Goal: Task Accomplishment & Management: Manage account settings

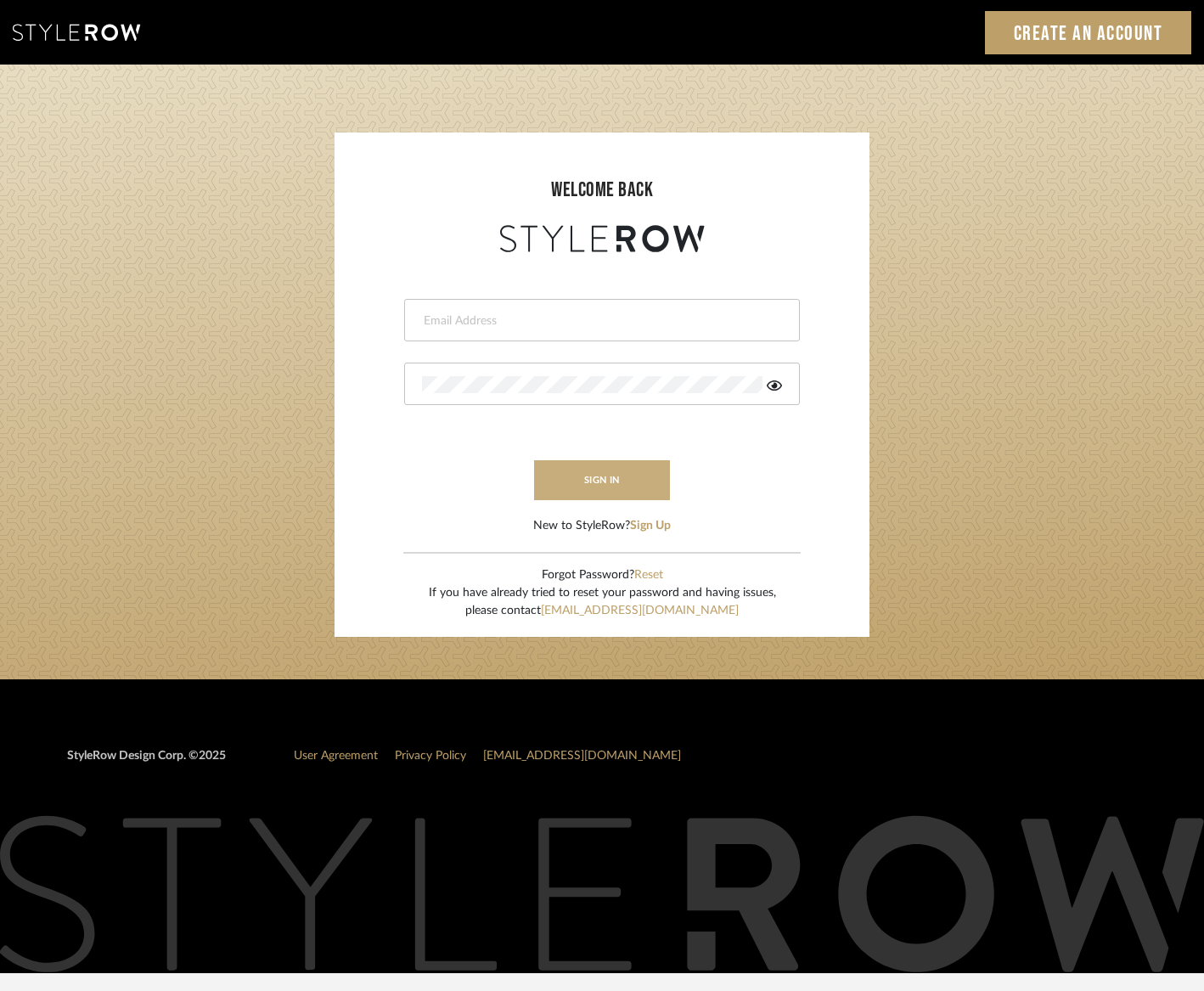
type input "ami@twofold-studio.com"
click at [593, 486] on button "sign in" at bounding box center [602, 480] width 135 height 40
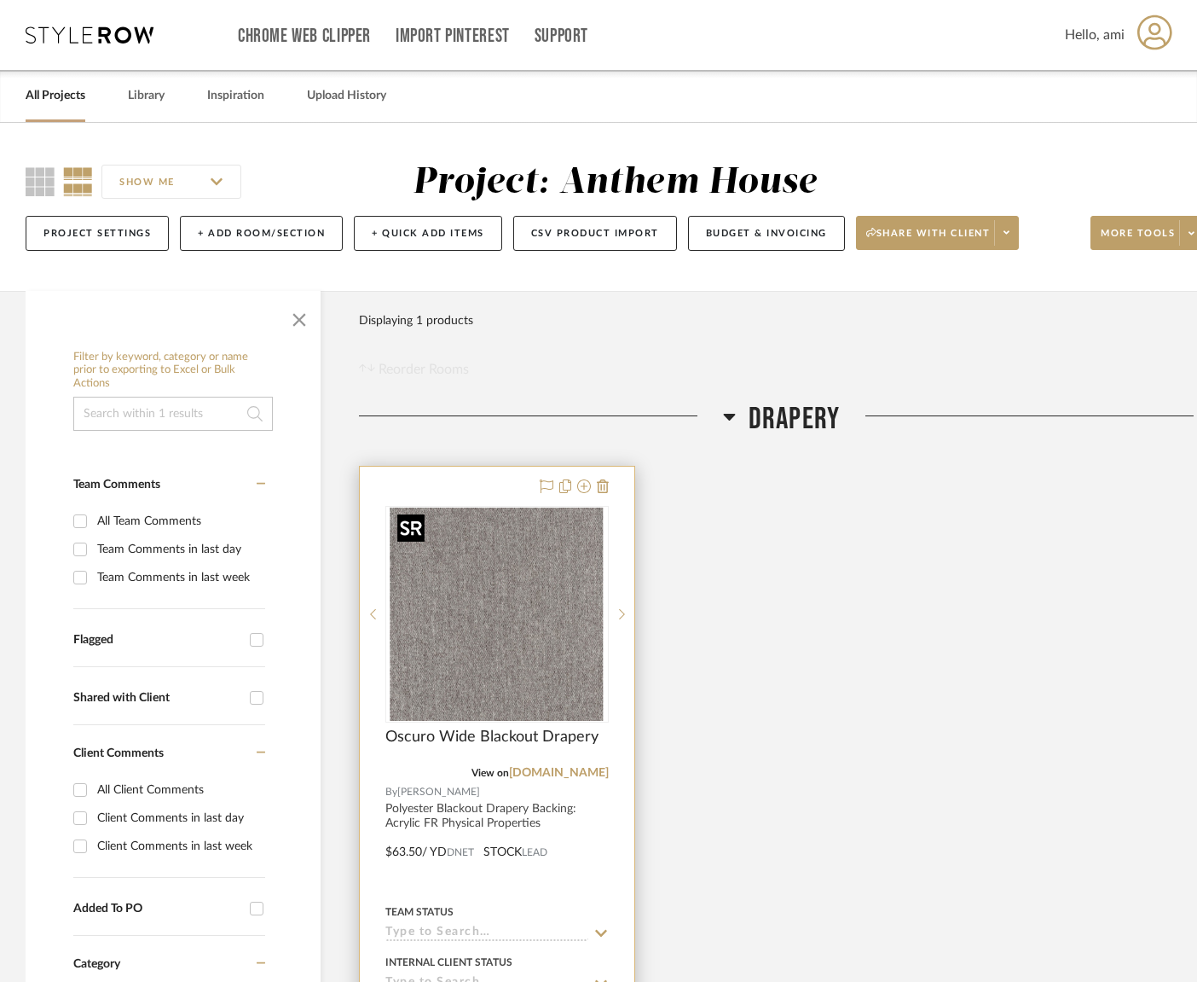
click at [531, 655] on img "0" at bounding box center [497, 613] width 213 height 213
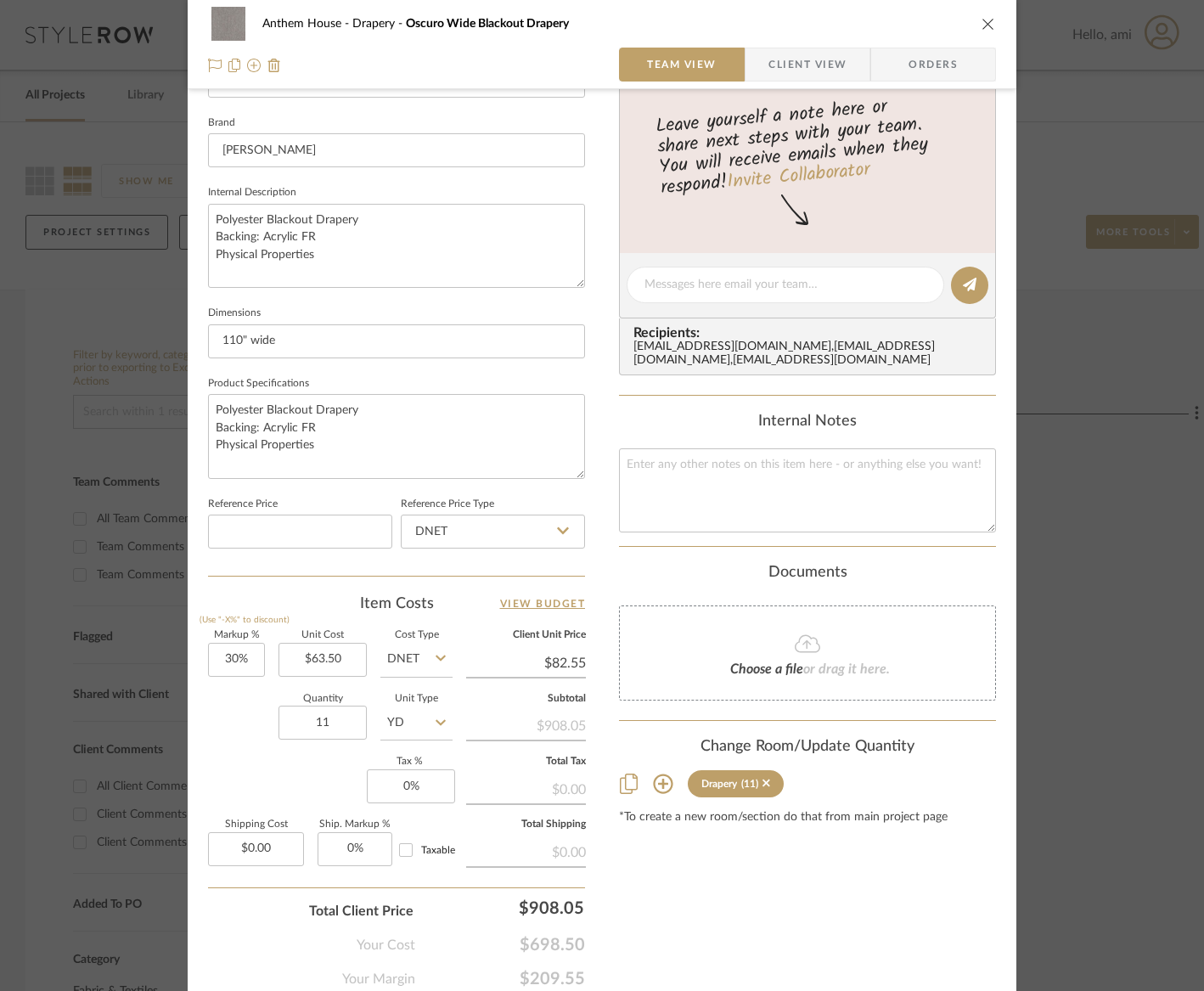
scroll to position [587, 0]
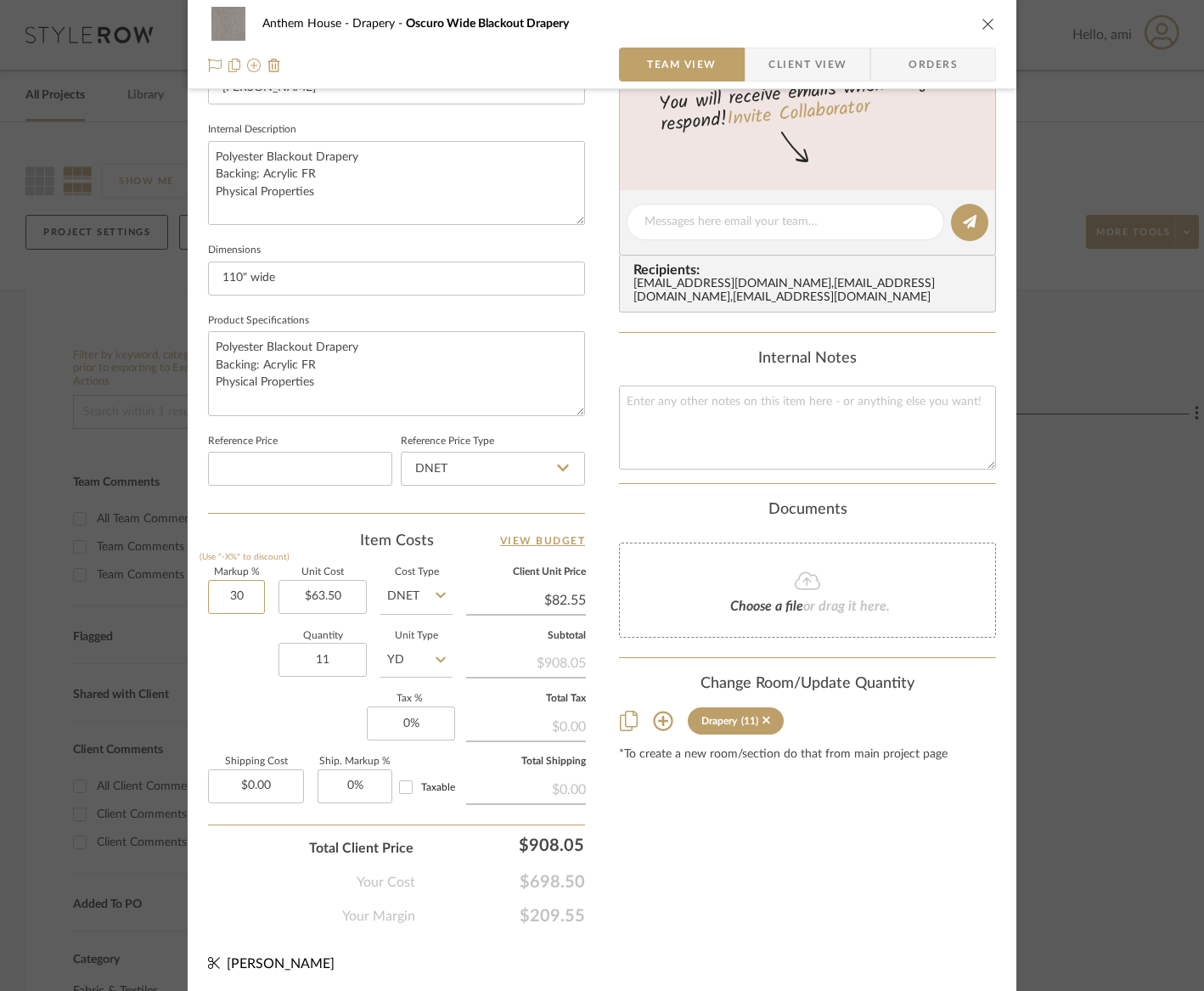
click at [156, 579] on mat-dialog-content "Anthem House Drapery Oscuro Wide Blackout Drapery Team View Client View Orders …" at bounding box center [602, 209] width 924 height 1569
drag, startPoint x: 215, startPoint y: 592, endPoint x: 323, endPoint y: 604, distance: 108.7
click at [323, 604] on div "Markup % (Use "-X%" to discount) 30 Unit Cost $63.50 Cost Type DNET Client Unit…" at bounding box center [396, 692] width 377 height 248
type input "20%"
click at [234, 676] on div "Quantity 11 Unit Type YD" at bounding box center [331, 662] width 245 height 61
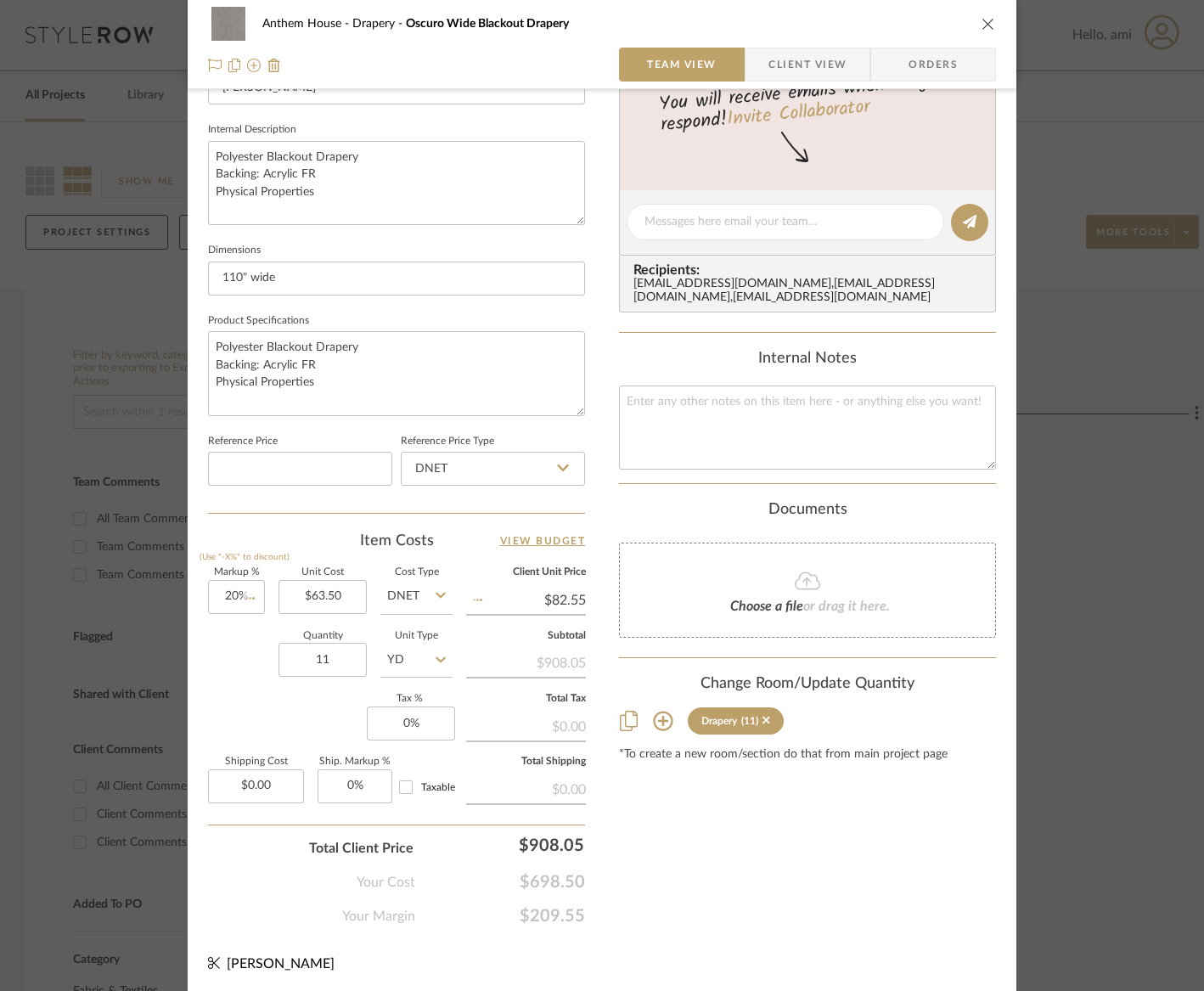
type input "$76.20"
drag, startPoint x: 321, startPoint y: 592, endPoint x: 283, endPoint y: 591, distance: 38.0
click at [283, 591] on input "63.50" at bounding box center [323, 598] width 89 height 34
drag, startPoint x: 294, startPoint y: 592, endPoint x: 430, endPoint y: 602, distance: 136.4
click at [430, 602] on div "Markup % (Use "-X%" to discount) 20% Unit Cost 63.50 Cost Type DNET Client Unit…" at bounding box center [396, 692] width 377 height 248
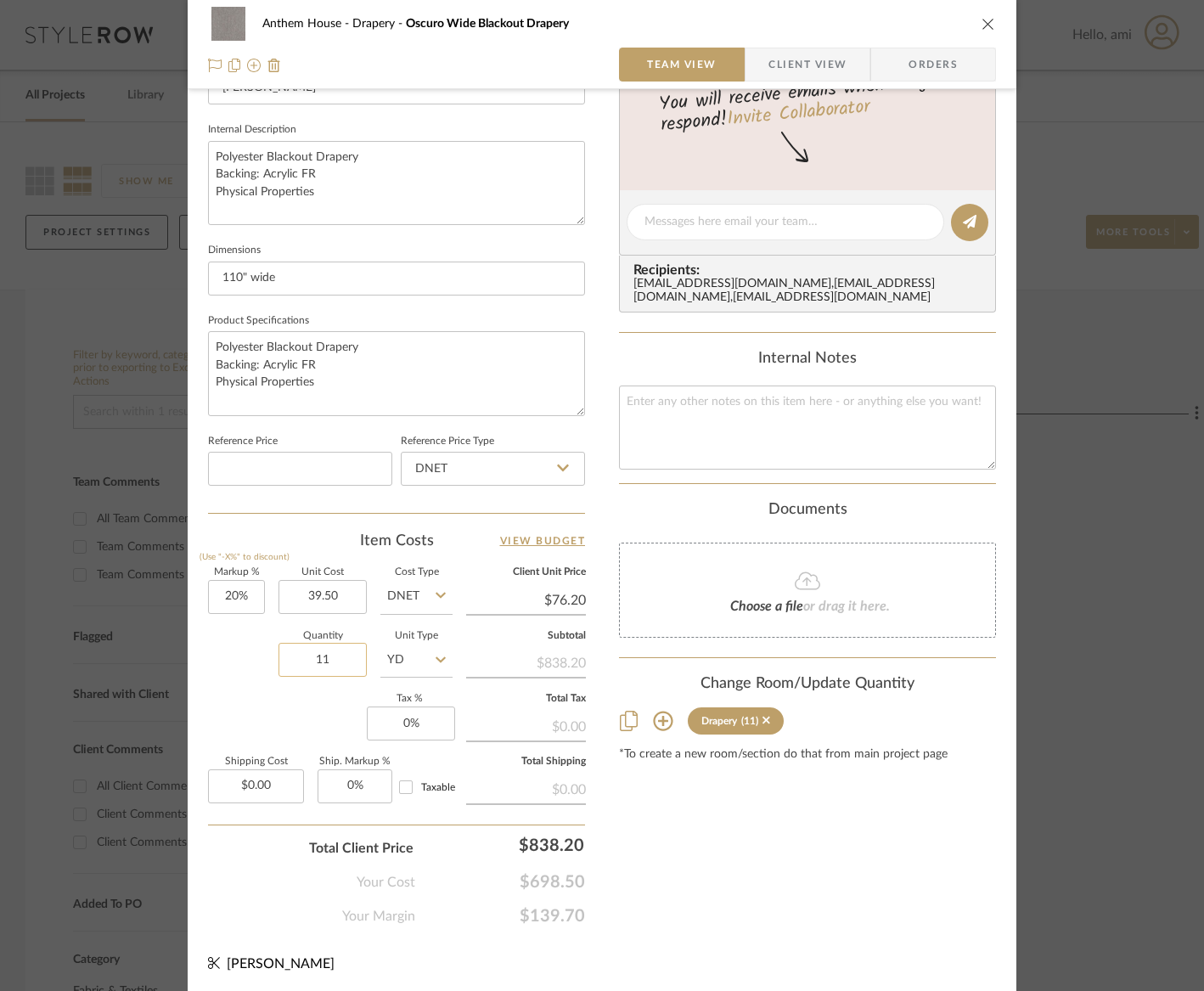
type input "$39.50"
drag, startPoint x: 323, startPoint y: 655, endPoint x: 275, endPoint y: 655, distance: 48.0
click at [279, 655] on input "11" at bounding box center [323, 660] width 89 height 34
type input "$47.40"
type input "1"
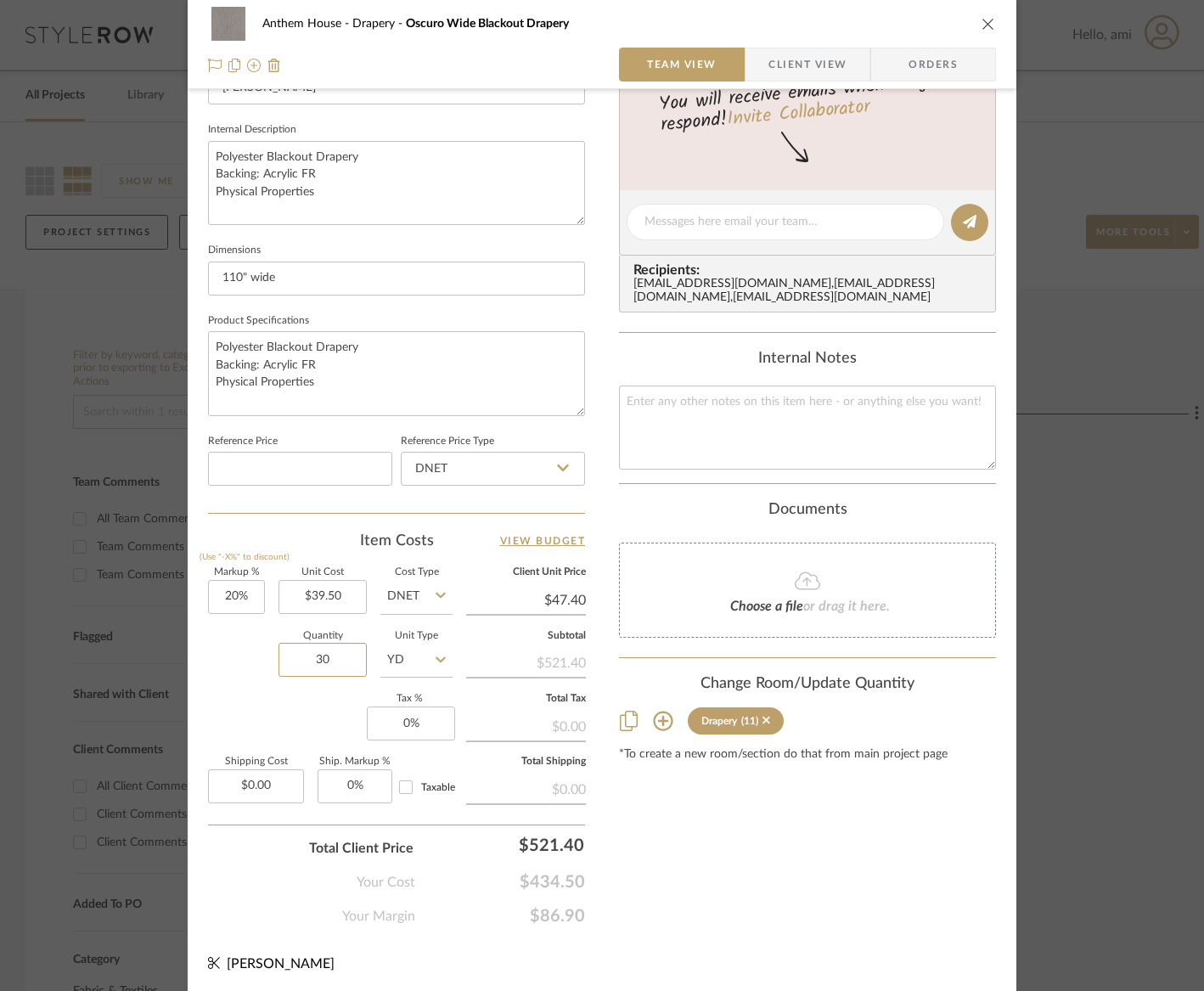
type input "30"
click at [265, 728] on div "Markup % (Use "-X%" to discount) 20% Unit Cost $39.50 Cost Type DNET Client Uni…" at bounding box center [396, 692] width 377 height 248
click at [437, 724] on input "0" at bounding box center [410, 724] width 89 height 34
type input "10.25%"
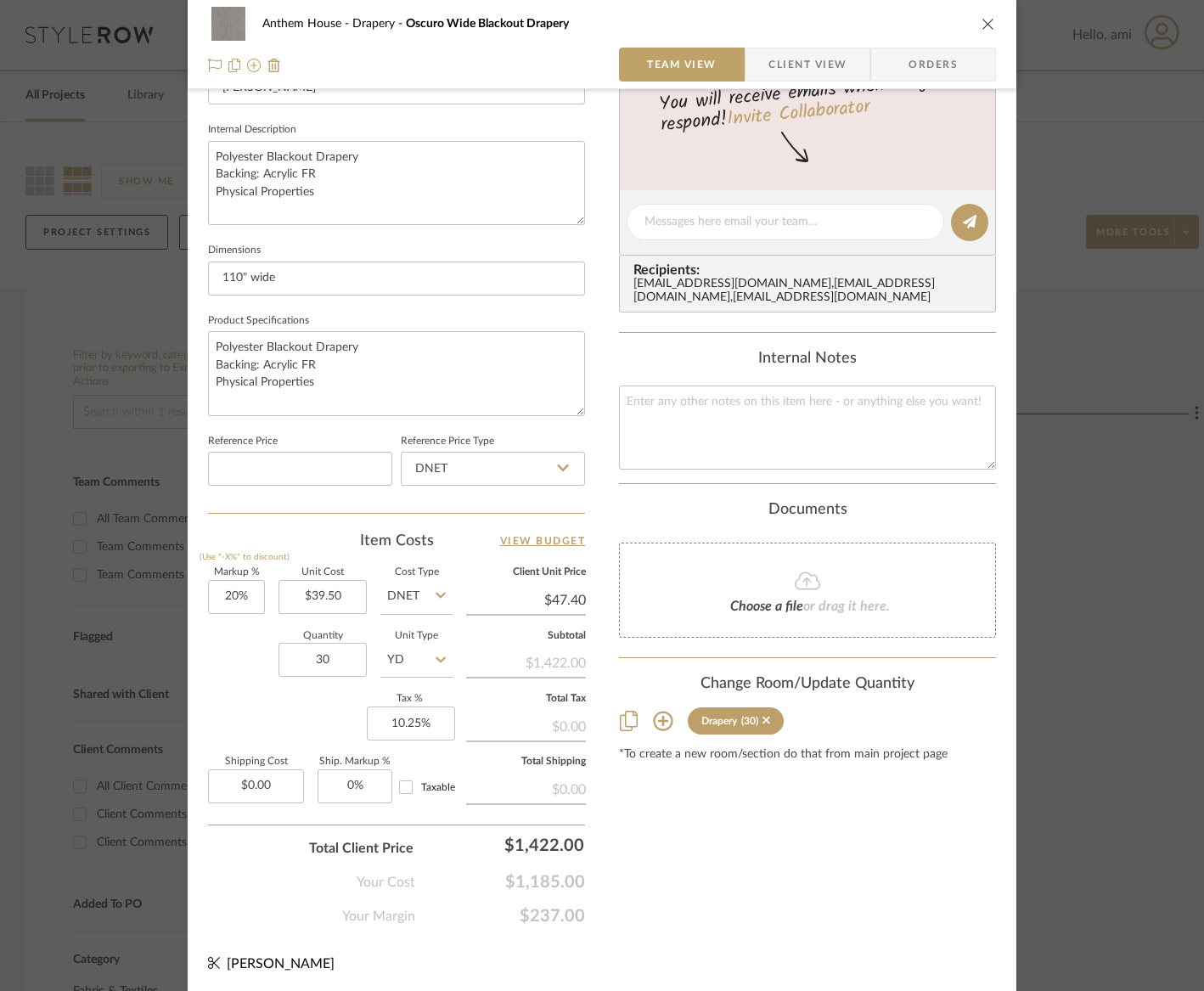
click at [285, 733] on div "Markup % (Use "-X%" to discount) 20% Unit Cost $39.50 Cost Type DNET Client Uni…" at bounding box center [396, 692] width 377 height 248
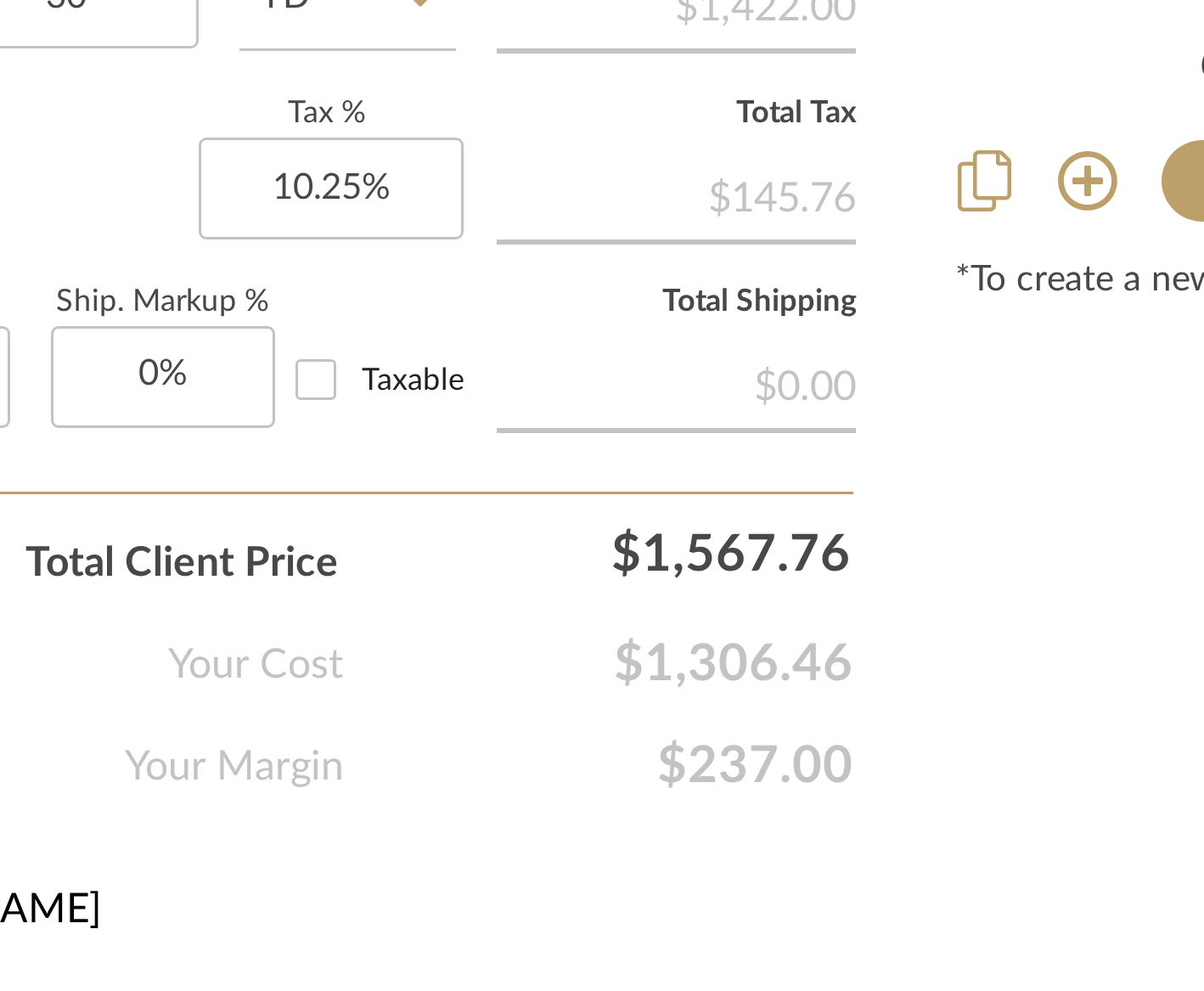
click at [550, 947] on div "Anthem House Drapery Oscuro Wide Blackout Drapery Team View Client View Orders …" at bounding box center [602, 209] width 829 height 1569
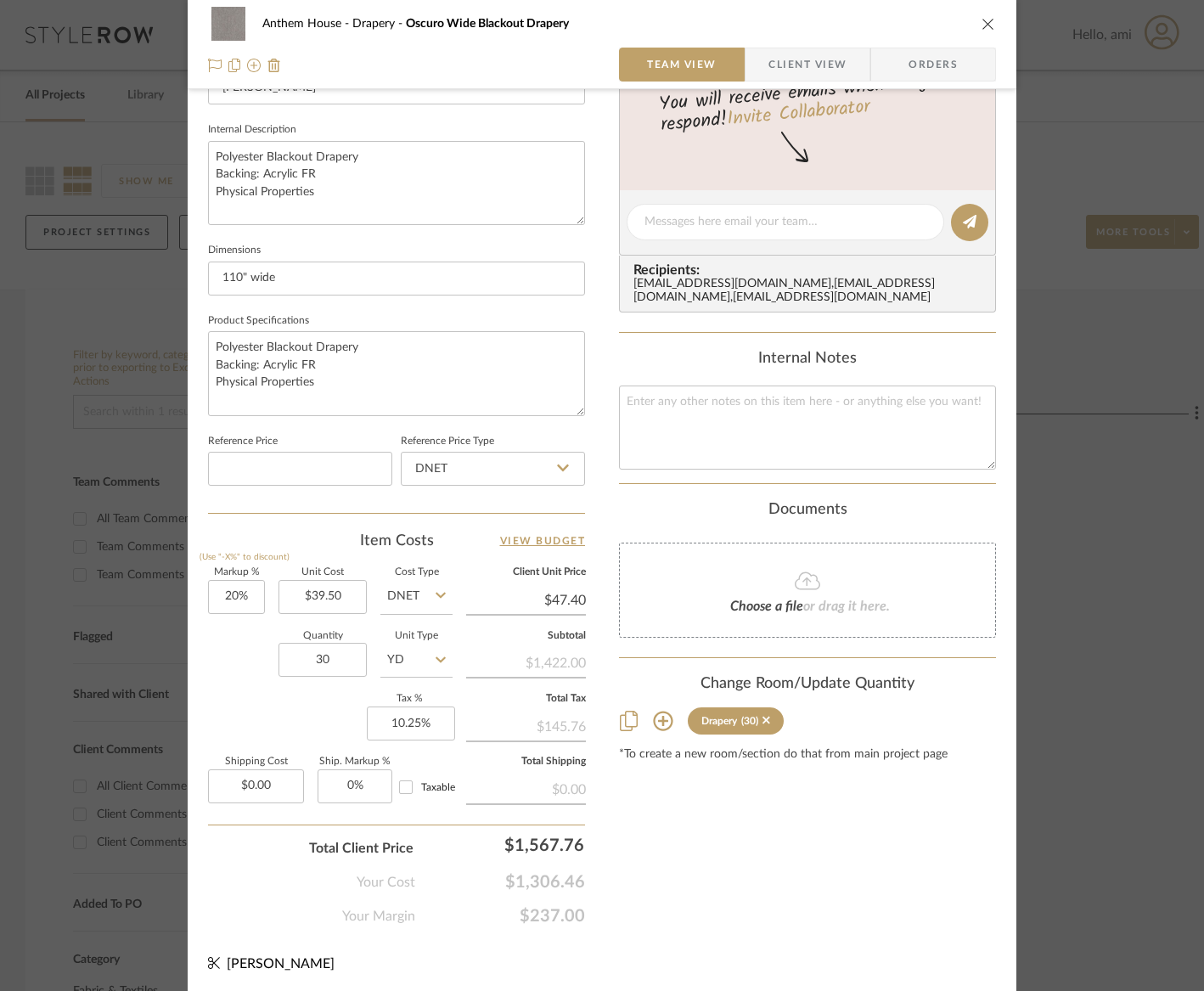
scroll to position [573, 0]
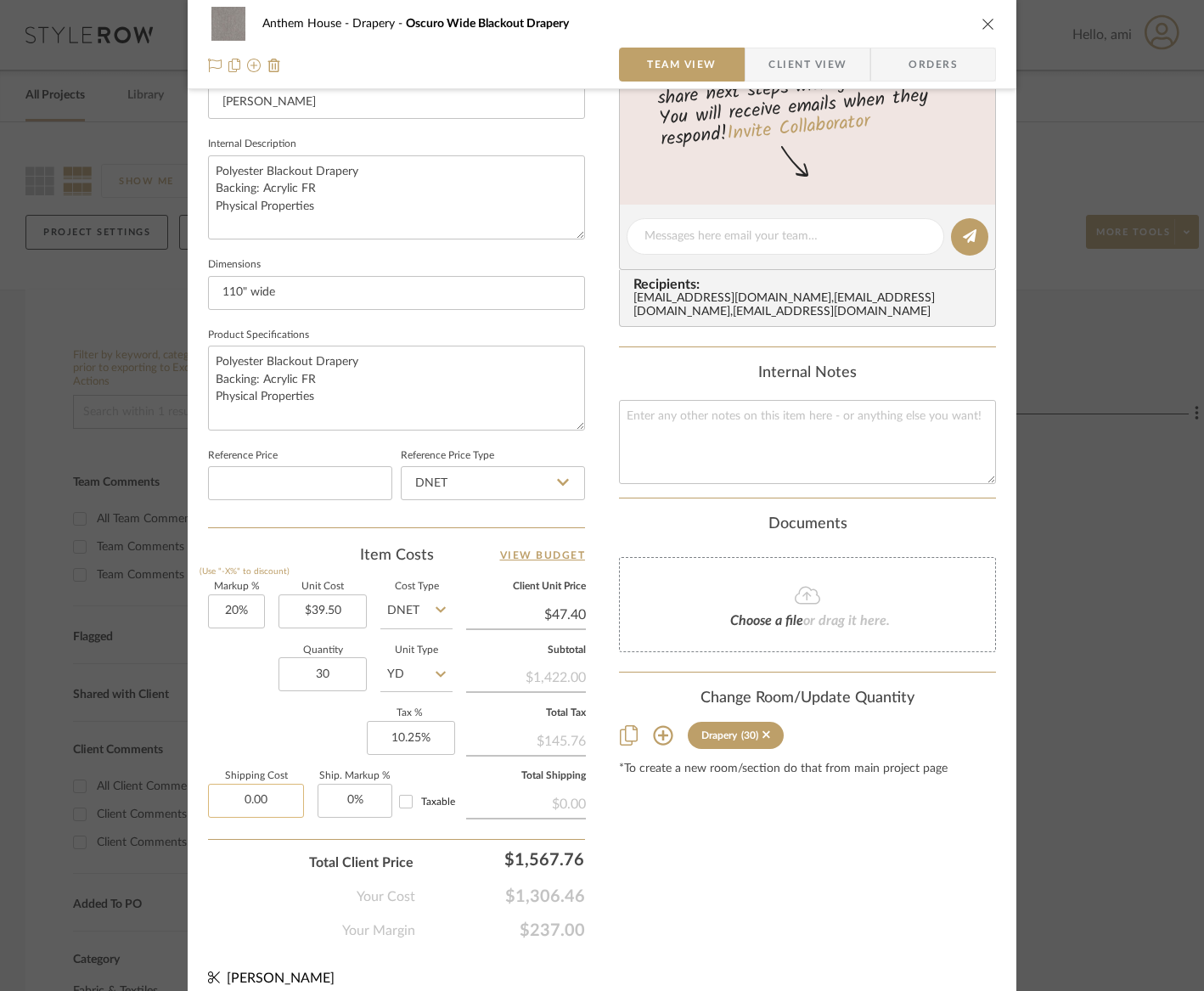
click at [271, 796] on input "0.00" at bounding box center [256, 801] width 96 height 34
type input "$85.59"
click at [770, 932] on div "Content here copies to Client View - confirm visibility there. Show in Client D…" at bounding box center [808, 242] width 377 height 1398
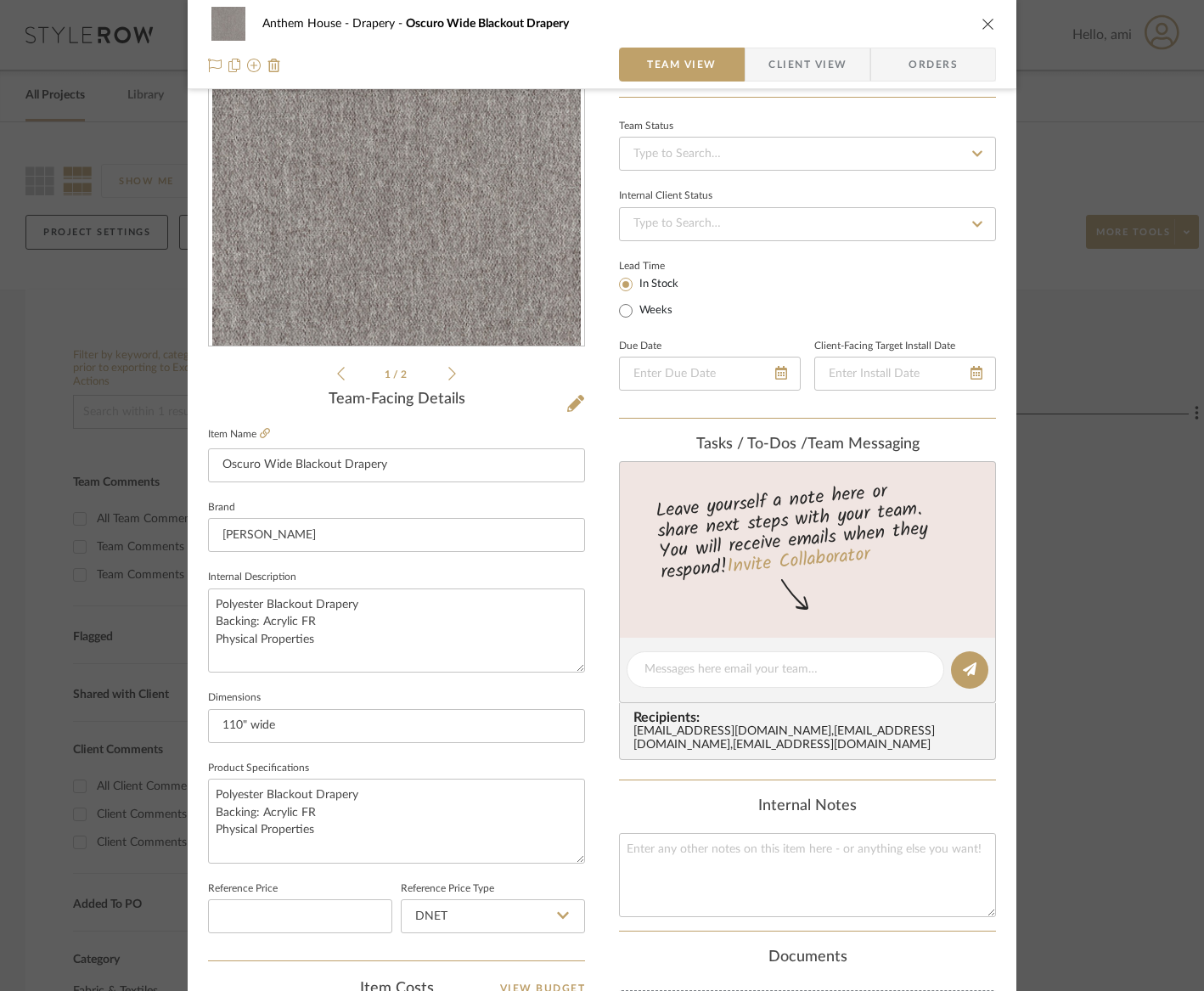
scroll to position [0, 0]
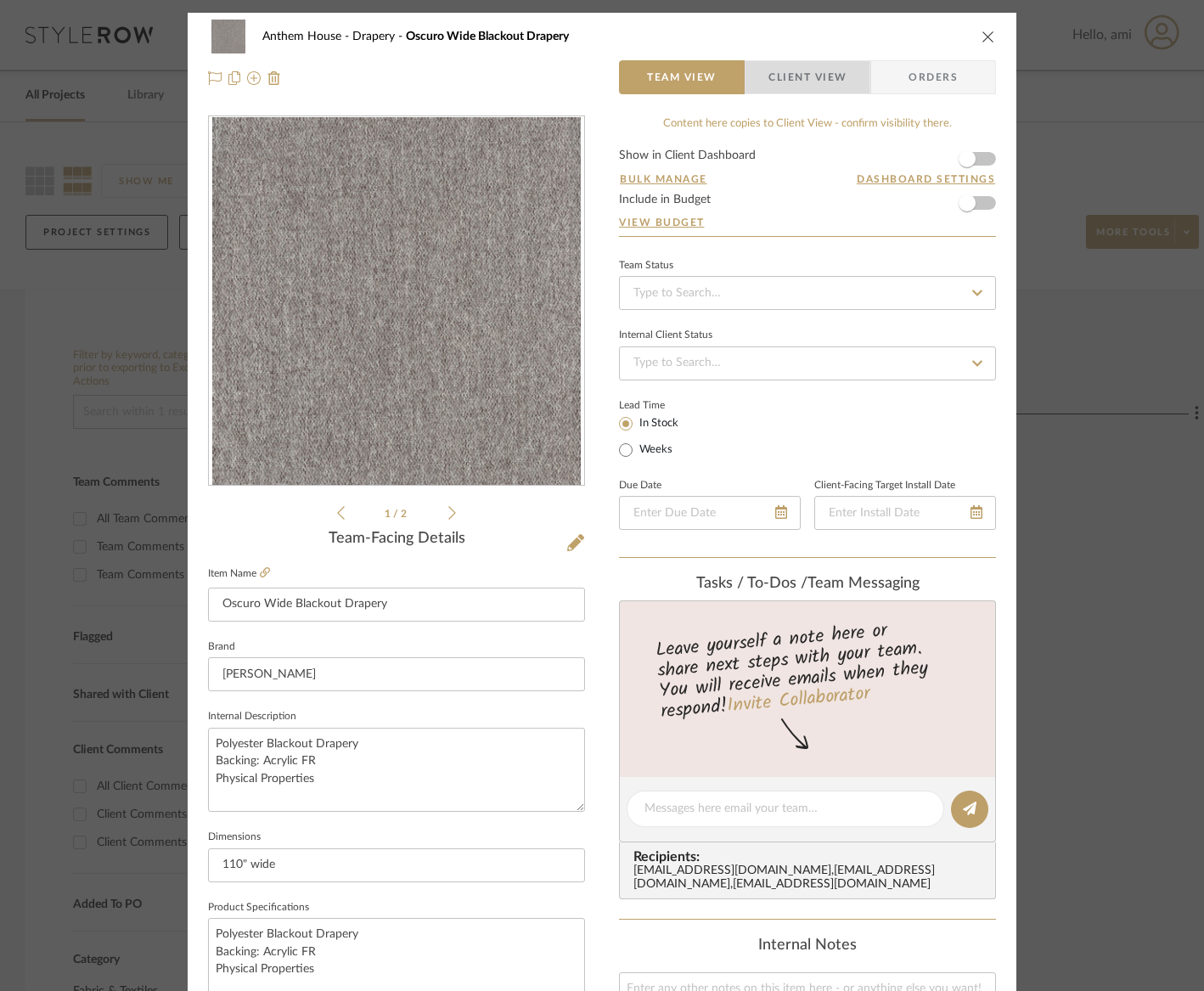
click at [840, 74] on span "Client View" at bounding box center [808, 78] width 78 height 34
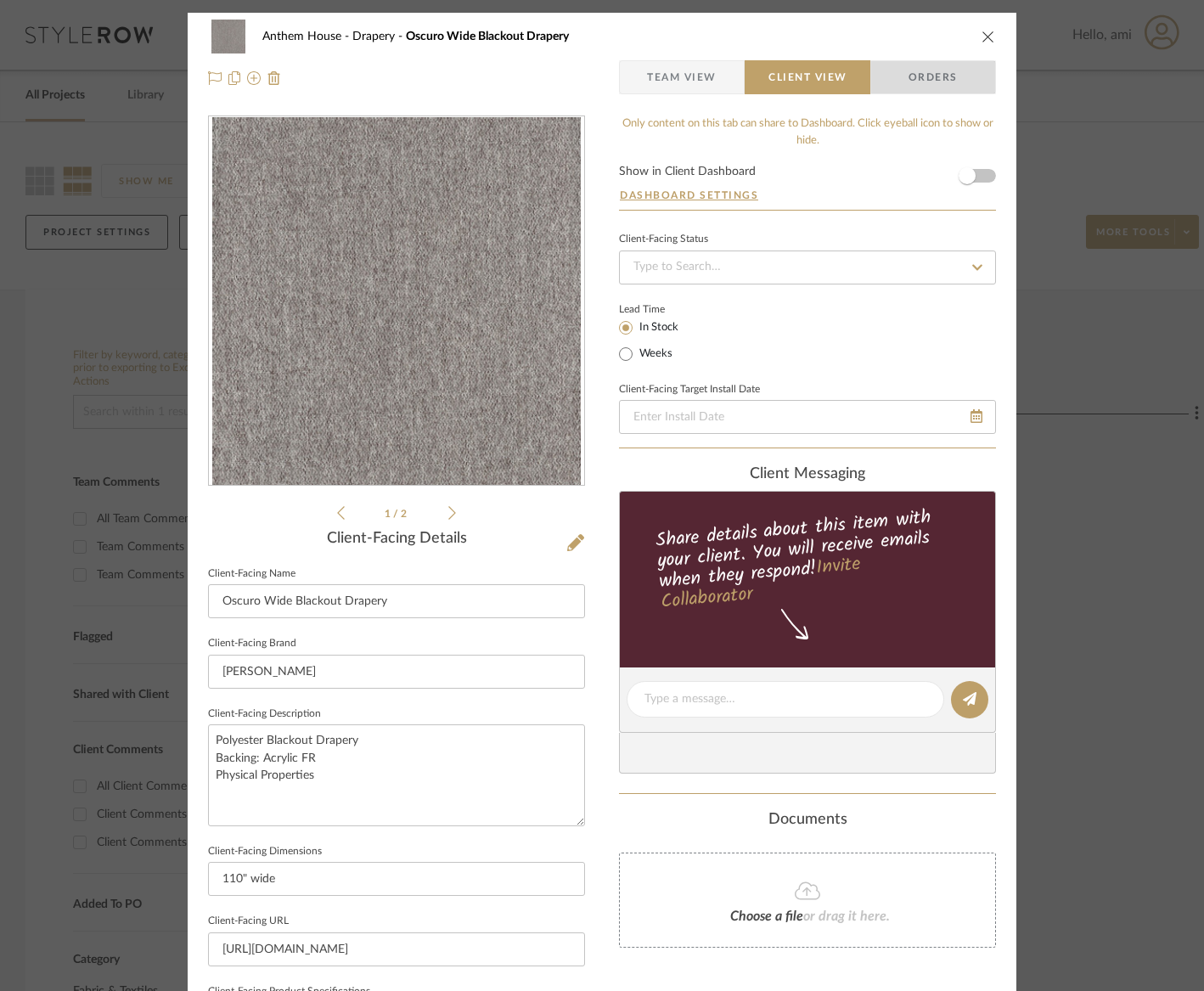
click at [890, 74] on span "Orders" at bounding box center [933, 78] width 87 height 34
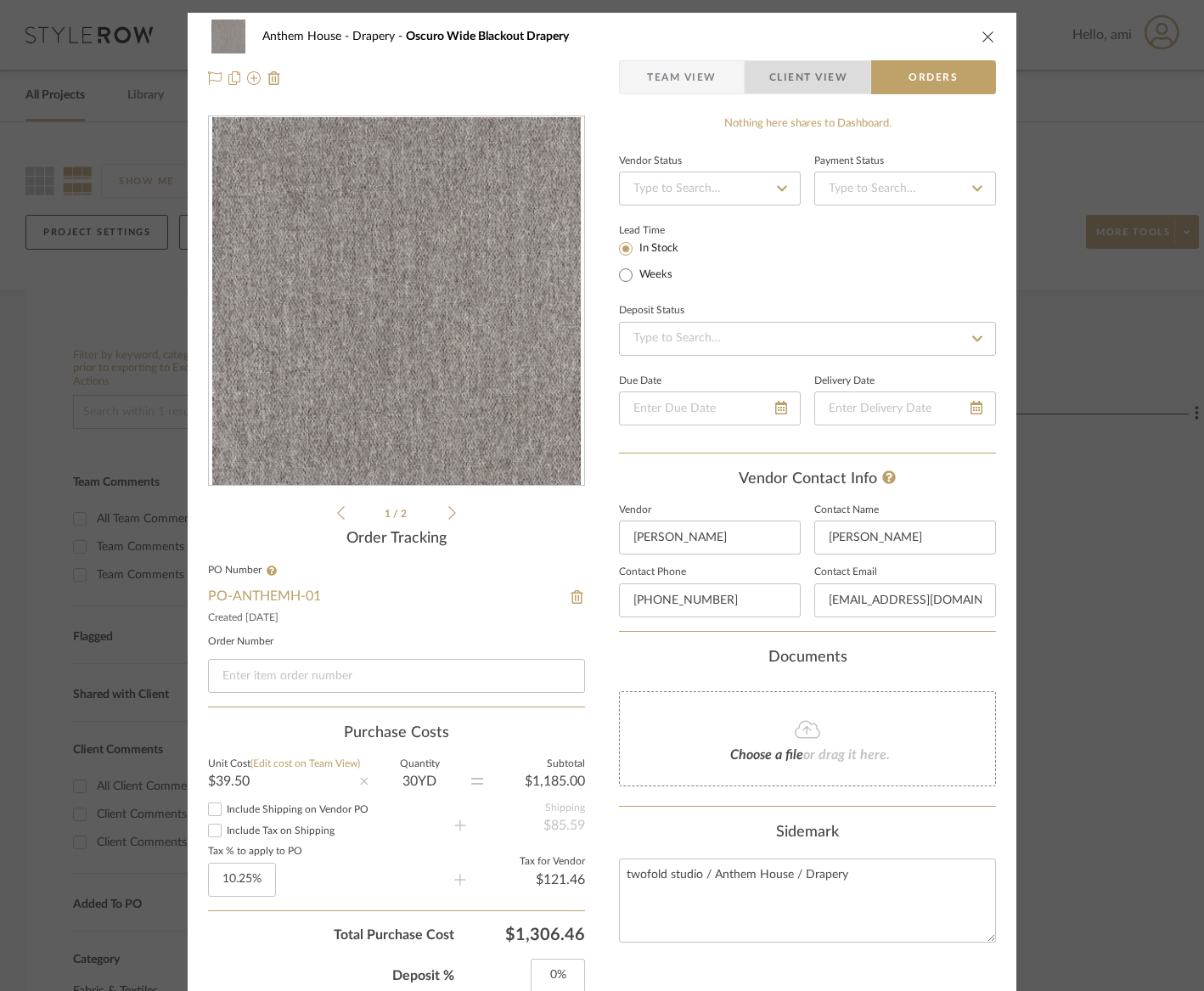
click at [777, 76] on span "Client View" at bounding box center [809, 78] width 78 height 34
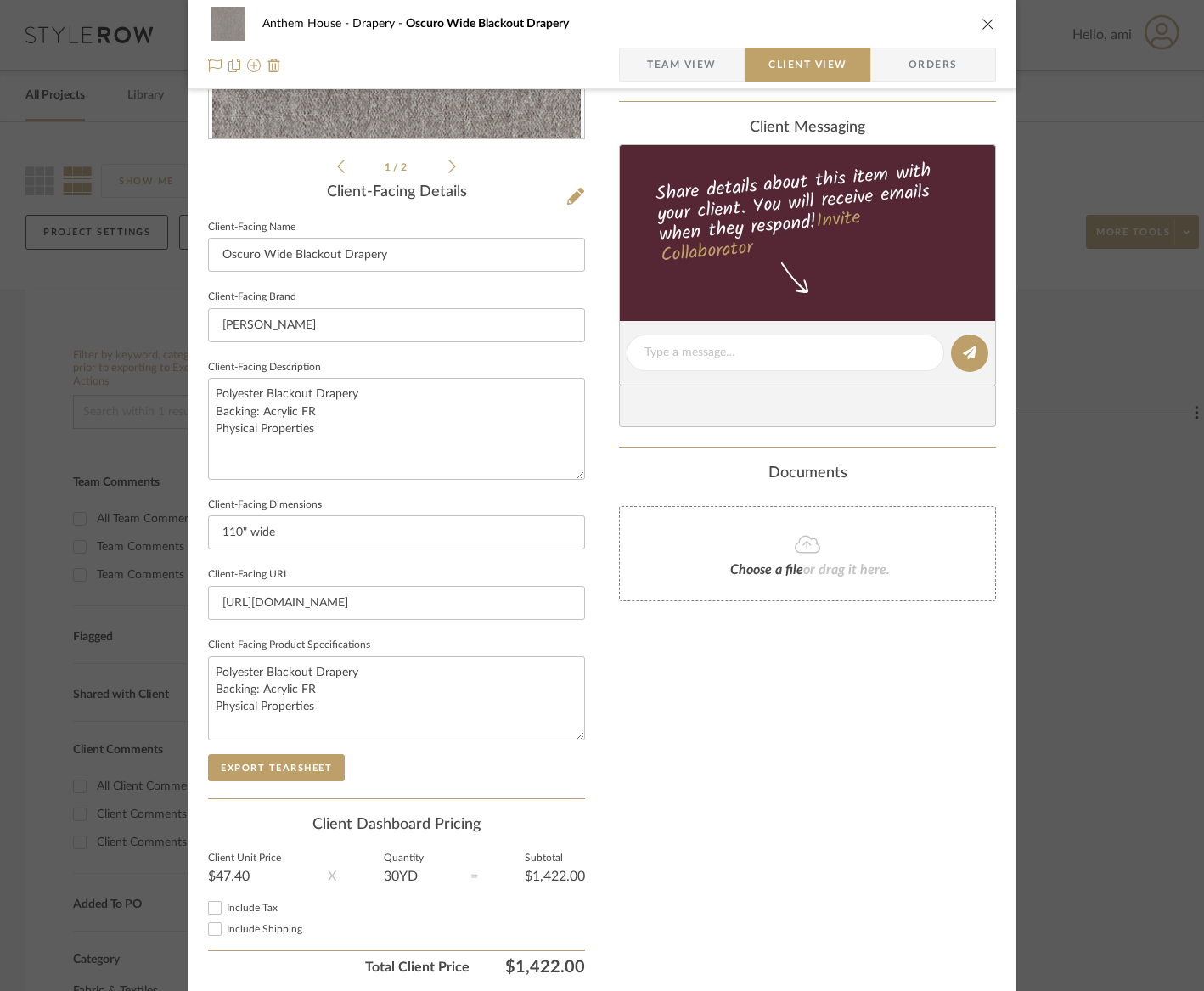
scroll to position [407, 0]
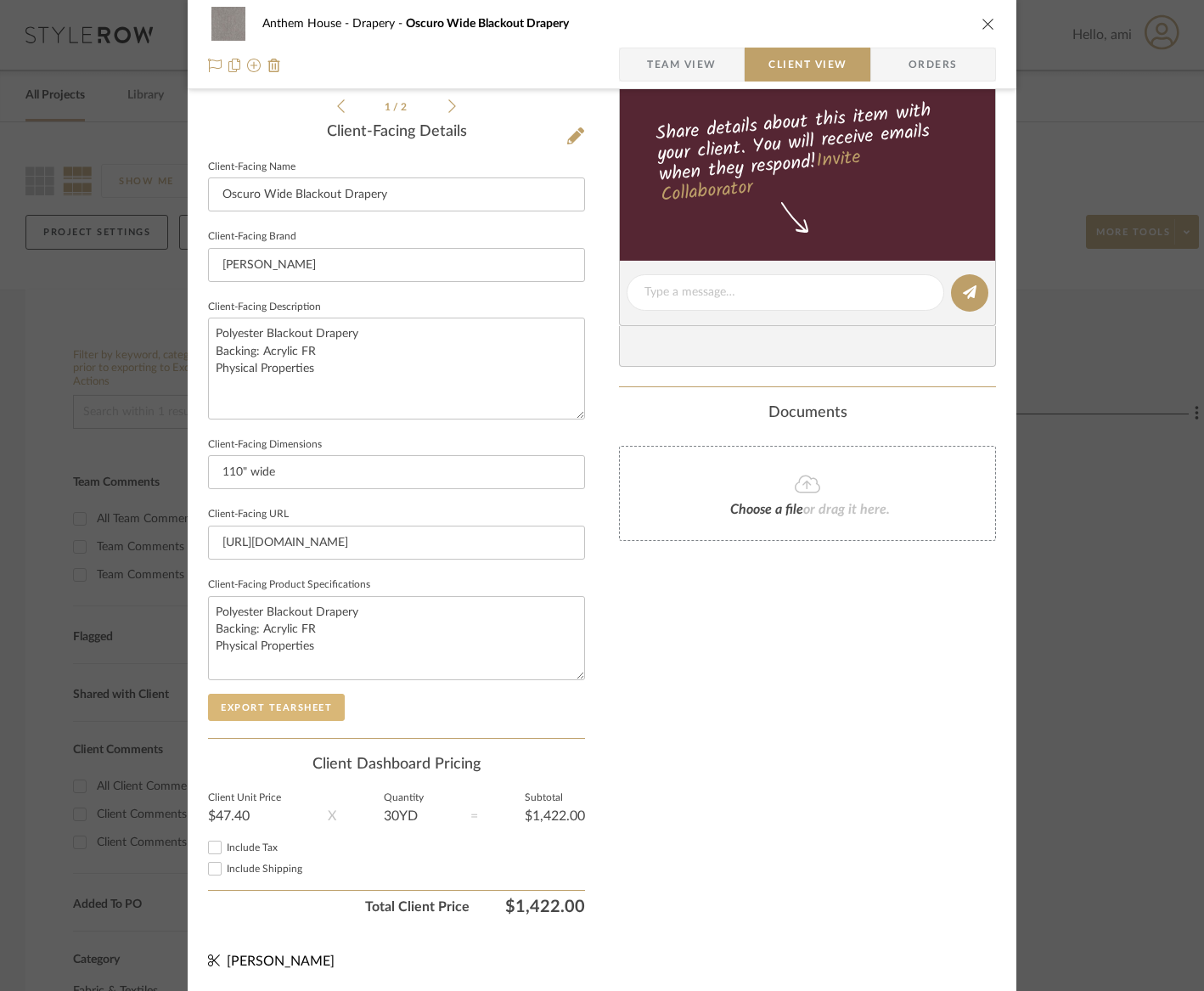
click at [277, 707] on button "Export Tearsheet" at bounding box center [276, 707] width 136 height 27
click at [401, 651] on textarea "Polyester Blackout Drapery Backing: Acrylic FR Physical Properties" at bounding box center [396, 638] width 377 height 84
drag, startPoint x: 325, startPoint y: 645, endPoint x: 190, endPoint y: 638, distance: 135.2
click at [160, 644] on mat-dialog-content "Anthem House Drapery Oscuro Wide Blackout Drapery Team View Client View Orders …" at bounding box center [602, 299] width 924 height 1386
click at [372, 652] on textarea "Polyester Blackout Drapery Backing: Acrylic FR" at bounding box center [396, 638] width 377 height 84
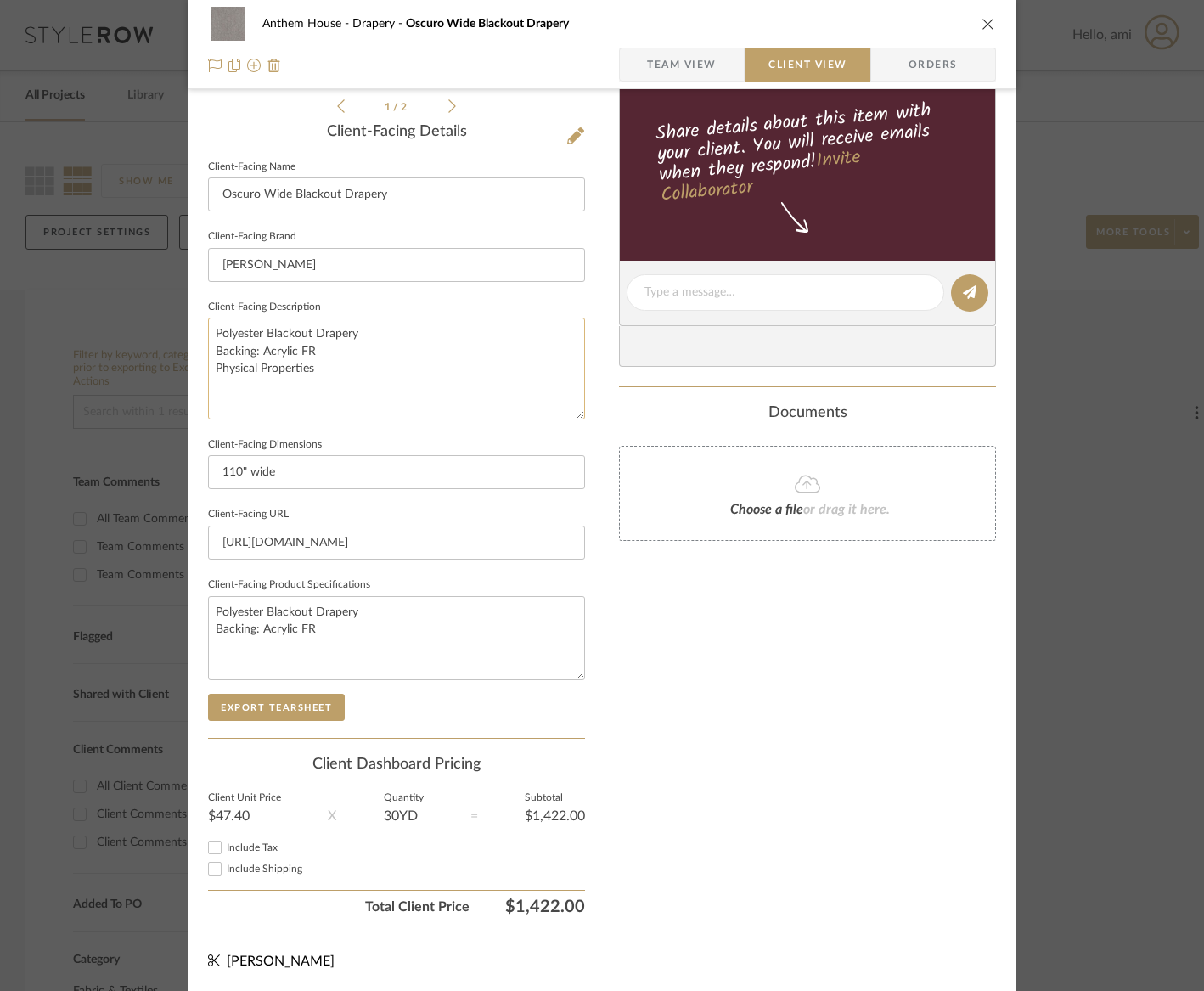
type textarea "Polyester Blackout Drapery Backing: Acrylic FR"
click at [332, 380] on textarea "Polyester Blackout Drapery Backing: Acrylic FR Physical Properties" at bounding box center [396, 368] width 377 height 101
drag, startPoint x: 326, startPoint y: 369, endPoint x: 162, endPoint y: 371, distance: 164.0
click at [162, 371] on mat-dialog-content "Anthem House Drapery Oscuro Wide Blackout Drapery Team View Client View Orders …" at bounding box center [602, 299] width 924 height 1386
type textarea "Polyester Blackout Drapery Backing: Acrylic FR"
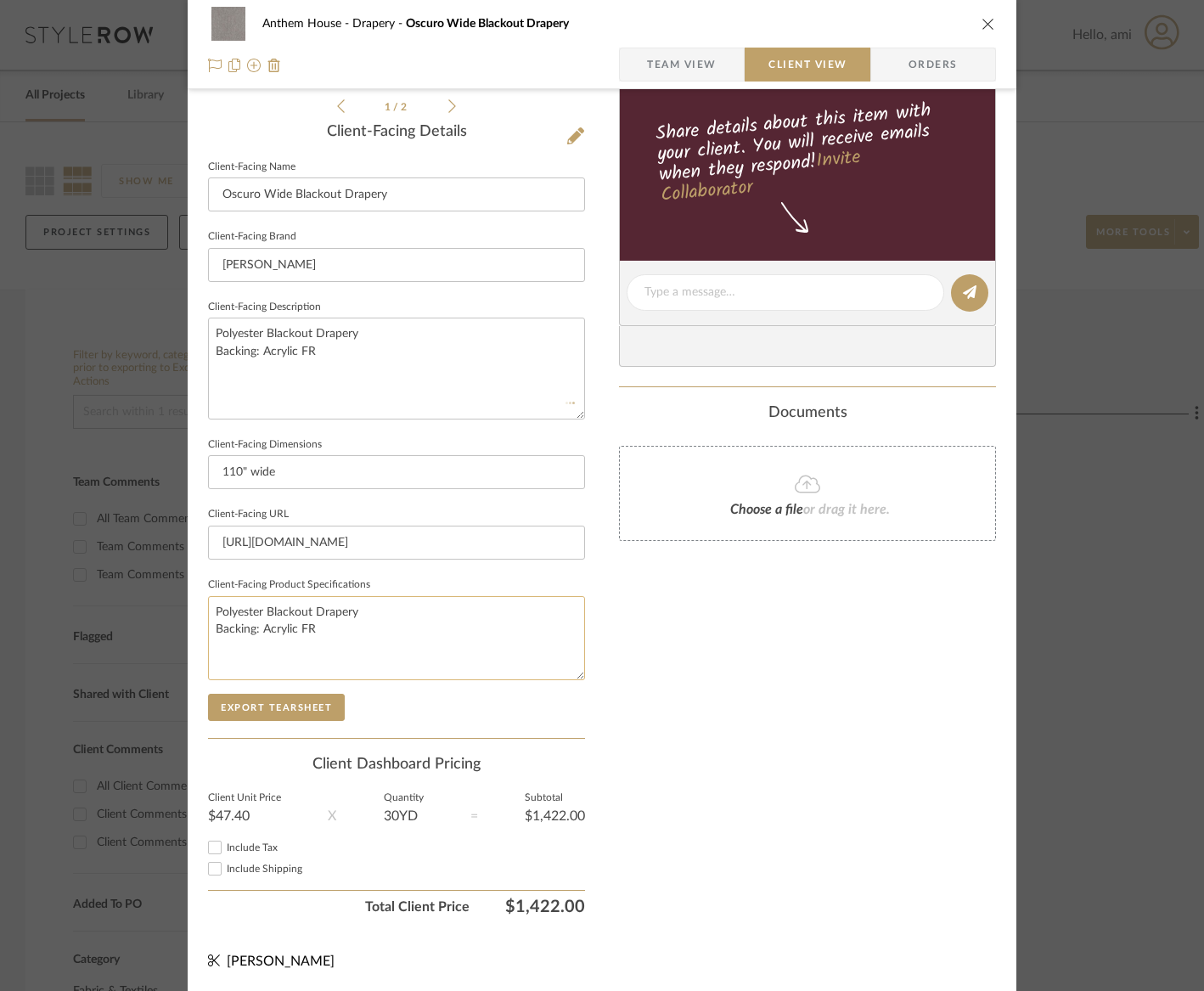
click at [405, 640] on textarea "Polyester Blackout Drapery Backing: Acrylic FR" at bounding box center [396, 638] width 377 height 84
drag, startPoint x: 319, startPoint y: 623, endPoint x: 178, endPoint y: 615, distance: 141.2
click at [153, 613] on mat-dialog-content "Anthem House Drapery Oscuro Wide Blackout Drapery Team View Client View Orders …" at bounding box center [602, 299] width 924 height 1386
click at [269, 193] on input "Oscuro Wide Blackout Drapery" at bounding box center [396, 194] width 377 height 34
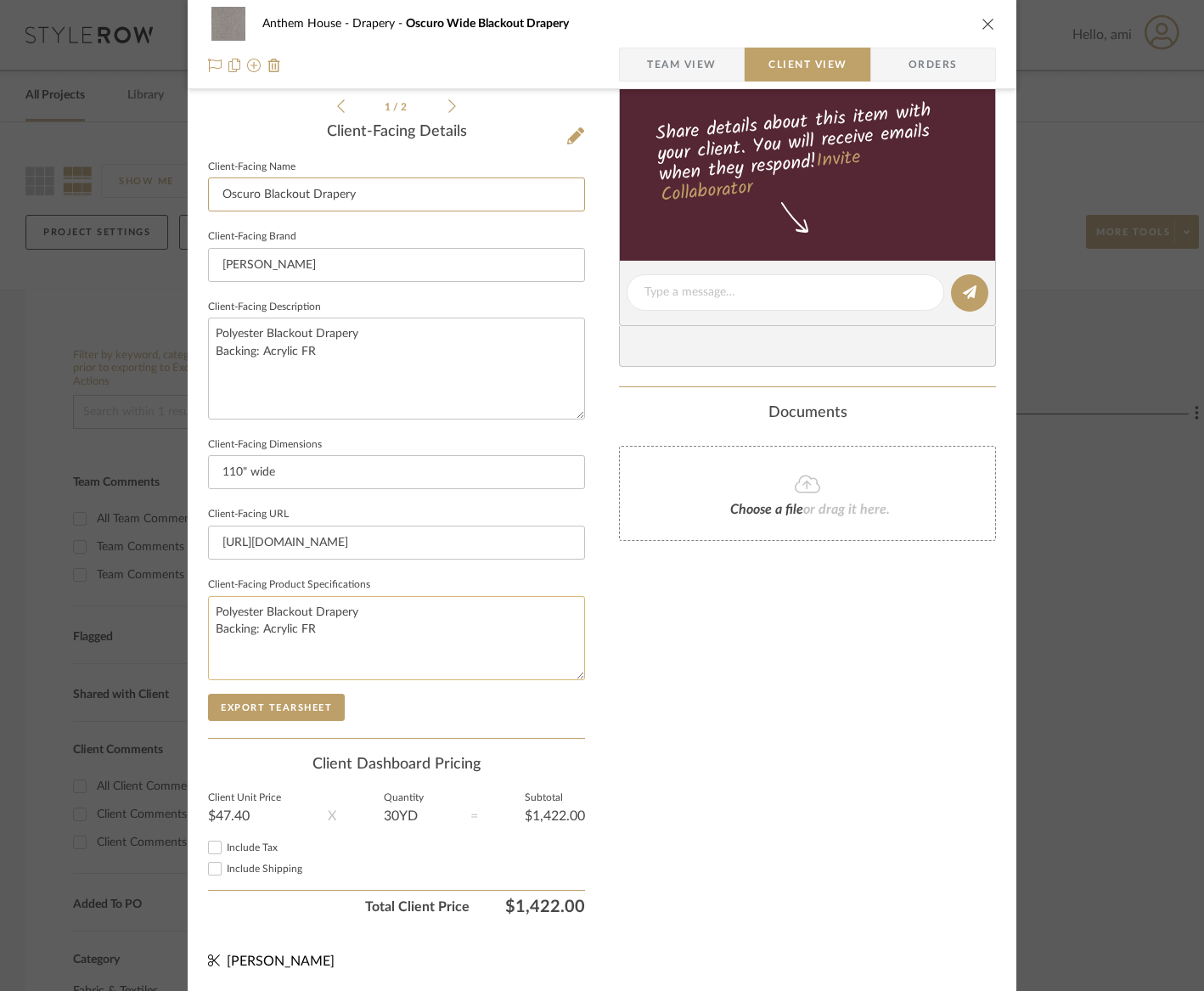
type input "Oscuro Blackout Drapery"
click at [332, 620] on textarea "Polyester Blackout Drapery Backing: Acrylic FR" at bounding box center [396, 638] width 377 height 84
drag, startPoint x: 321, startPoint y: 630, endPoint x: 189, endPoint y: 604, distance: 134.5
click at [189, 604] on div "Anthem House Drapery Oscuro Wide Blackout Drapery Team View Client View Orders …" at bounding box center [602, 299] width 829 height 1386
type textarea "GOH 34642398"
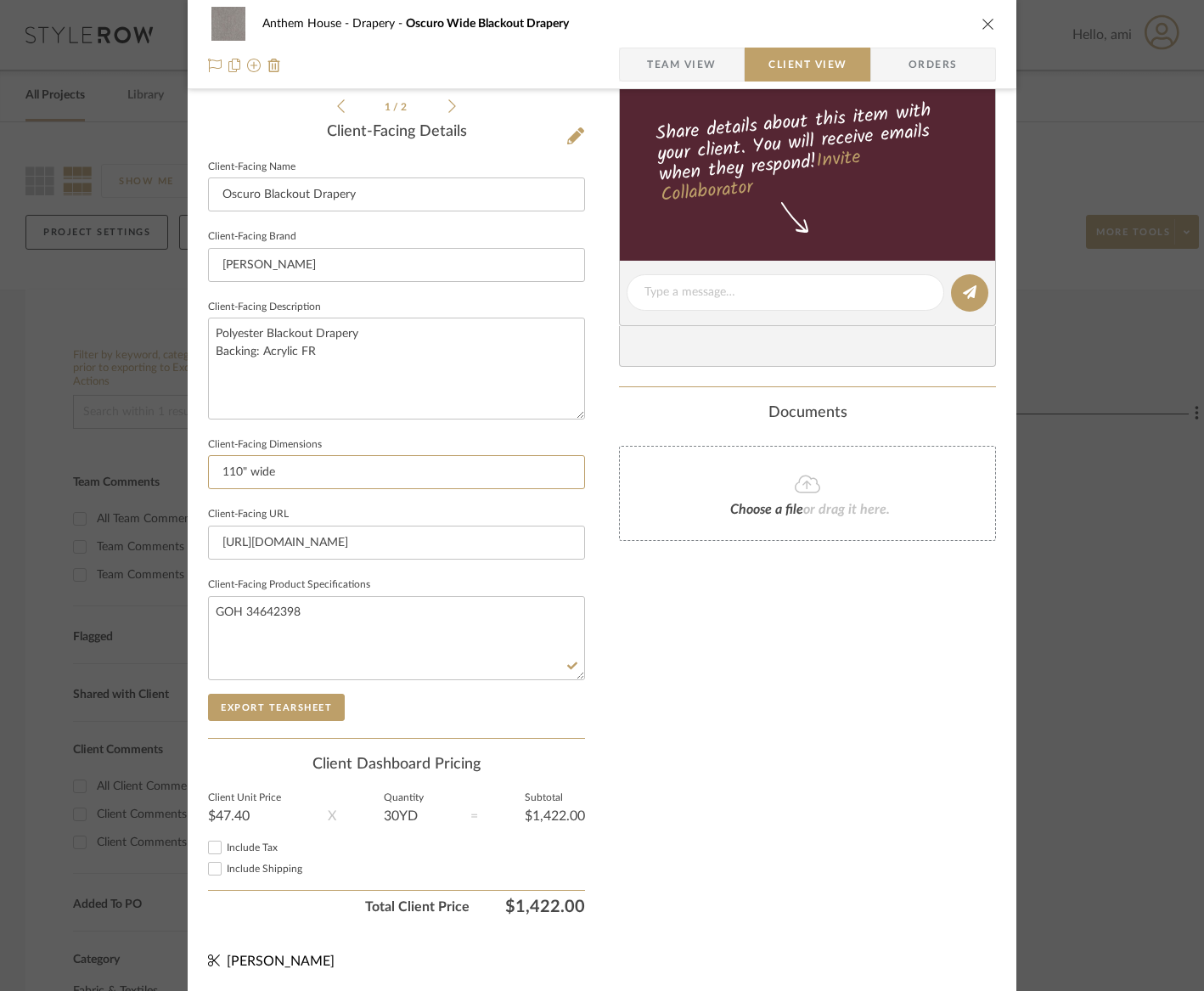
drag, startPoint x: 331, startPoint y: 476, endPoint x: 173, endPoint y: 452, distance: 159.8
click at [173, 452] on mat-dialog-content "Anthem House Drapery Oscuro Wide Blackout Drapery Team View Client View Orders …" at bounding box center [602, 299] width 924 height 1386
type input "55" wide goods"
click at [355, 359] on textarea "Polyester Blackout Drapery Backing: Acrylic FR" at bounding box center [396, 368] width 377 height 101
click at [328, 366] on textarea "Polyester Blackout Drapery Backing: Acrylic FR" at bounding box center [396, 368] width 377 height 101
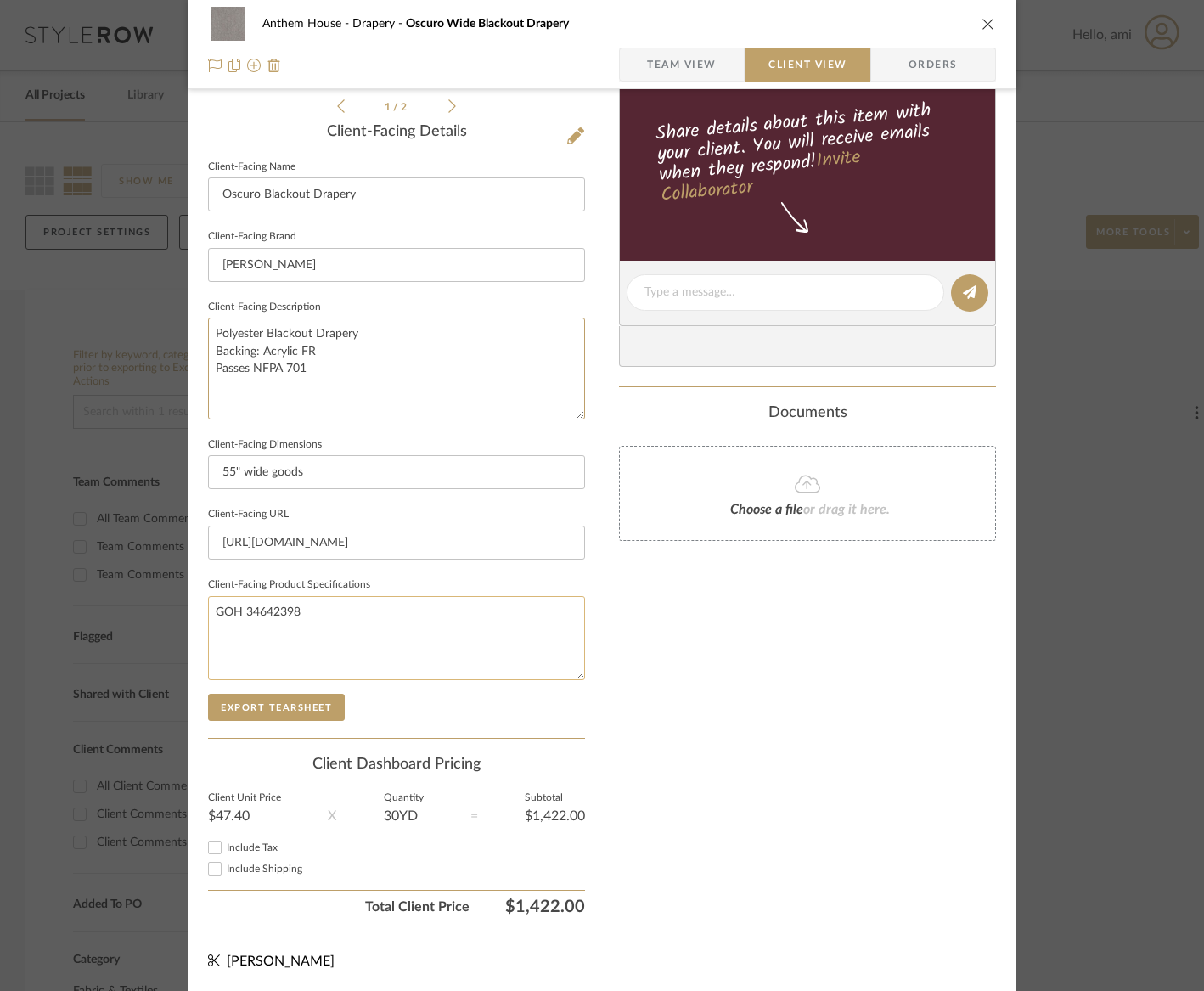
type textarea "Polyester Blackout Drapery Backing: Acrylic FR Passes NFPA 701"
drag, startPoint x: 319, startPoint y: 609, endPoint x: 164, endPoint y: 601, distance: 155.2
click at [154, 603] on mat-dialog-content "Anthem House Drapery Oscuro Wide Blackout Drapery Team View Client View Orders …" at bounding box center [602, 299] width 924 height 1386
type textarea "OSCO 8157"
click at [325, 349] on textarea "Polyester Blackout Drapery Backing: Acrylic FR Passes NFPA 701" at bounding box center [396, 368] width 377 height 101
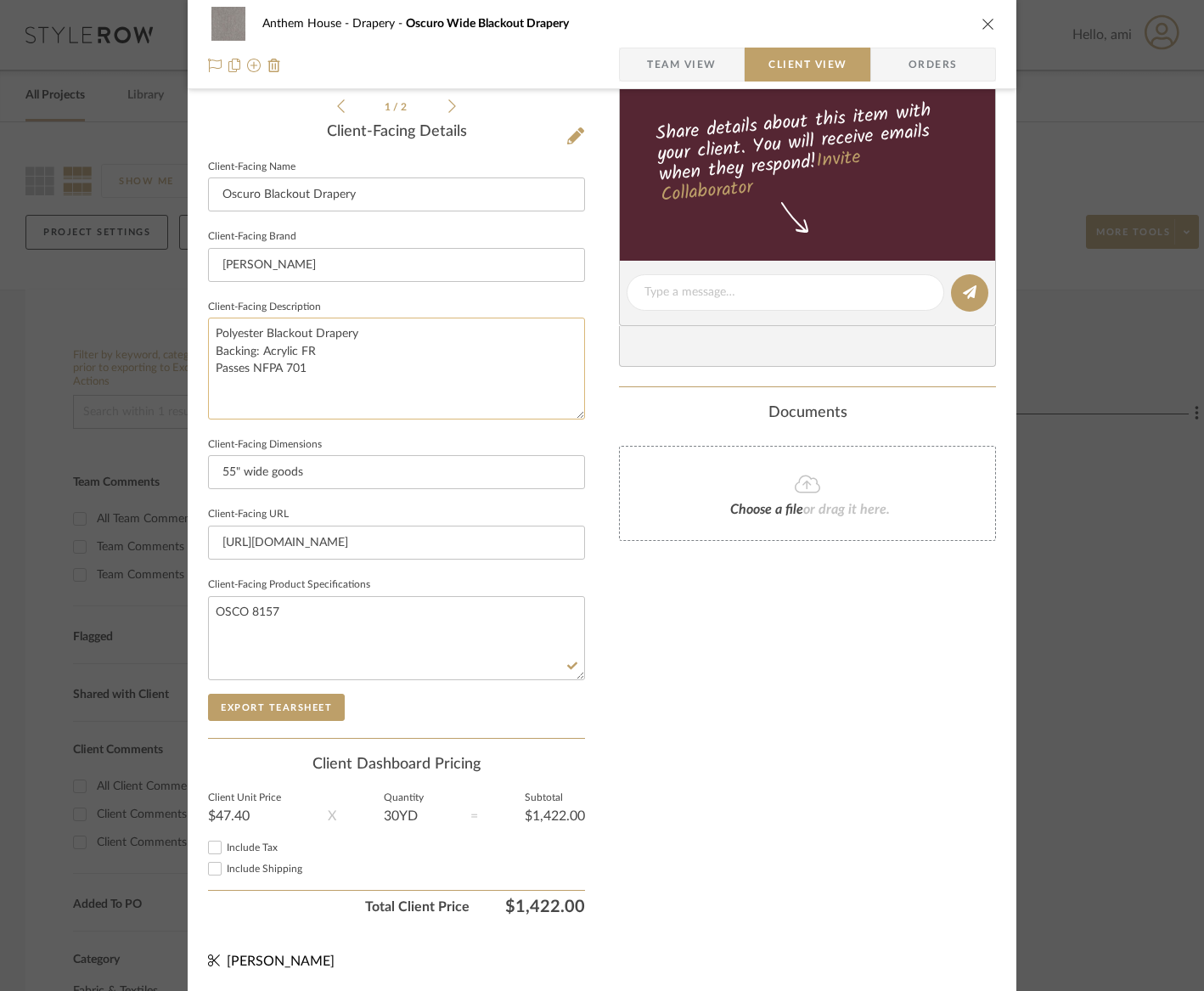
click at [371, 330] on textarea "Polyester Blackout Drapery Backing: Acrylic FR Passes NFPA 701" at bounding box center [396, 368] width 377 height 101
drag, startPoint x: 371, startPoint y: 330, endPoint x: 107, endPoint y: 309, distance: 264.8
click at [107, 309] on div "Anthem House Drapery Oscuro Wide Blackout Drapery Team View Client View Orders …" at bounding box center [602, 495] width 1204 height 991
click at [208, 330] on textarea "100% polyester Backing: Acrylic FR Passes NFPA 701" at bounding box center [396, 368] width 377 height 101
type textarea "Blackout Drapery Fabric 100% polyester Backing: Acrylic FR Passes NFPA 701"
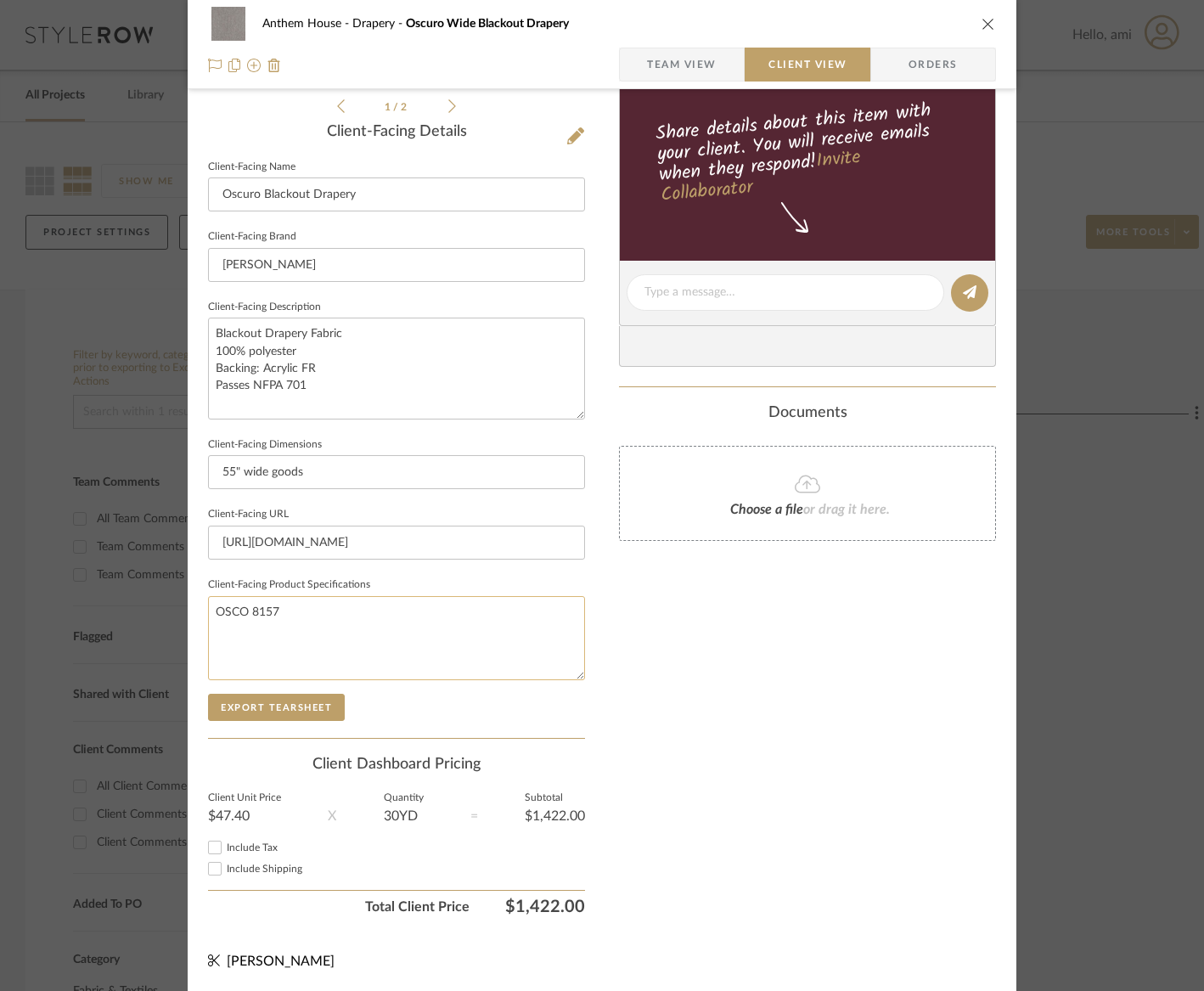
click at [328, 638] on textarea "OSCO 8157" at bounding box center [396, 638] width 377 height 84
click at [282, 709] on button "Export Tearsheet" at bounding box center [276, 707] width 136 height 27
click at [982, 20] on icon "close" at bounding box center [989, 24] width 14 height 14
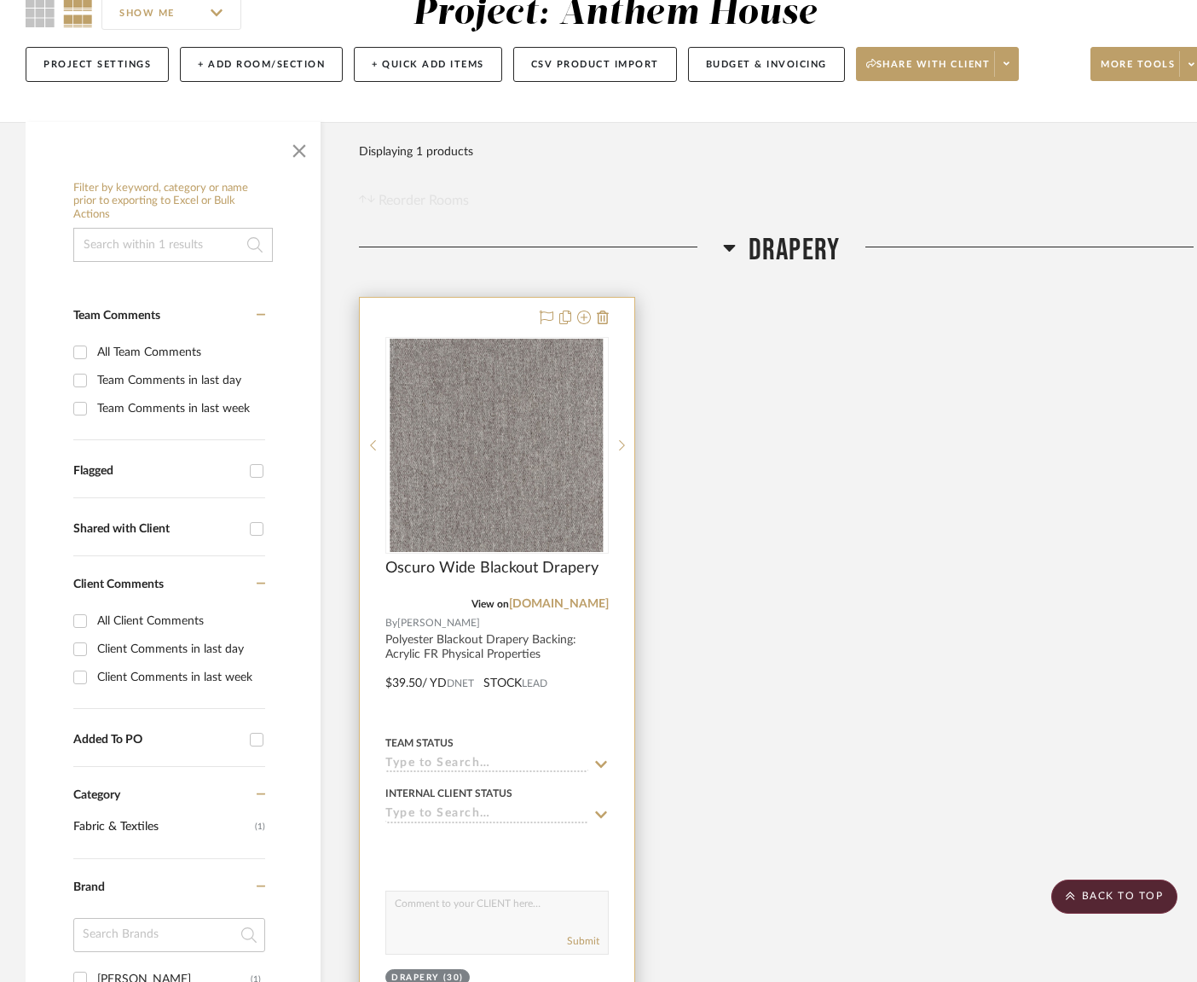
scroll to position [172, 0]
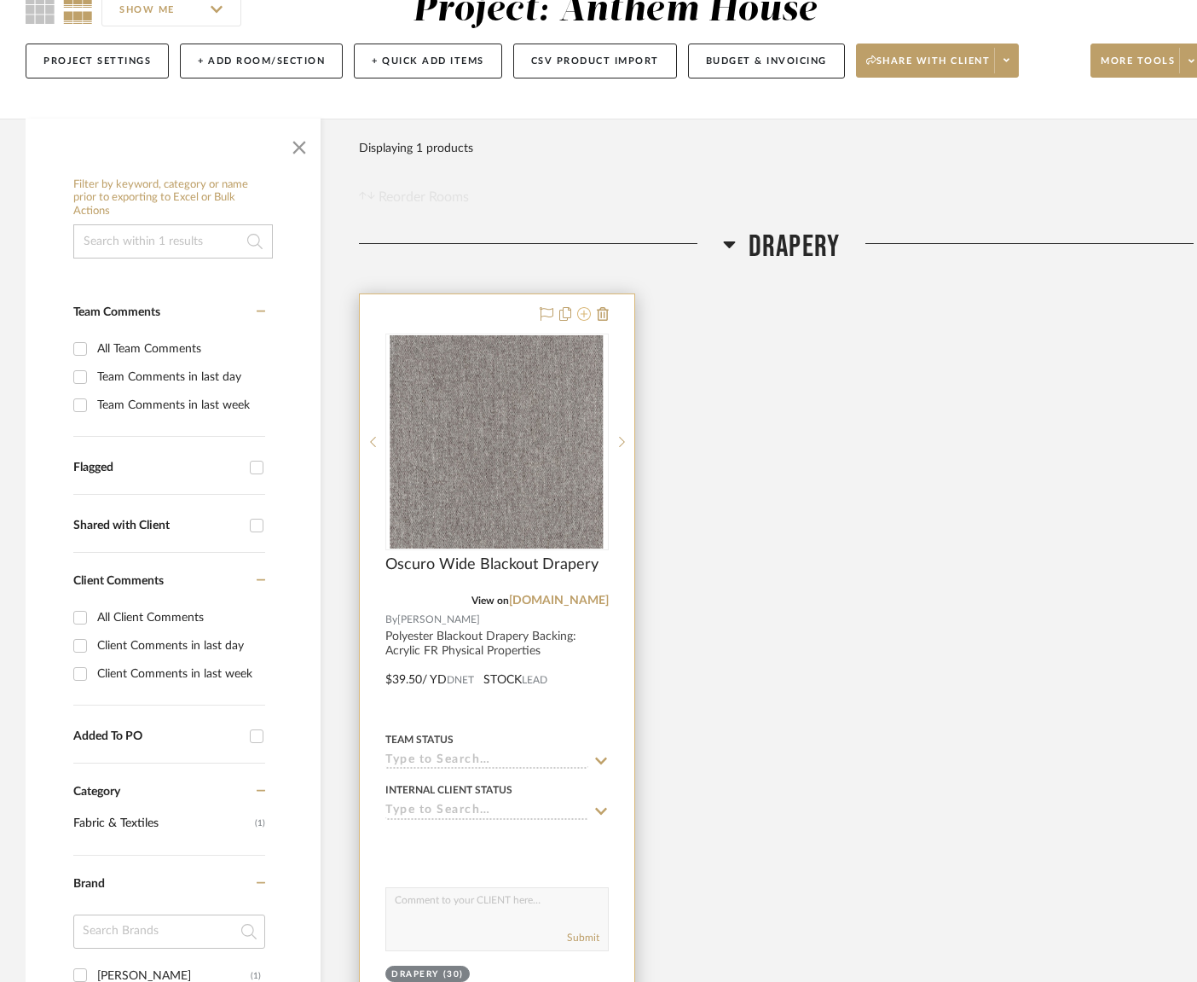
click at [584, 316] on icon at bounding box center [584, 314] width 14 height 14
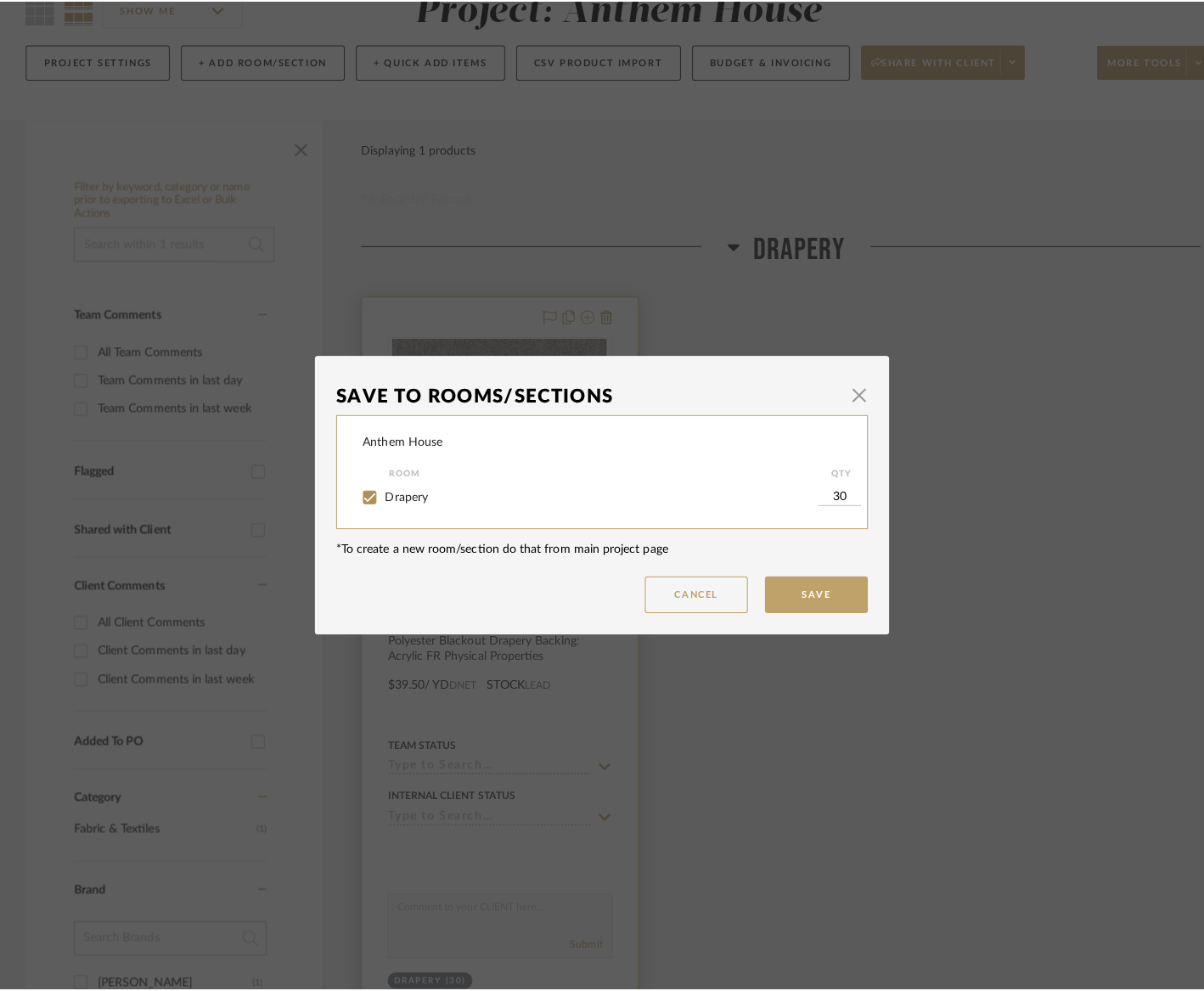
scroll to position [0, 0]
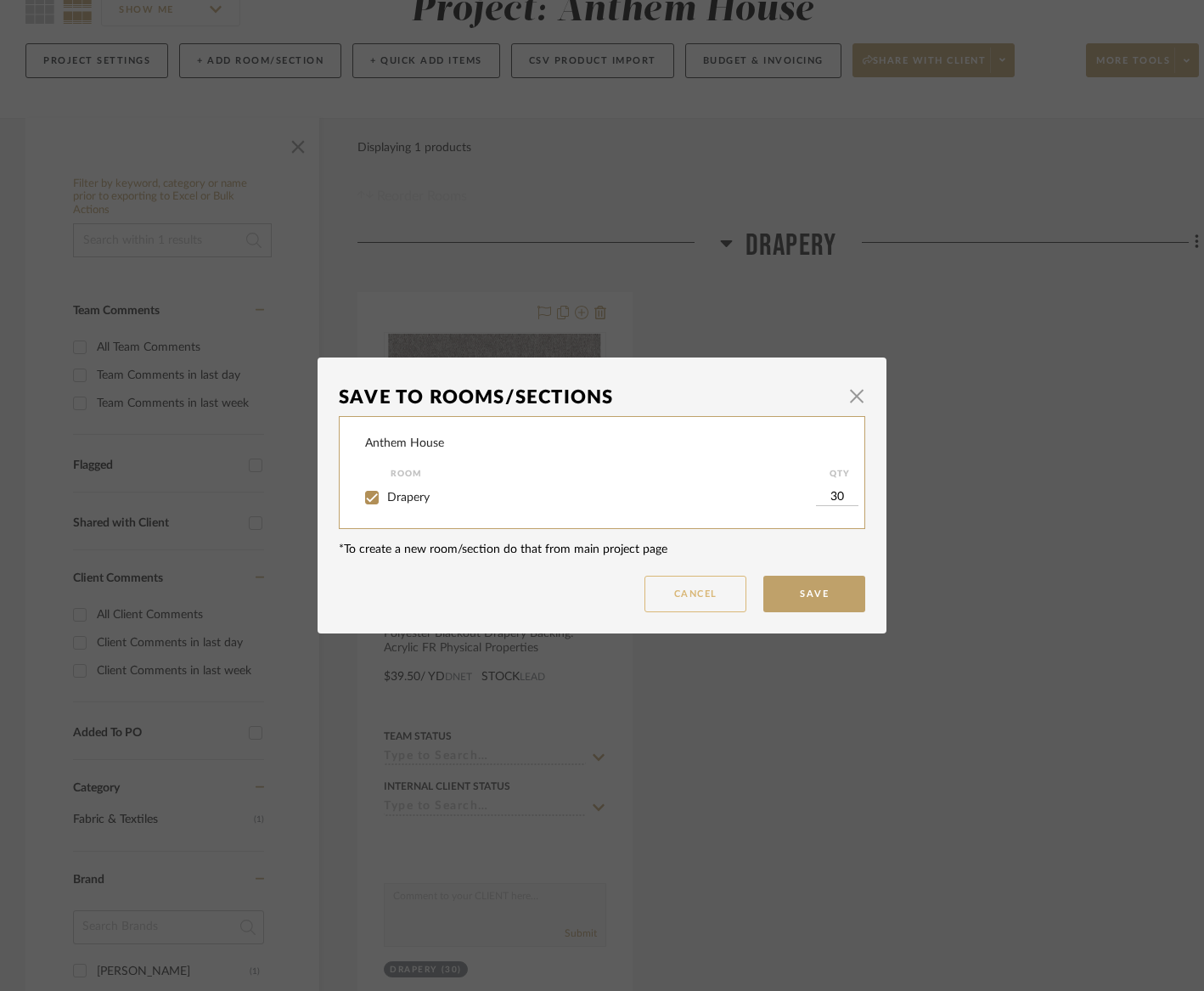
click at [707, 599] on button "Cancel" at bounding box center [695, 594] width 102 height 37
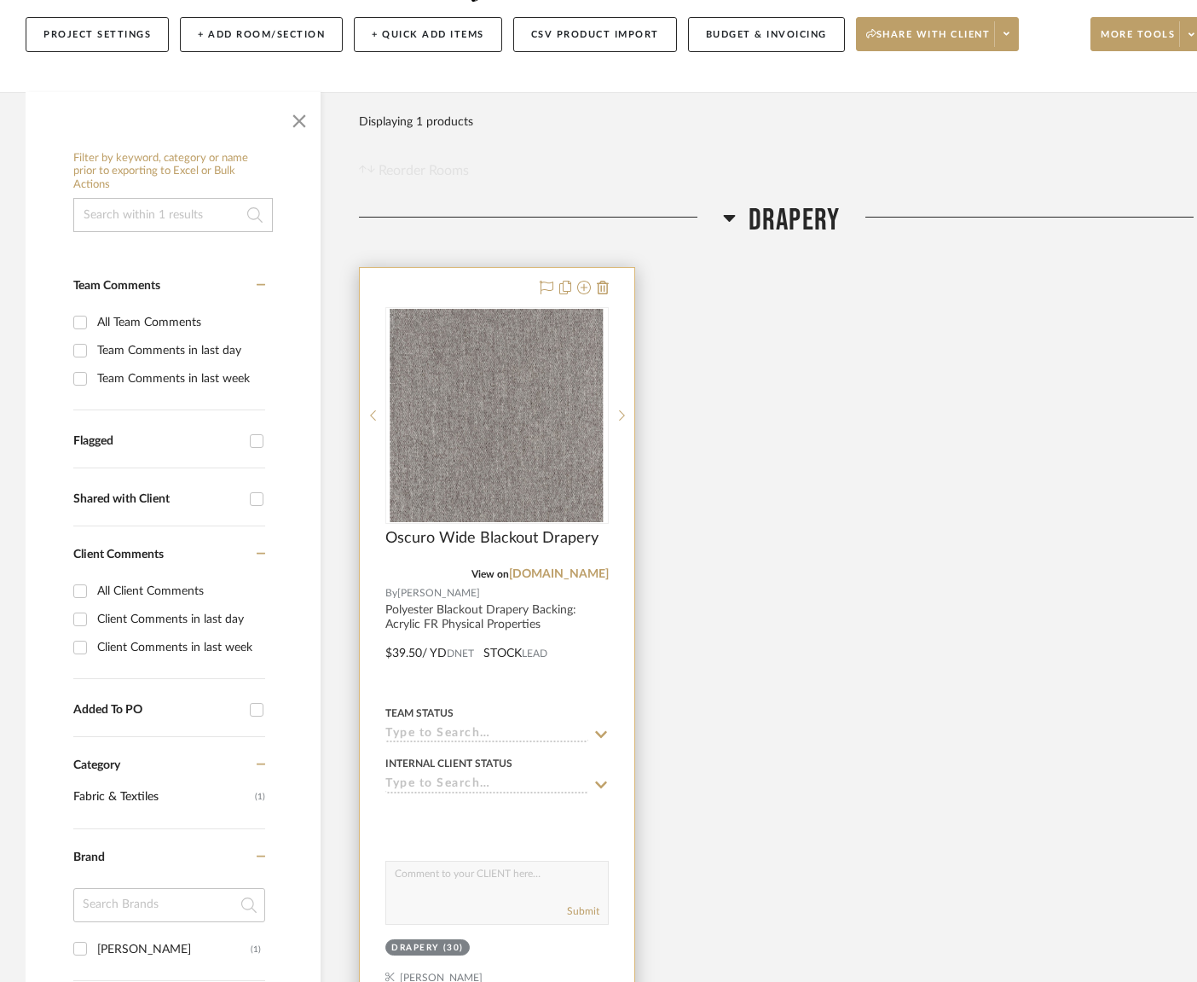
scroll to position [231, 0]
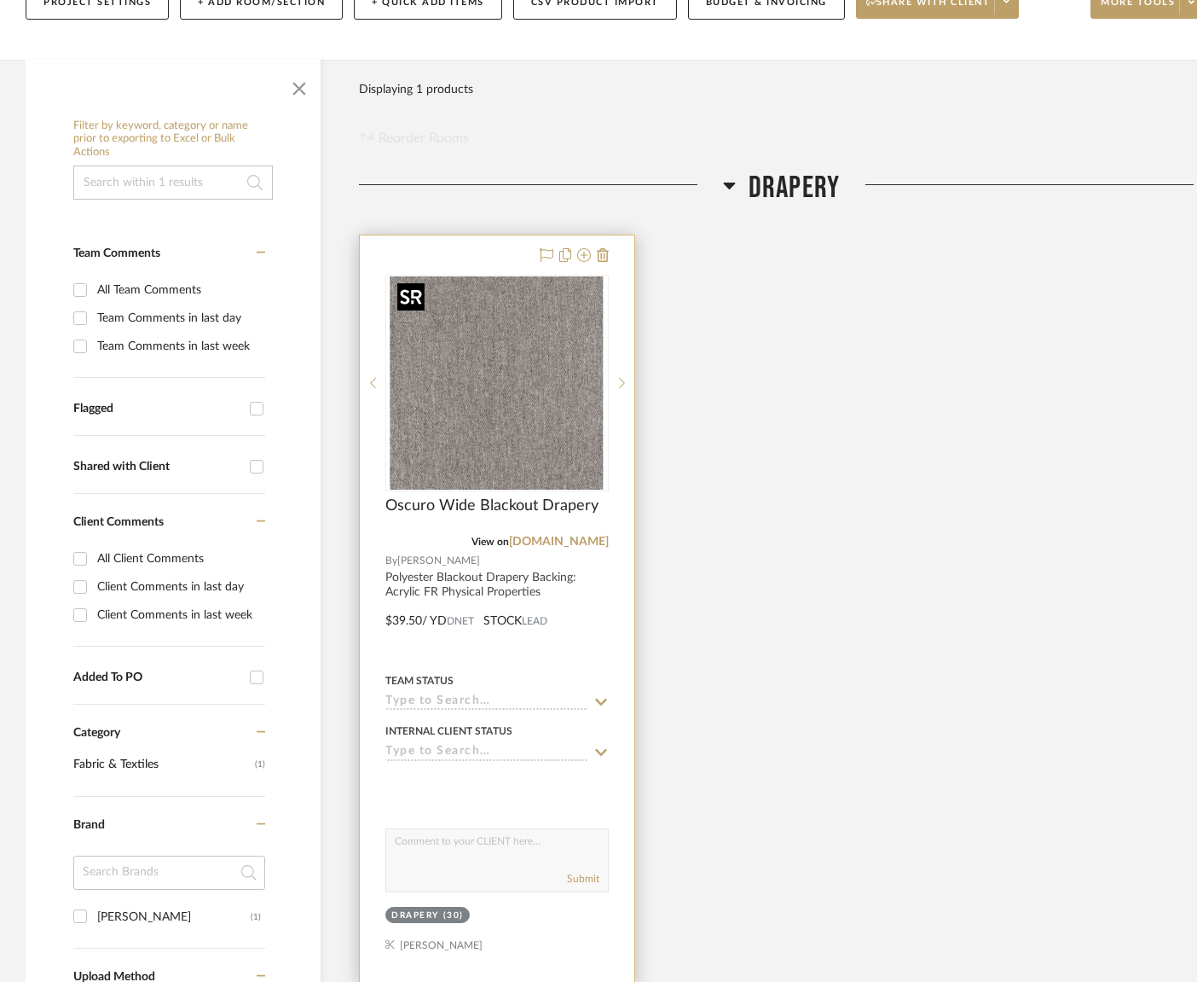
click at [517, 420] on img "0" at bounding box center [497, 382] width 213 height 213
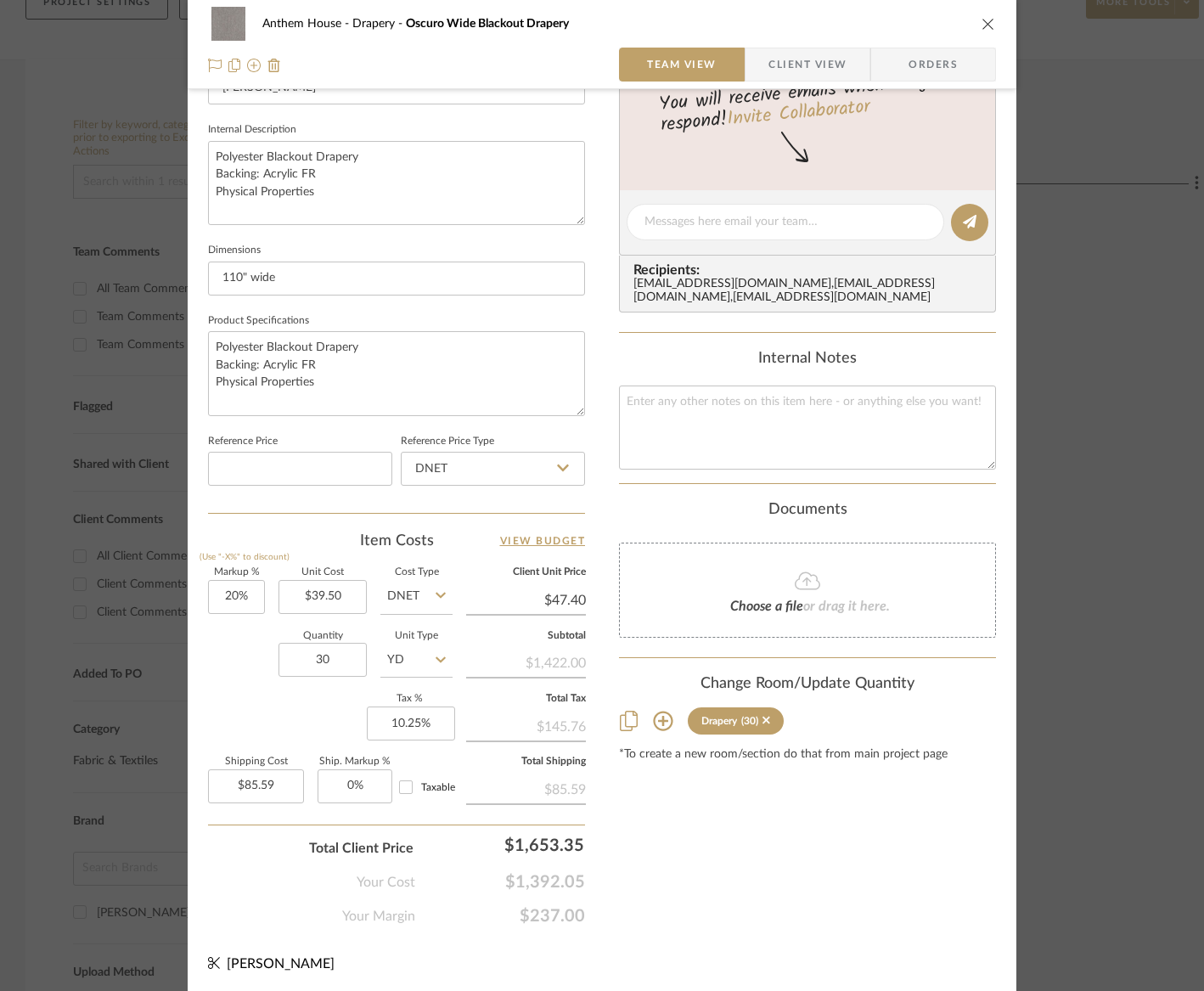
scroll to position [0, 0]
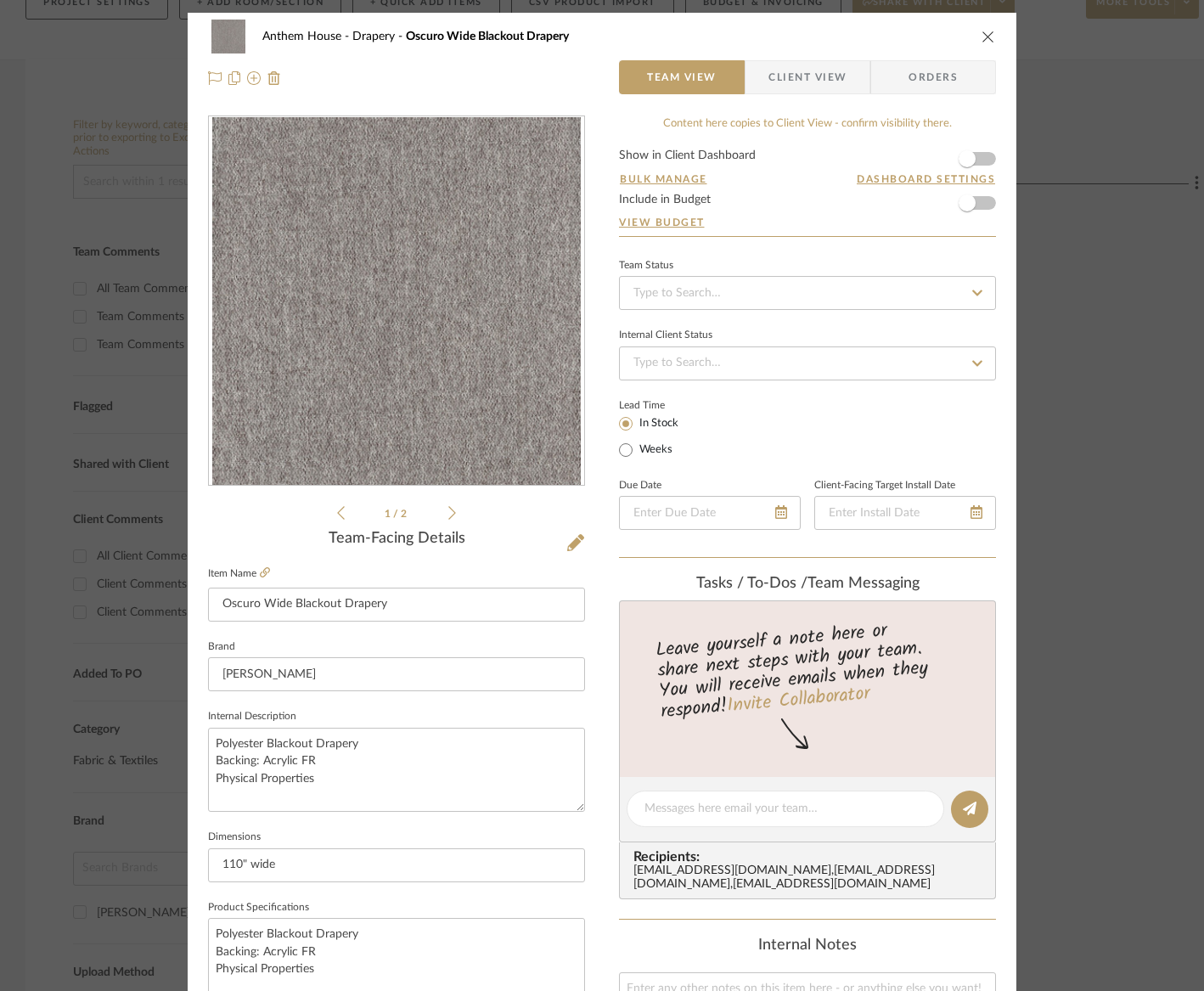
click at [982, 206] on form "Show in Client Dashboard Bulk Manage Dashboard Settings Include in Budget View …" at bounding box center [808, 192] width 377 height 87
click at [978, 204] on span "button" at bounding box center [968, 203] width 38 height 38
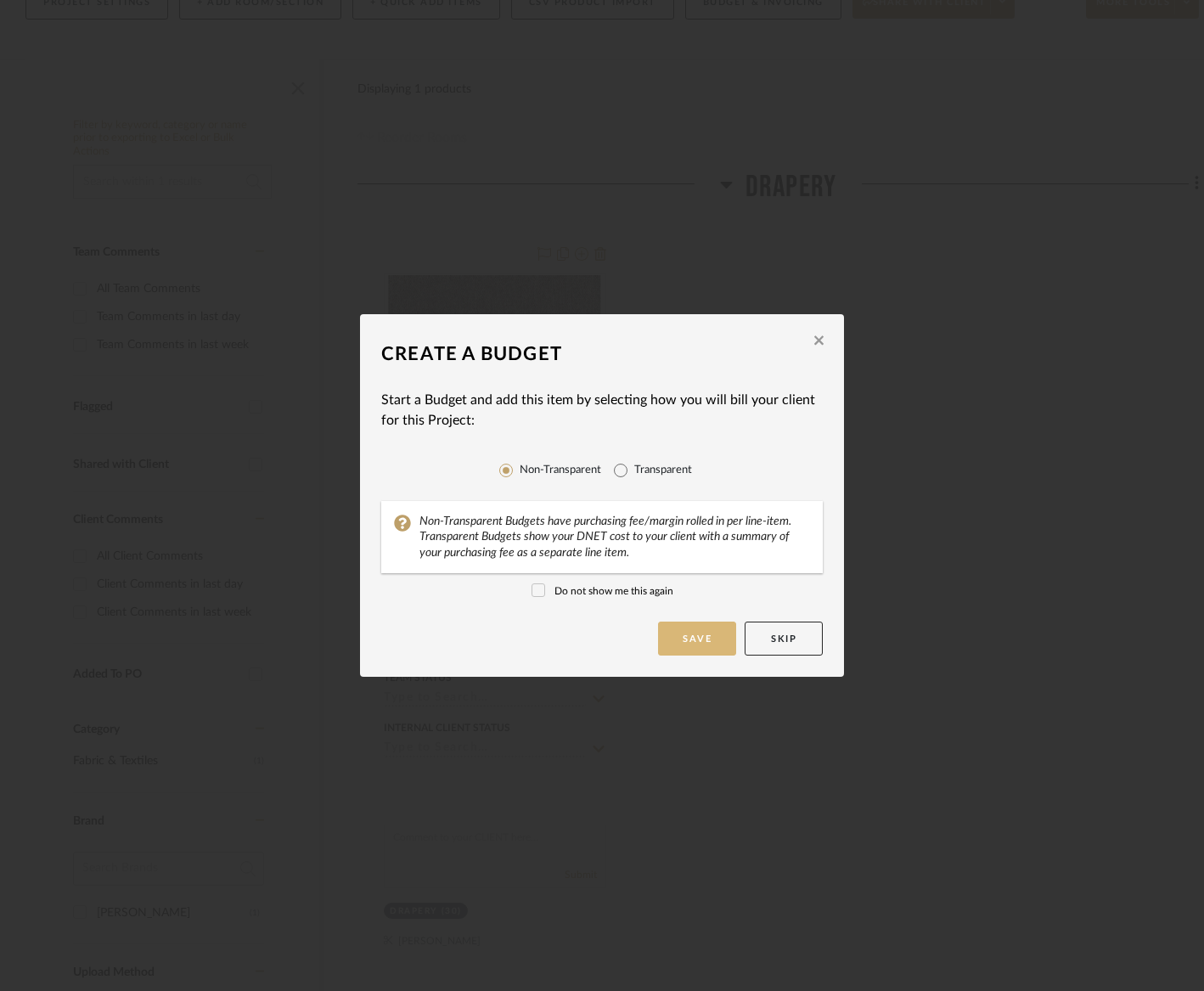
click at [689, 636] on button "Save" at bounding box center [697, 638] width 78 height 34
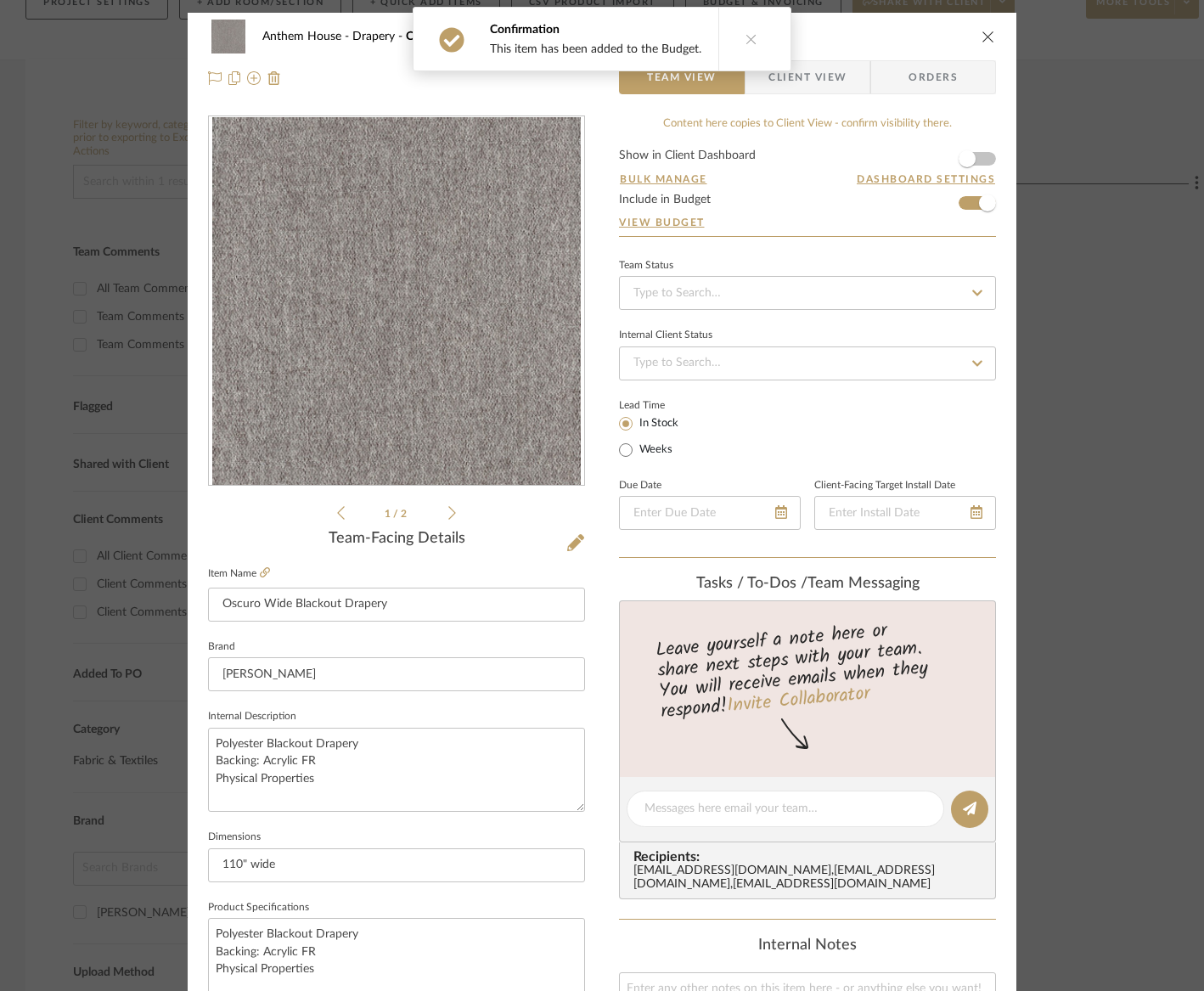
scroll to position [1, 0]
click at [664, 223] on link "View Budget" at bounding box center [808, 222] width 377 height 14
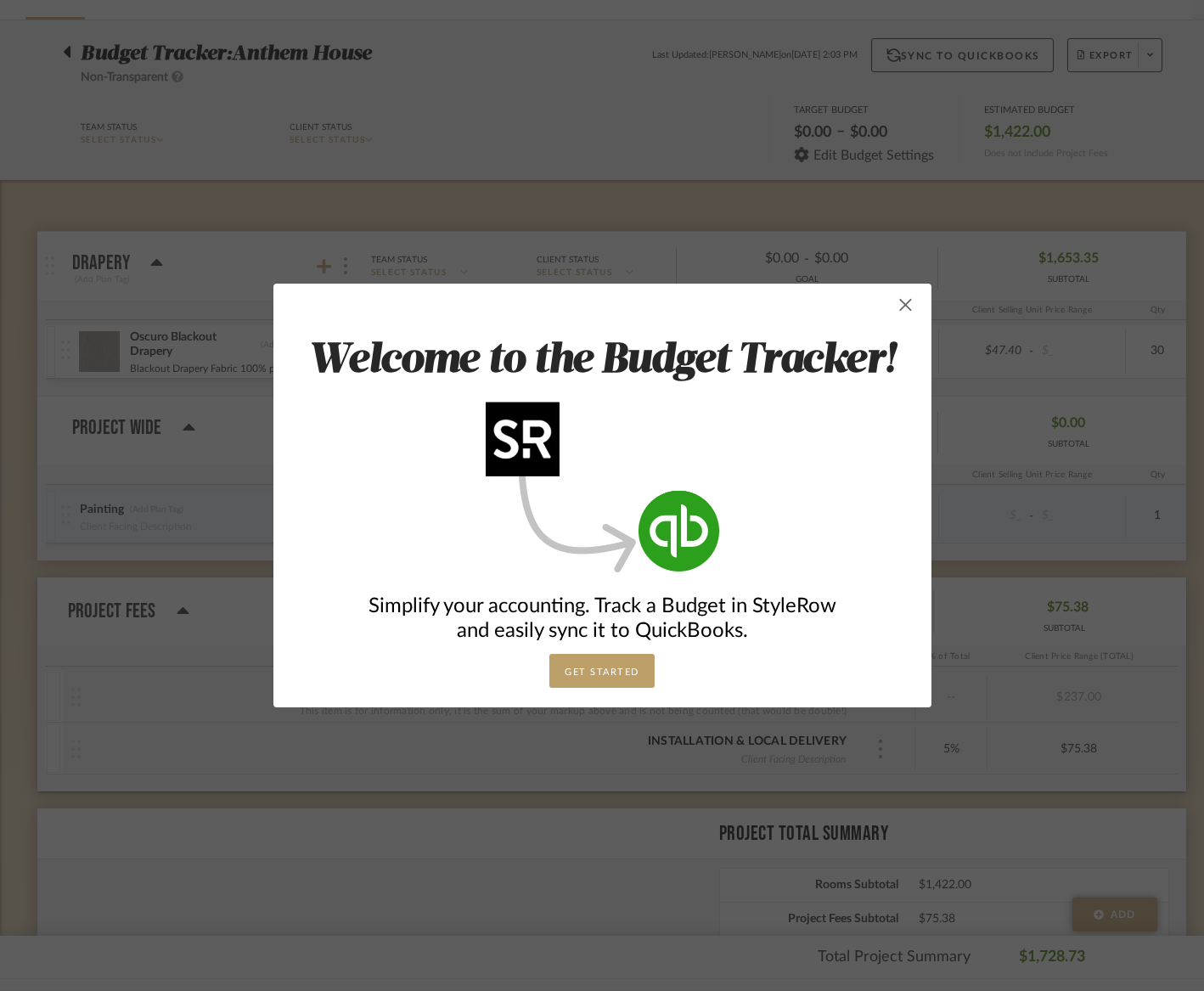
click at [889, 316] on span "button" at bounding box center [906, 305] width 34 height 34
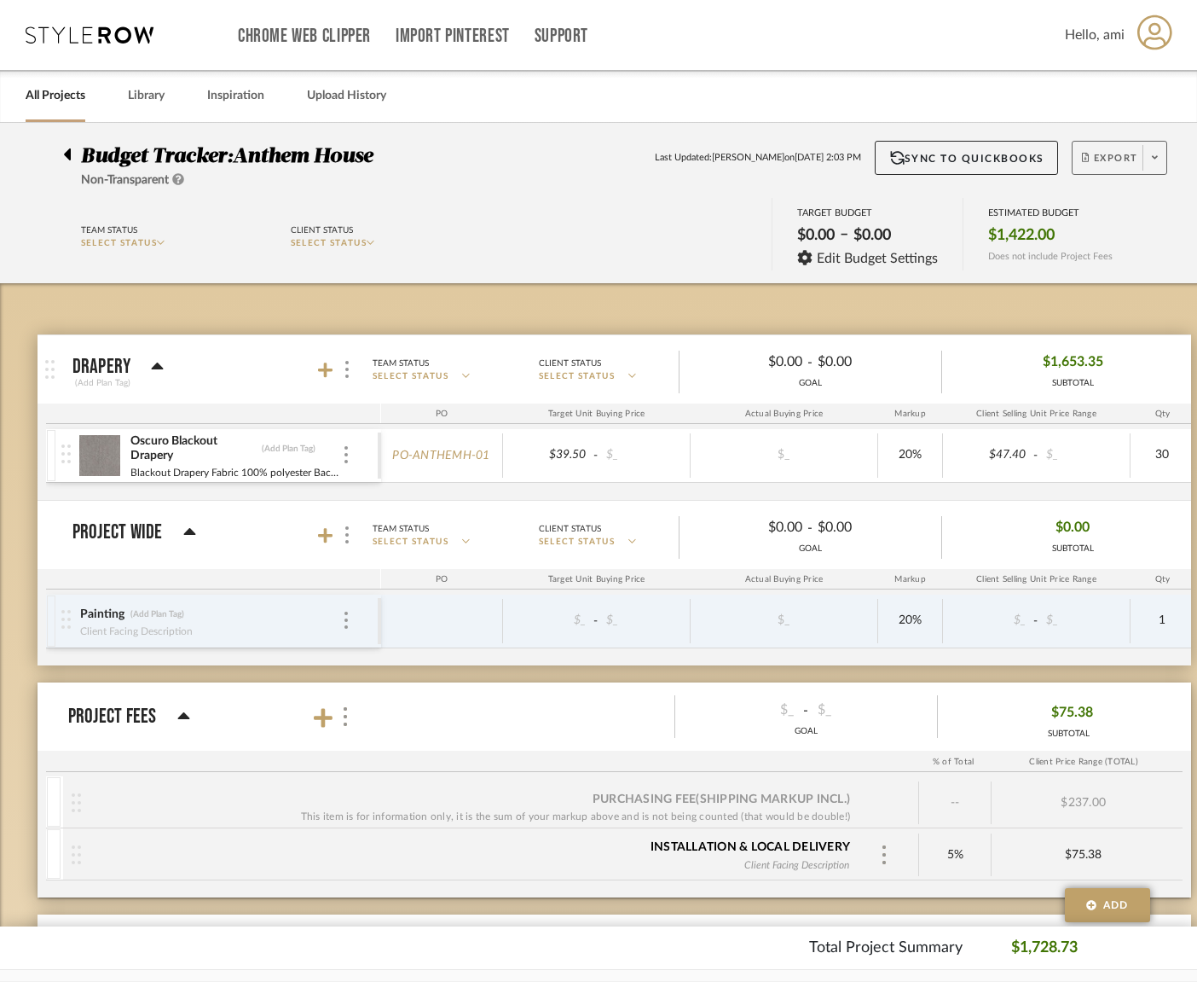
click at [1155, 159] on icon at bounding box center [1155, 157] width 6 height 3
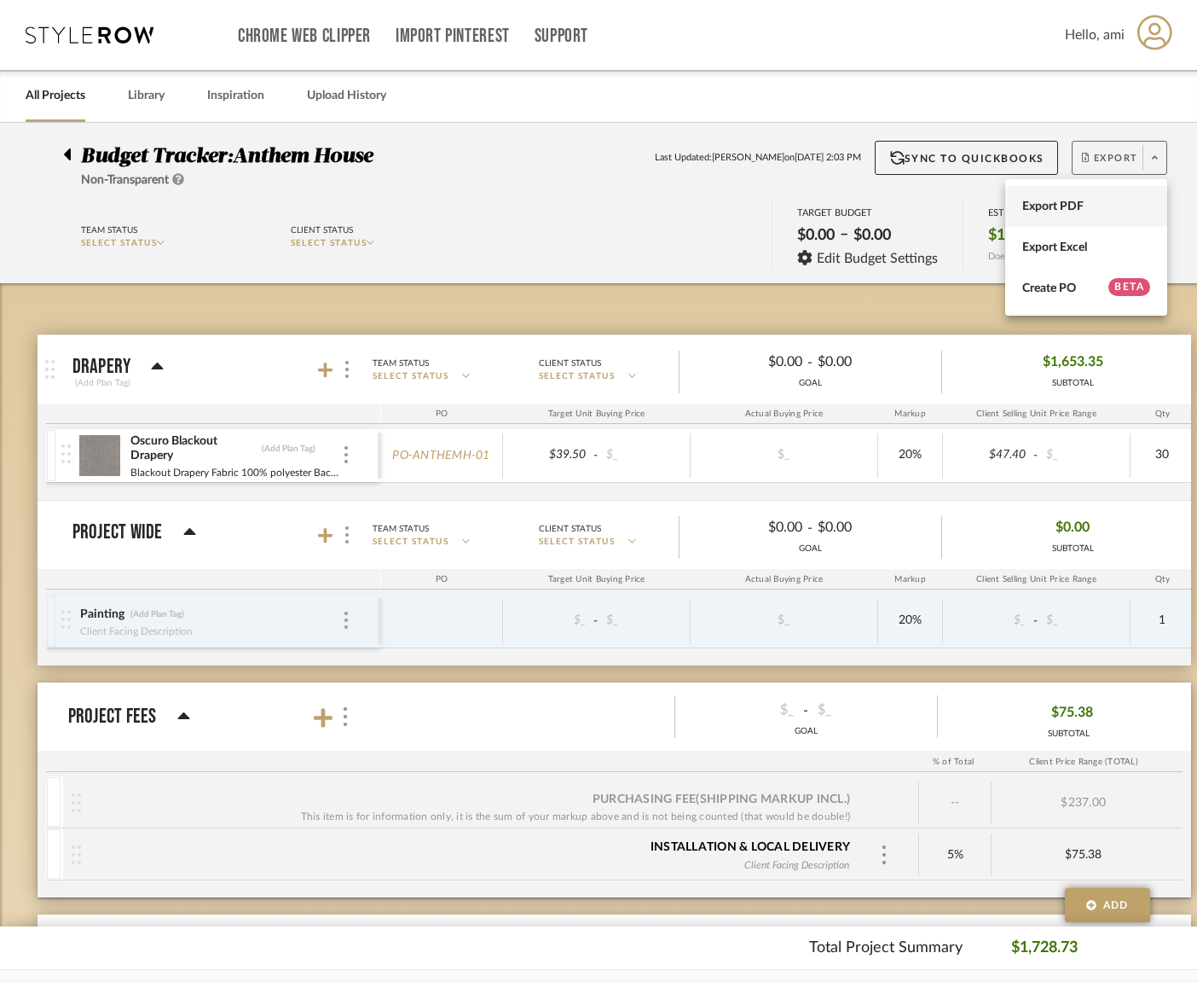
click at [1080, 210] on span "Export PDF" at bounding box center [1087, 207] width 128 height 14
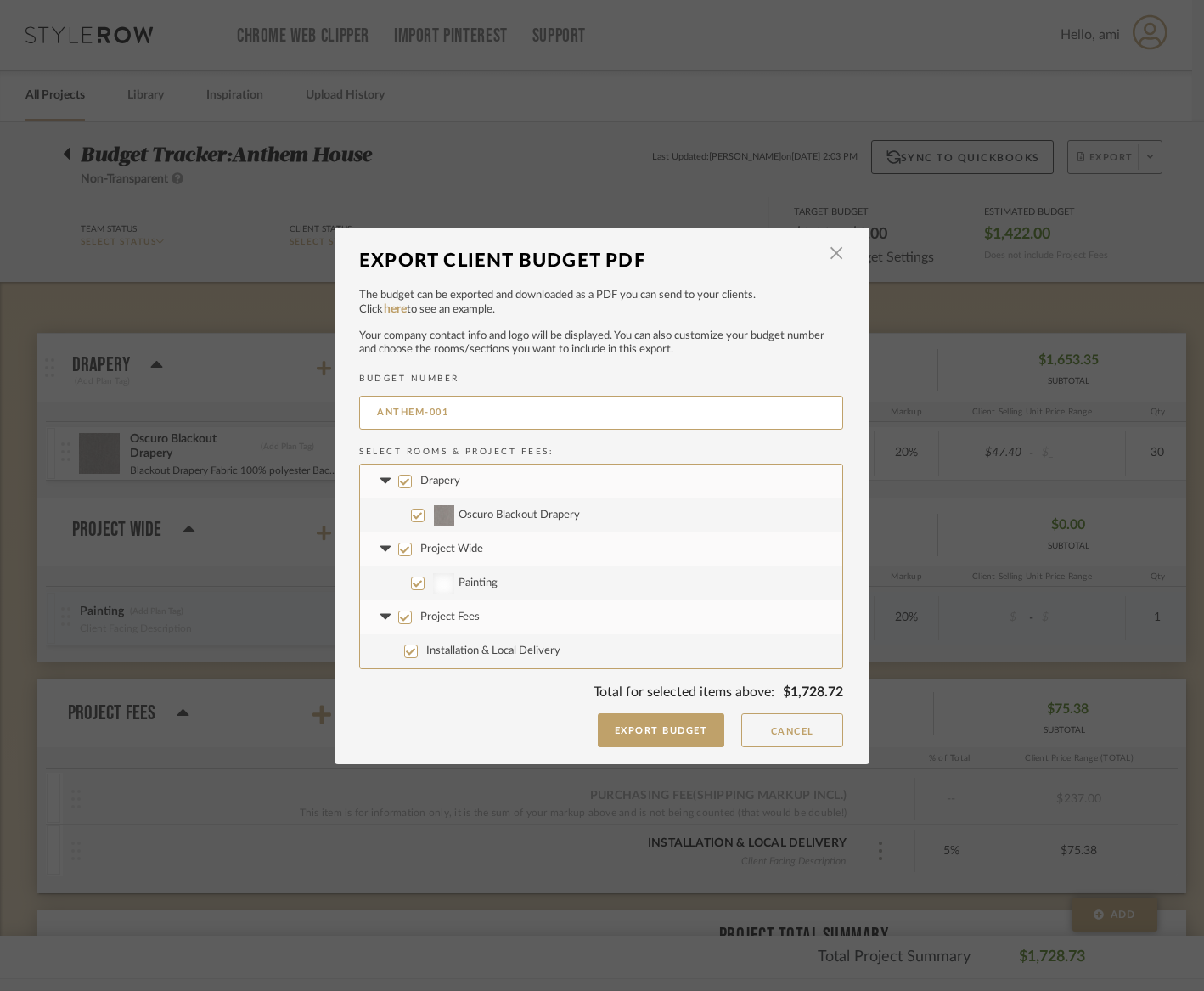
drag, startPoint x: 823, startPoint y: 254, endPoint x: 810, endPoint y: 279, distance: 28.2
click at [823, 254] on span "button" at bounding box center [837, 254] width 34 height 34
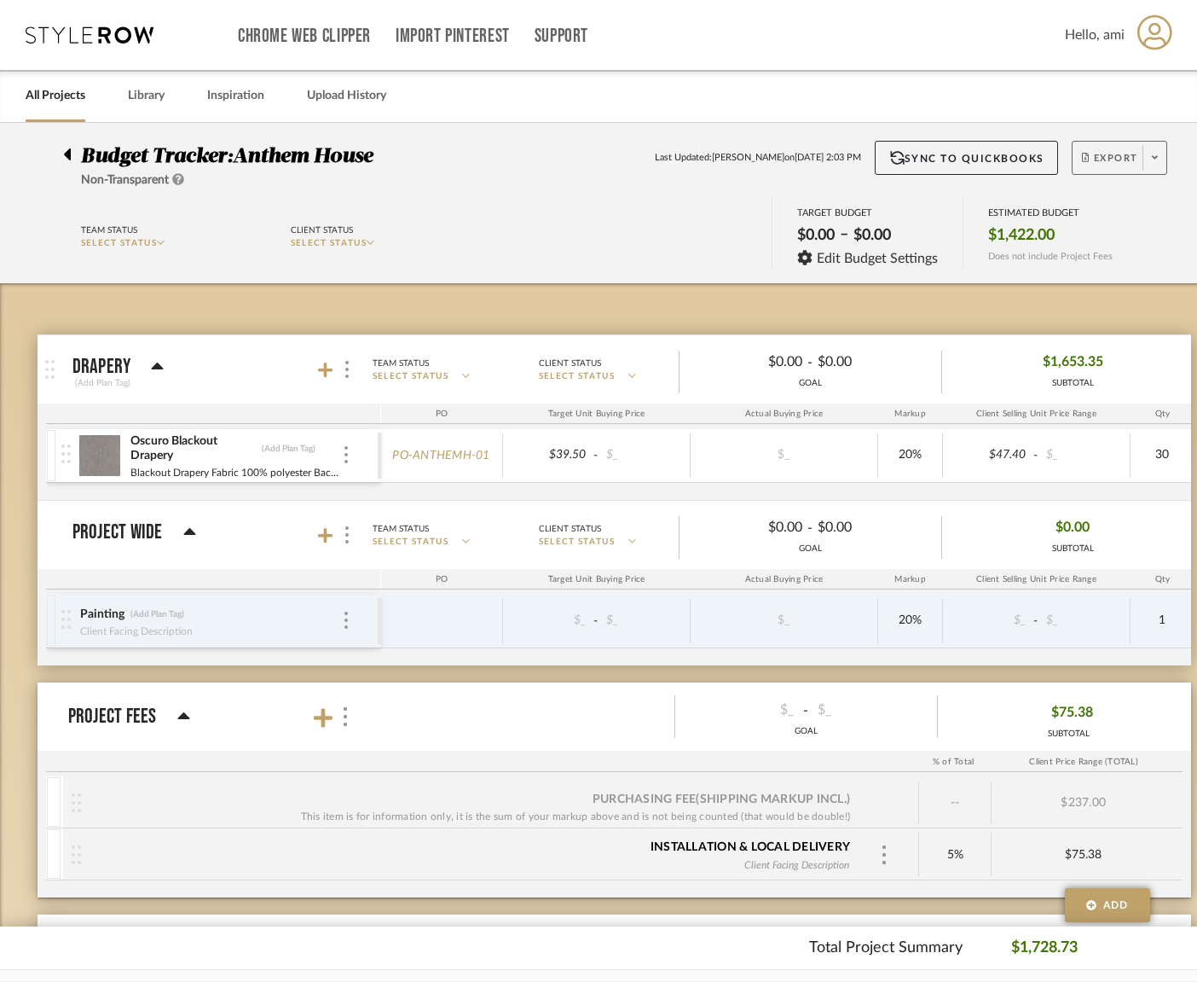
click at [1146, 156] on span at bounding box center [1155, 158] width 24 height 26
click at [1144, 165] on span at bounding box center [1154, 158] width 24 height 26
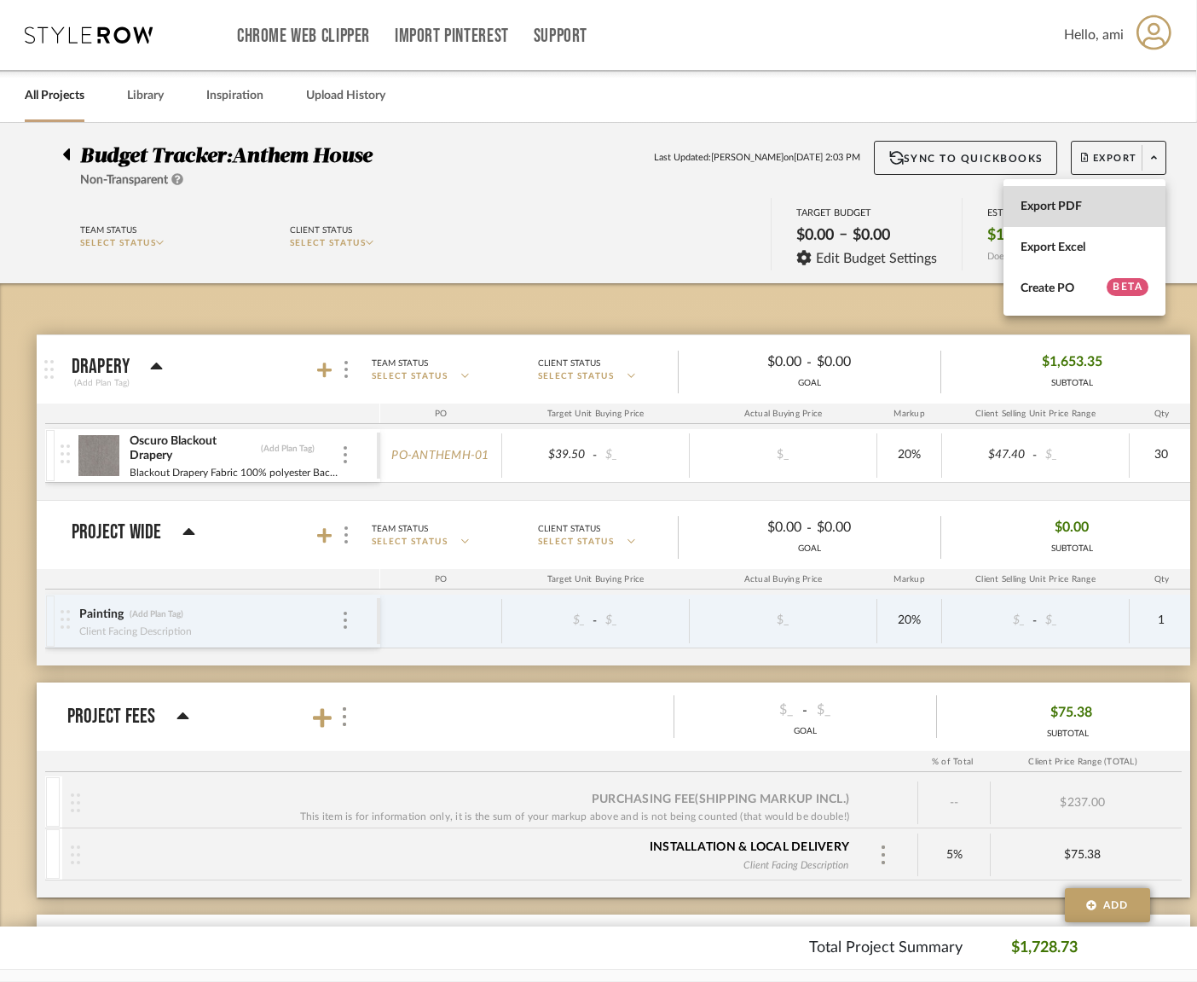
click at [1084, 203] on span "Export PDF" at bounding box center [1085, 207] width 128 height 14
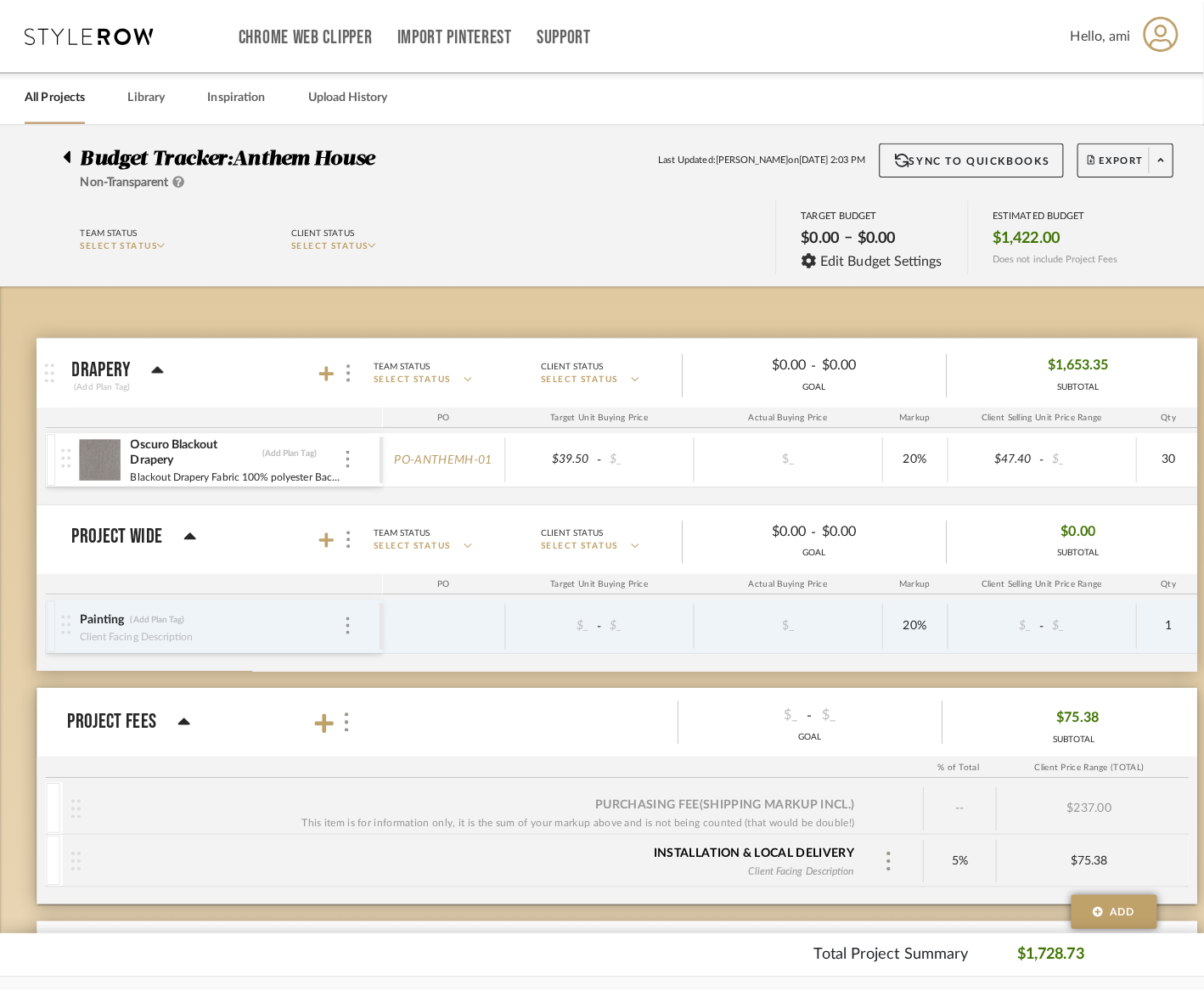
scroll to position [0, 0]
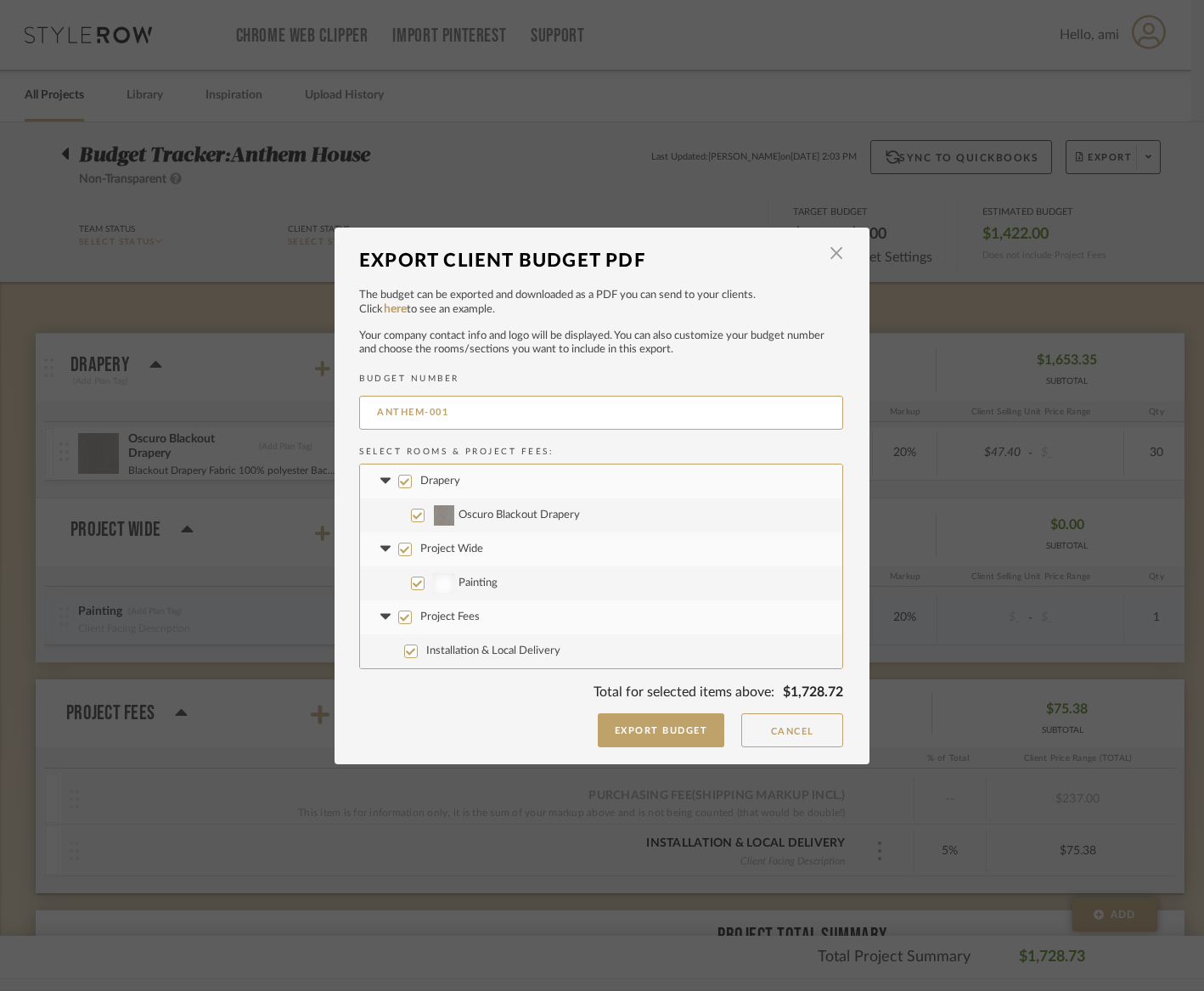
click at [404, 551] on input "Project Wide" at bounding box center [405, 550] width 14 height 14
checkbox input "false"
click at [401, 616] on input "Project Fees" at bounding box center [405, 618] width 14 height 14
checkbox input "false"
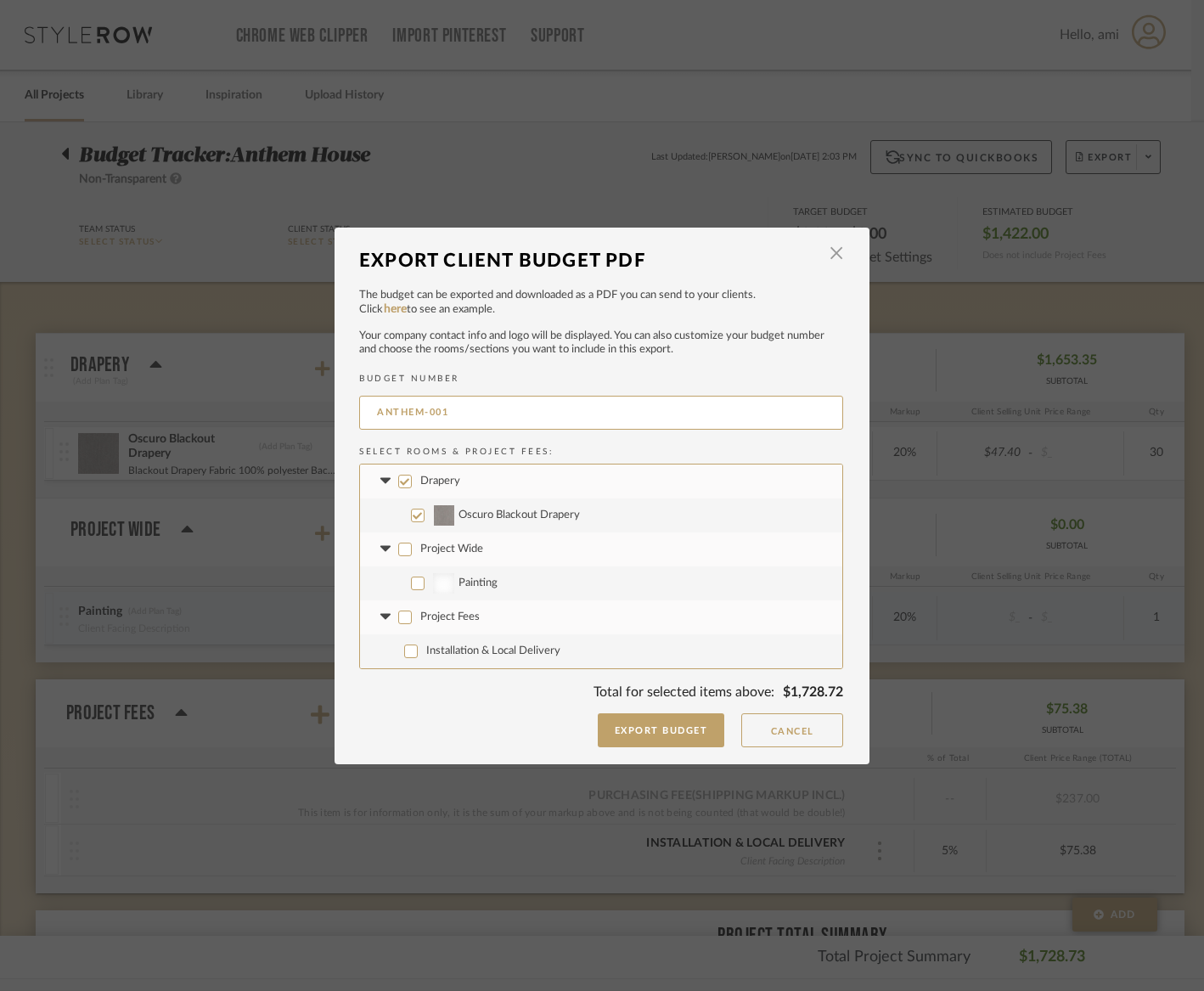
checkbox input "false"
click at [398, 617] on input "Project Fees" at bounding box center [405, 618] width 14 height 14
checkbox input "true"
click at [775, 733] on button "Cancel" at bounding box center [793, 730] width 102 height 34
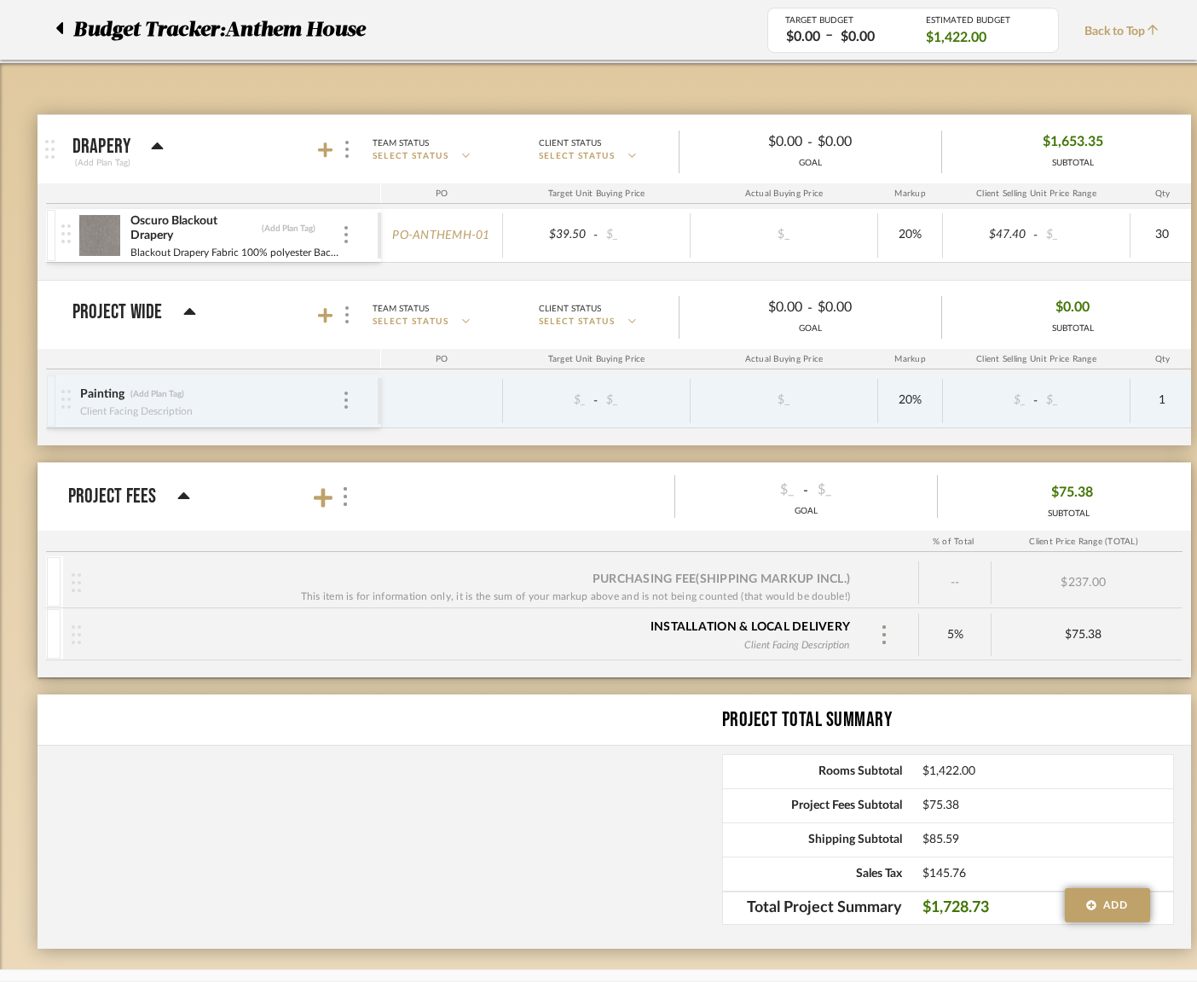
scroll to position [196, 0]
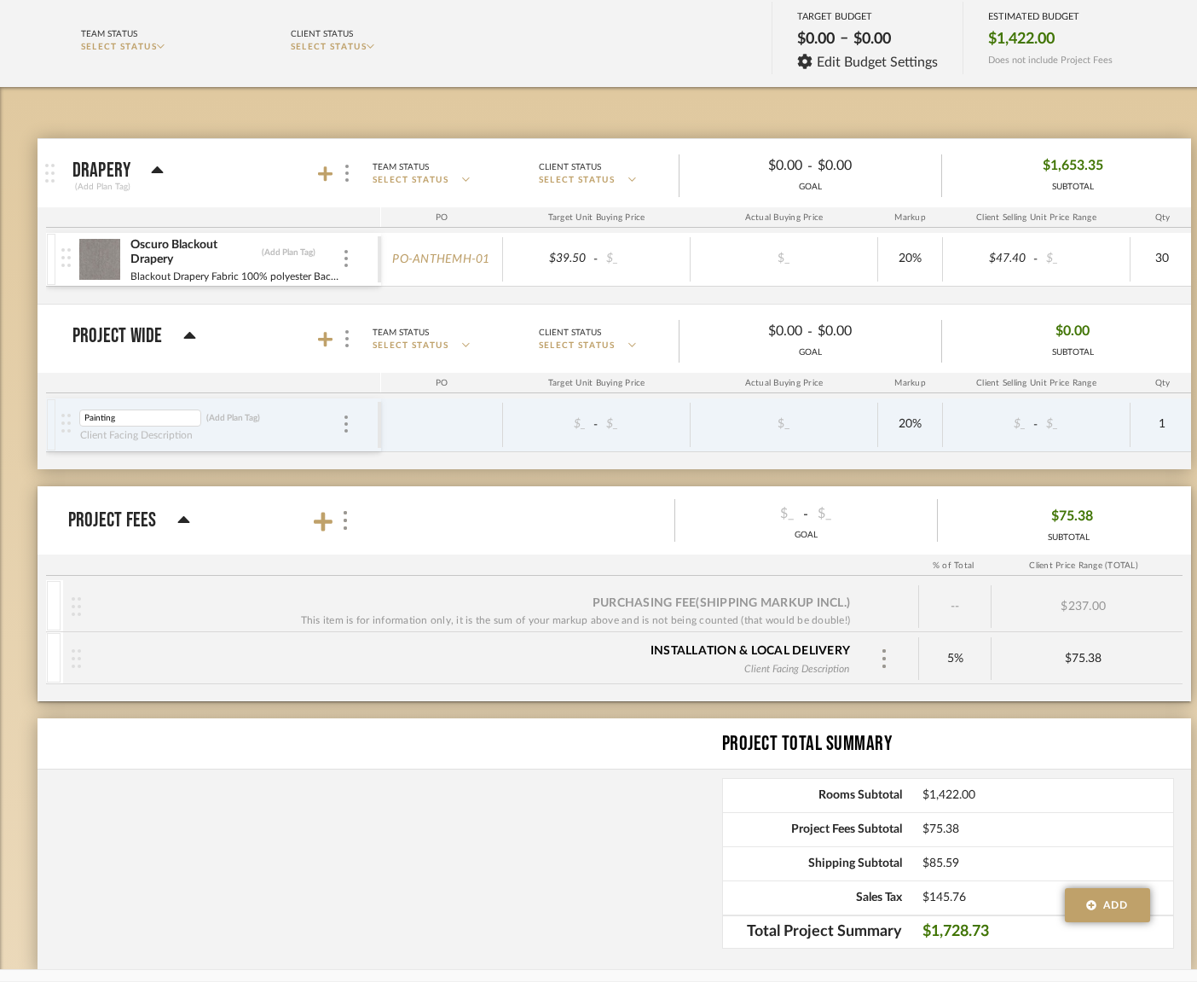
drag, startPoint x: 148, startPoint y: 412, endPoint x: 14, endPoint y: 399, distance: 134.5
click at [14, 399] on div "Budget Tracker: Anthem House Non-Transparent Last Updated: [PERSON_NAME] on [DA…" at bounding box center [614, 464] width 1228 height 1075
type input "D"
type input "Drapery Hardware and Fabrication"
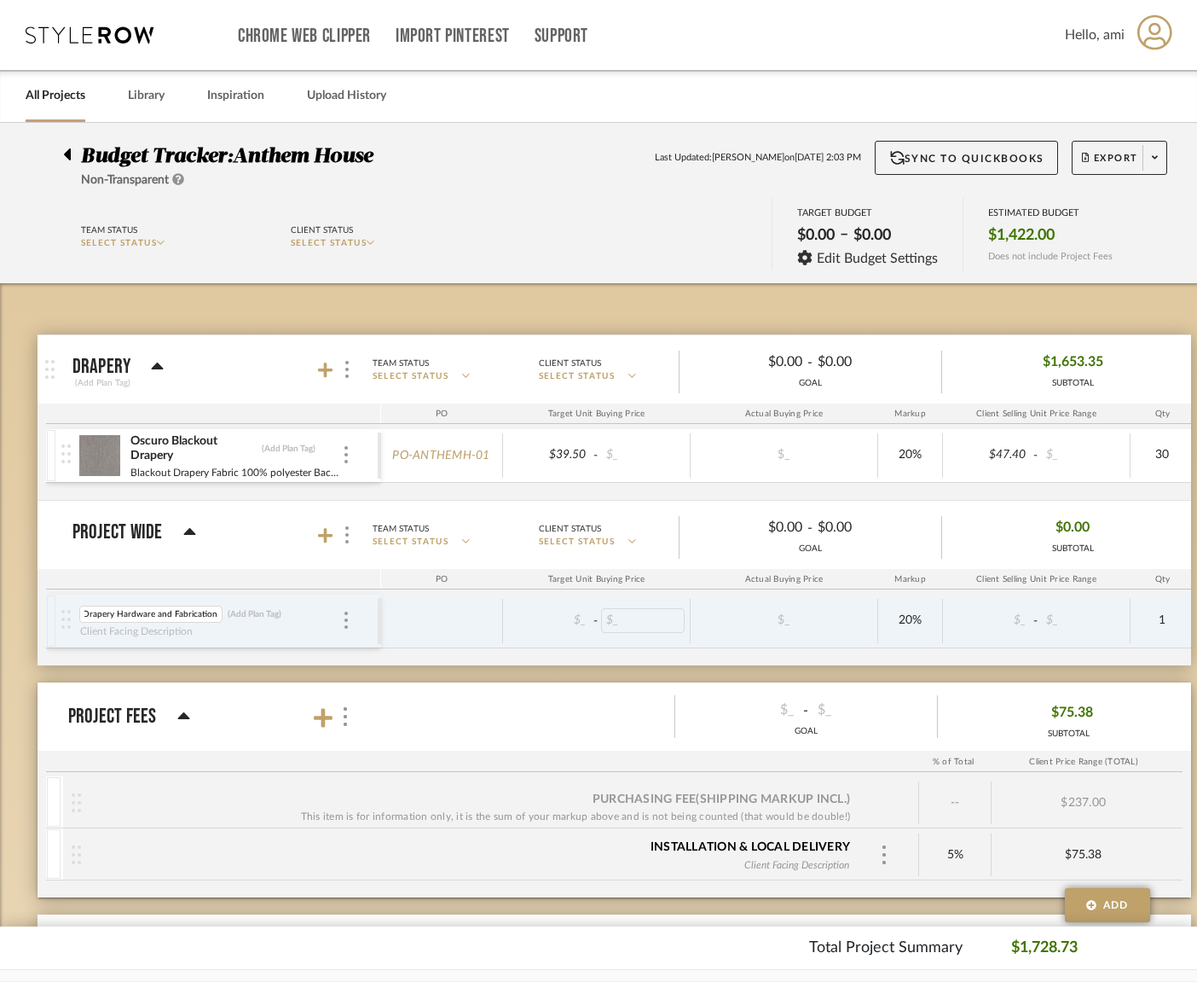
scroll to position [0, 0]
type input "385"
type input "0"
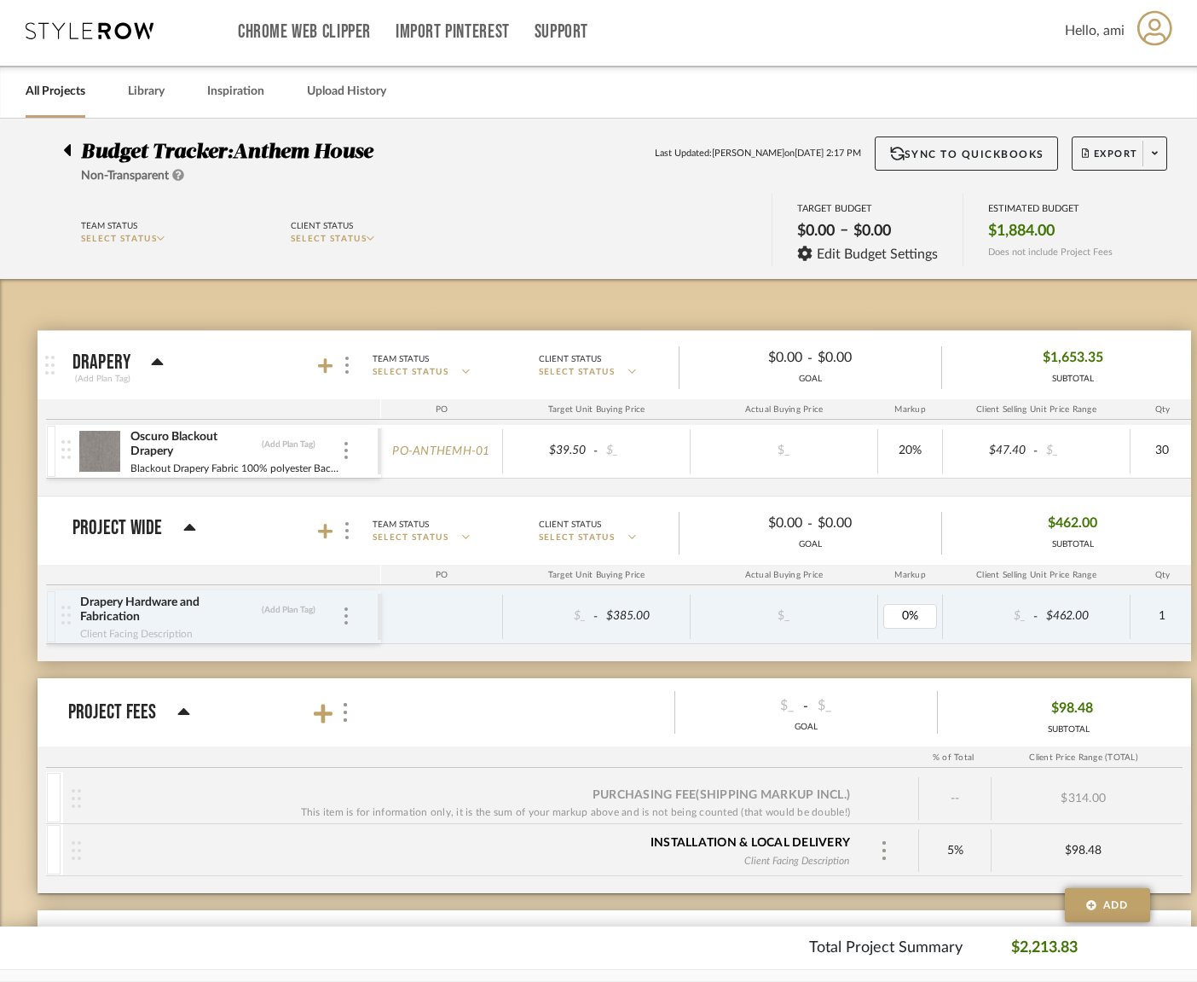
click at [841, 628] on div "$_" at bounding box center [784, 616] width 177 height 25
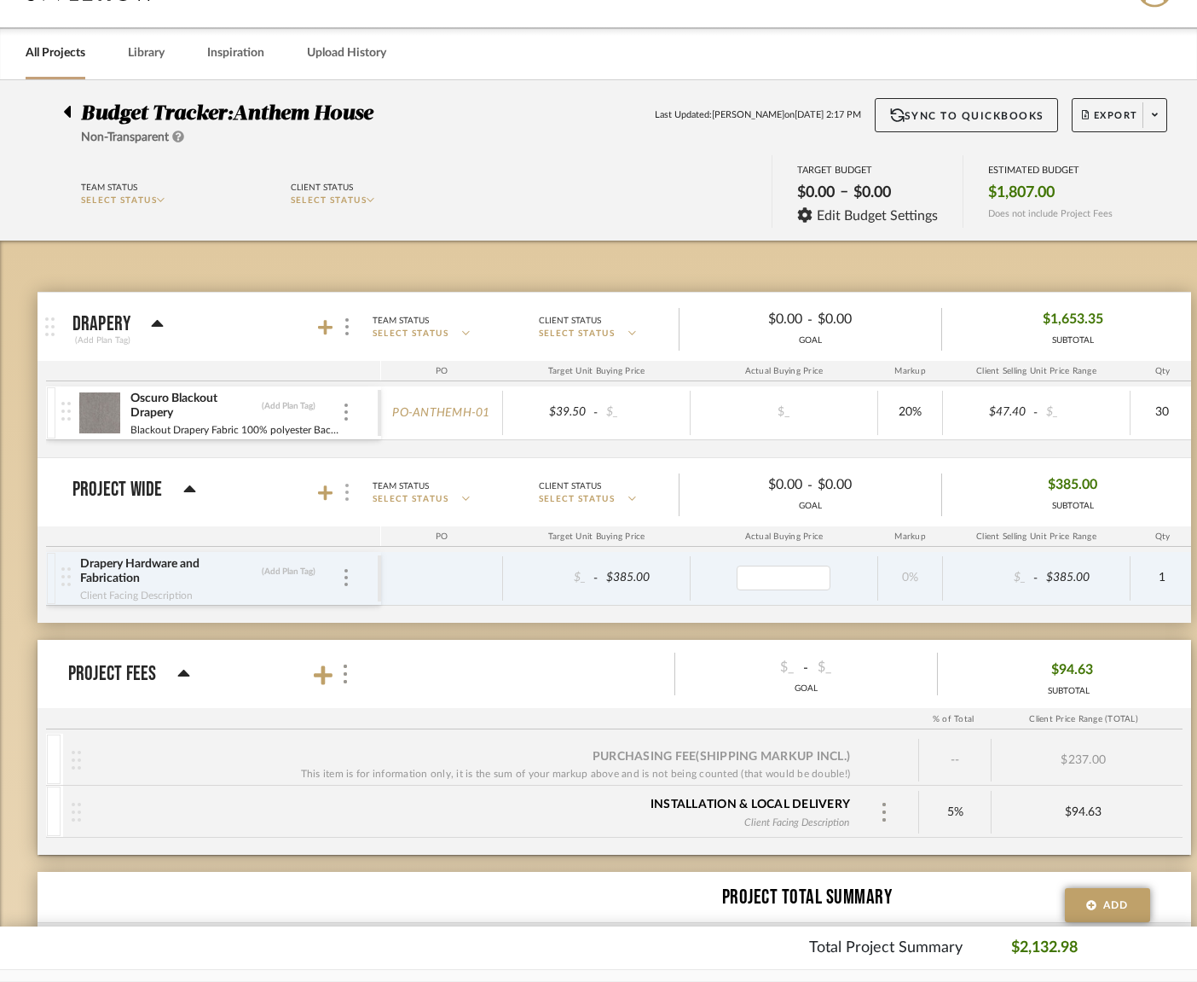
click at [342, 493] on div at bounding box center [347, 492] width 18 height 23
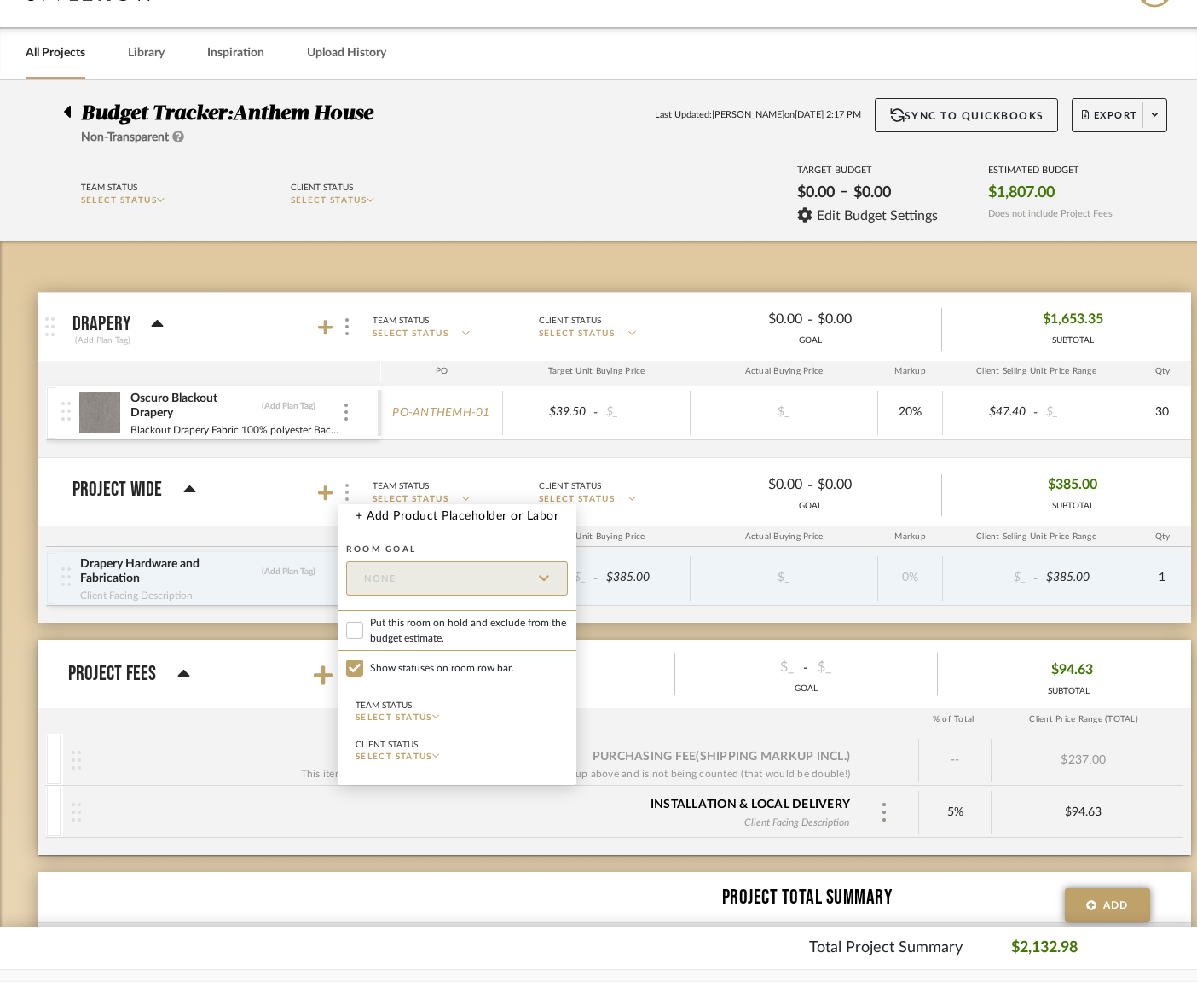
click at [344, 490] on div at bounding box center [598, 491] width 1197 height 982
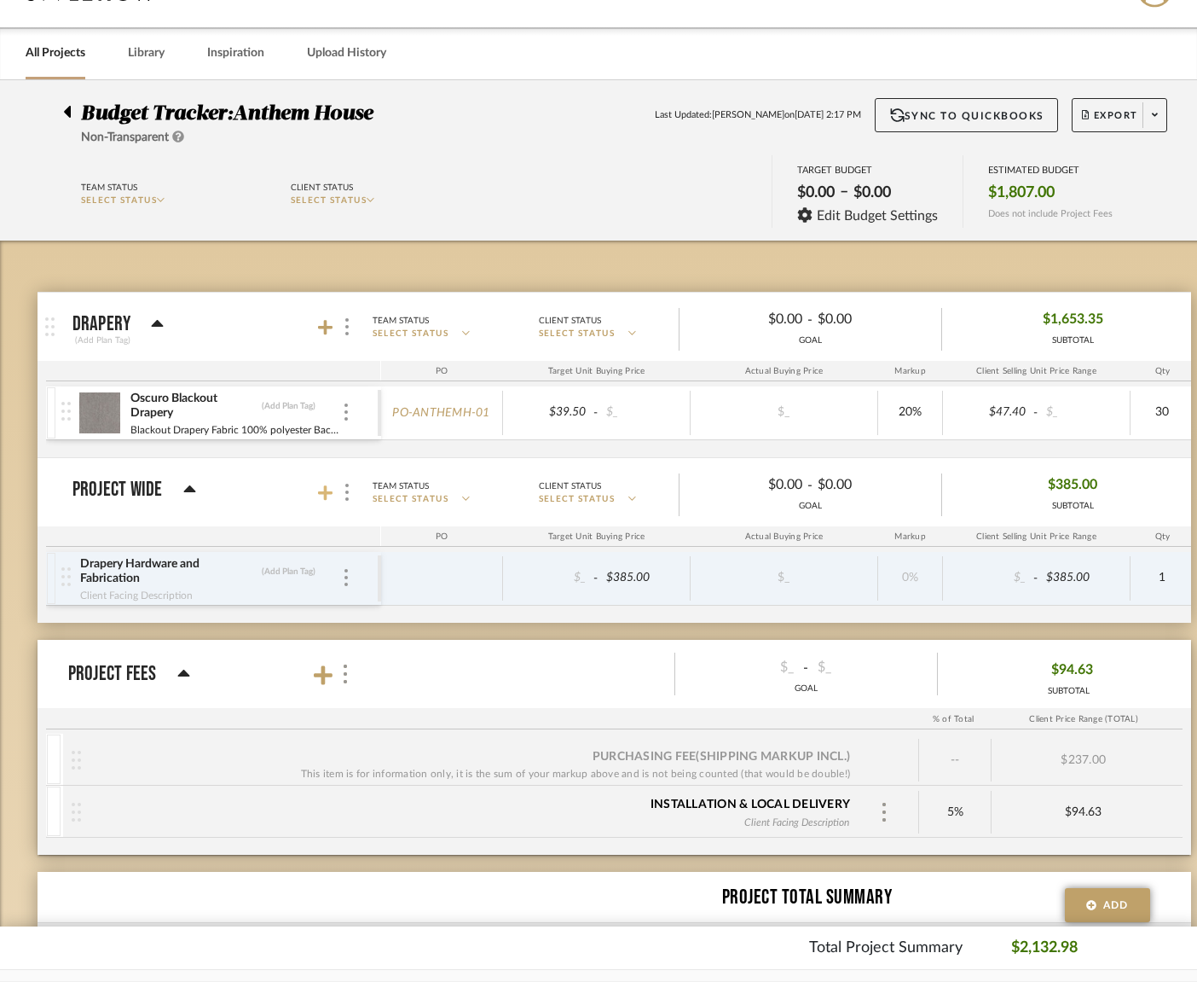
click at [322, 493] on icon at bounding box center [325, 492] width 15 height 15
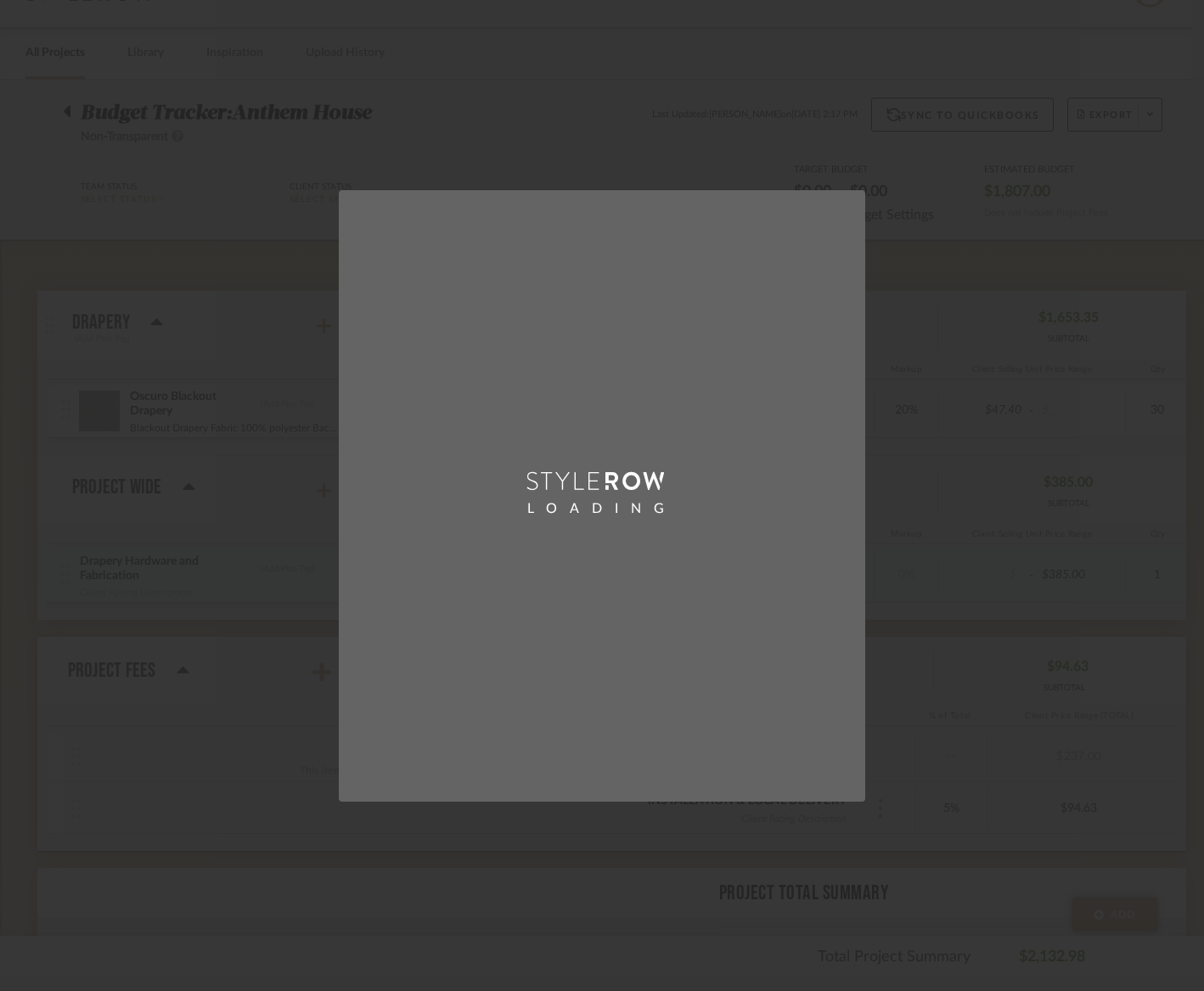
click at [210, 554] on div "LOADING" at bounding box center [602, 495] width 1204 height 991
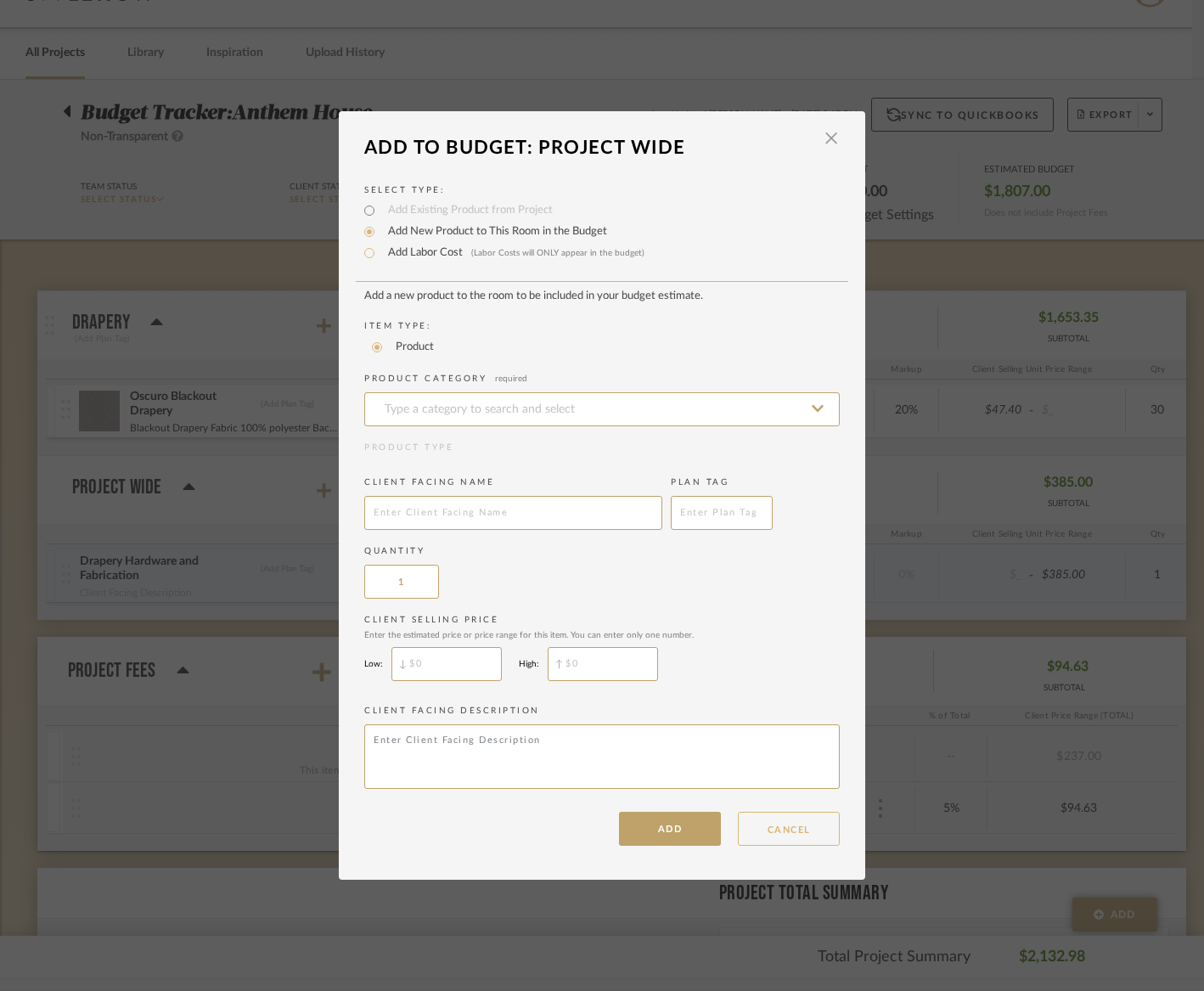
click at [803, 835] on button "CANCEL" at bounding box center [789, 829] width 102 height 34
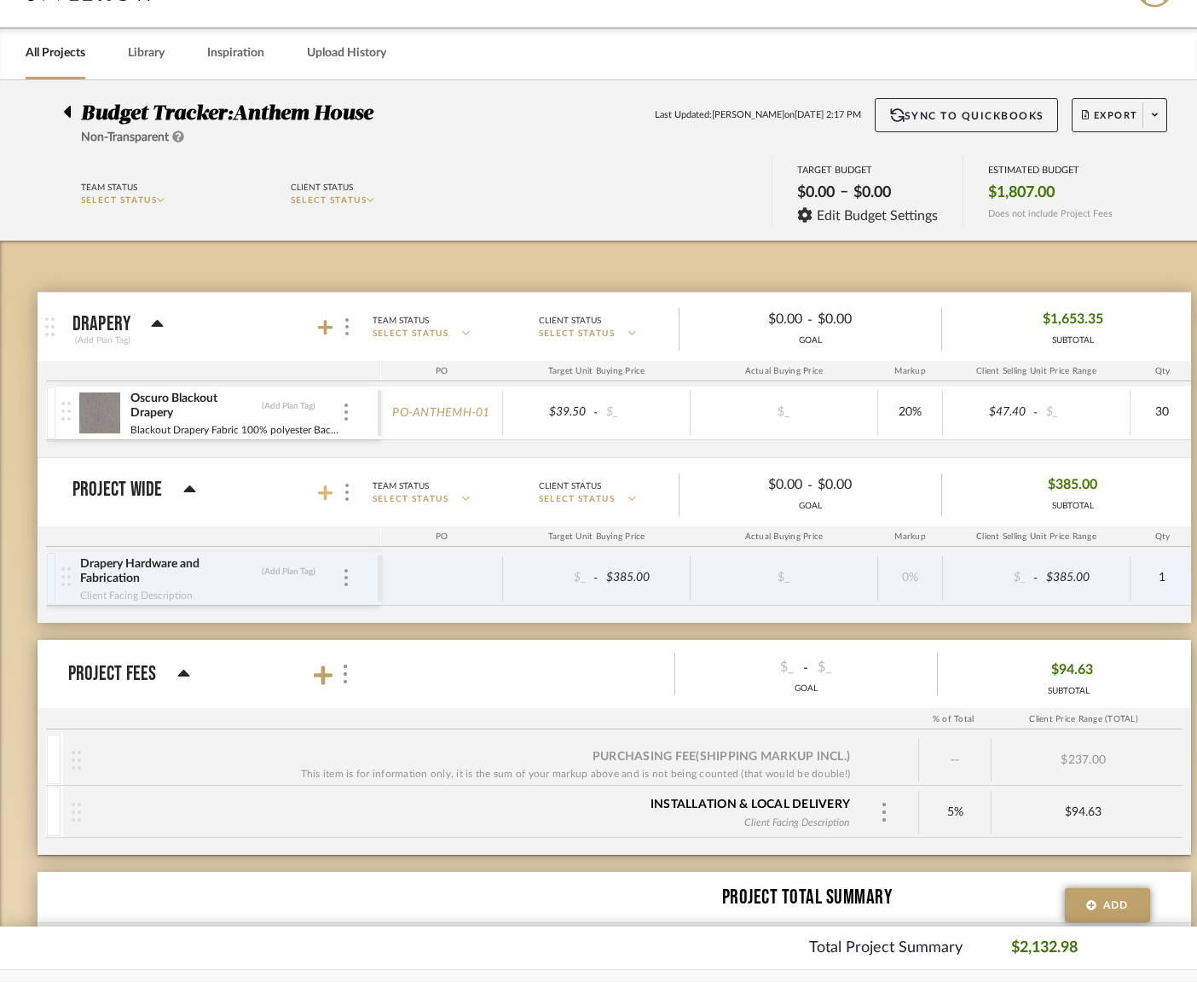
click at [321, 486] on icon at bounding box center [325, 492] width 15 height 17
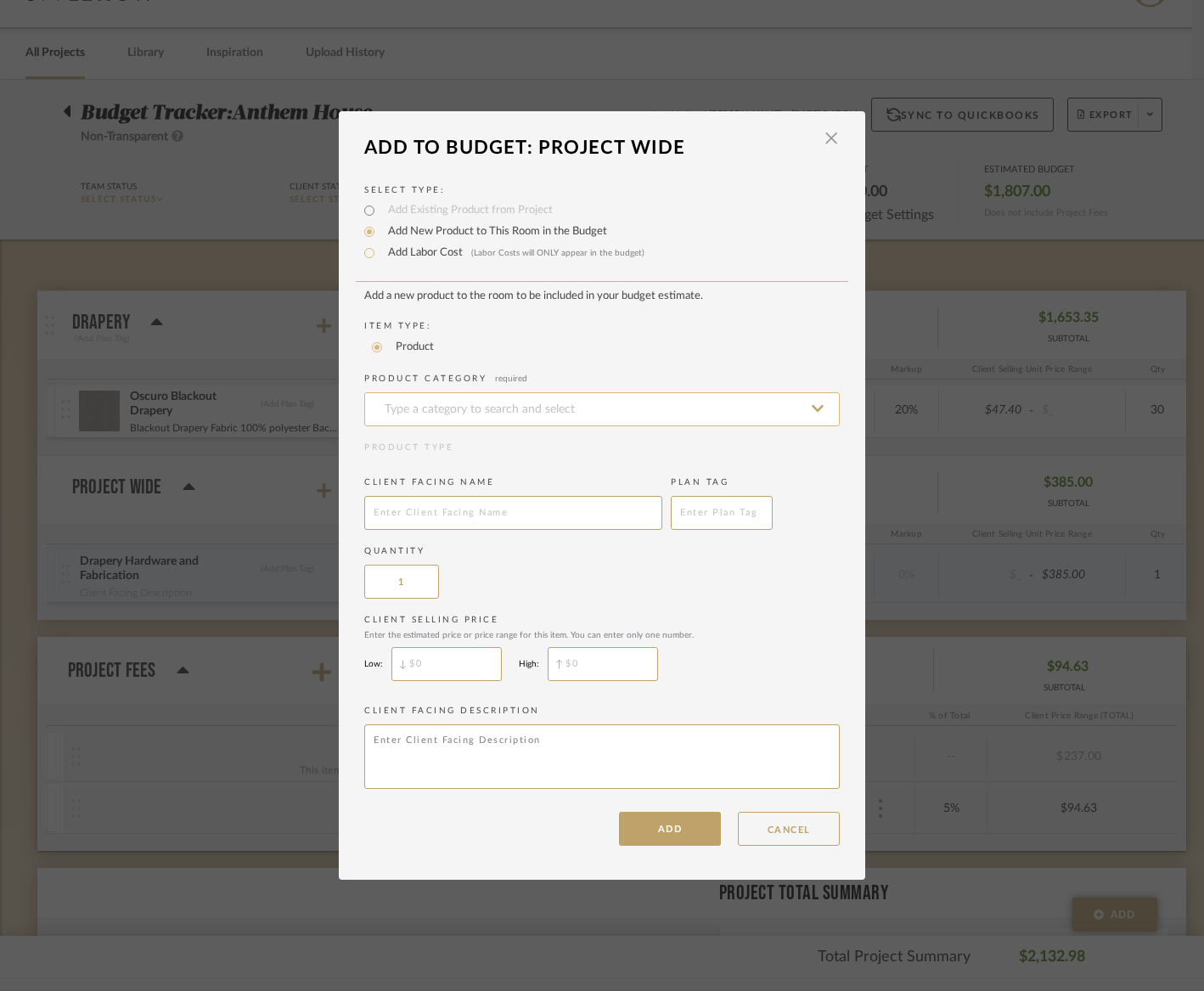
click at [505, 413] on input at bounding box center [602, 409] width 476 height 34
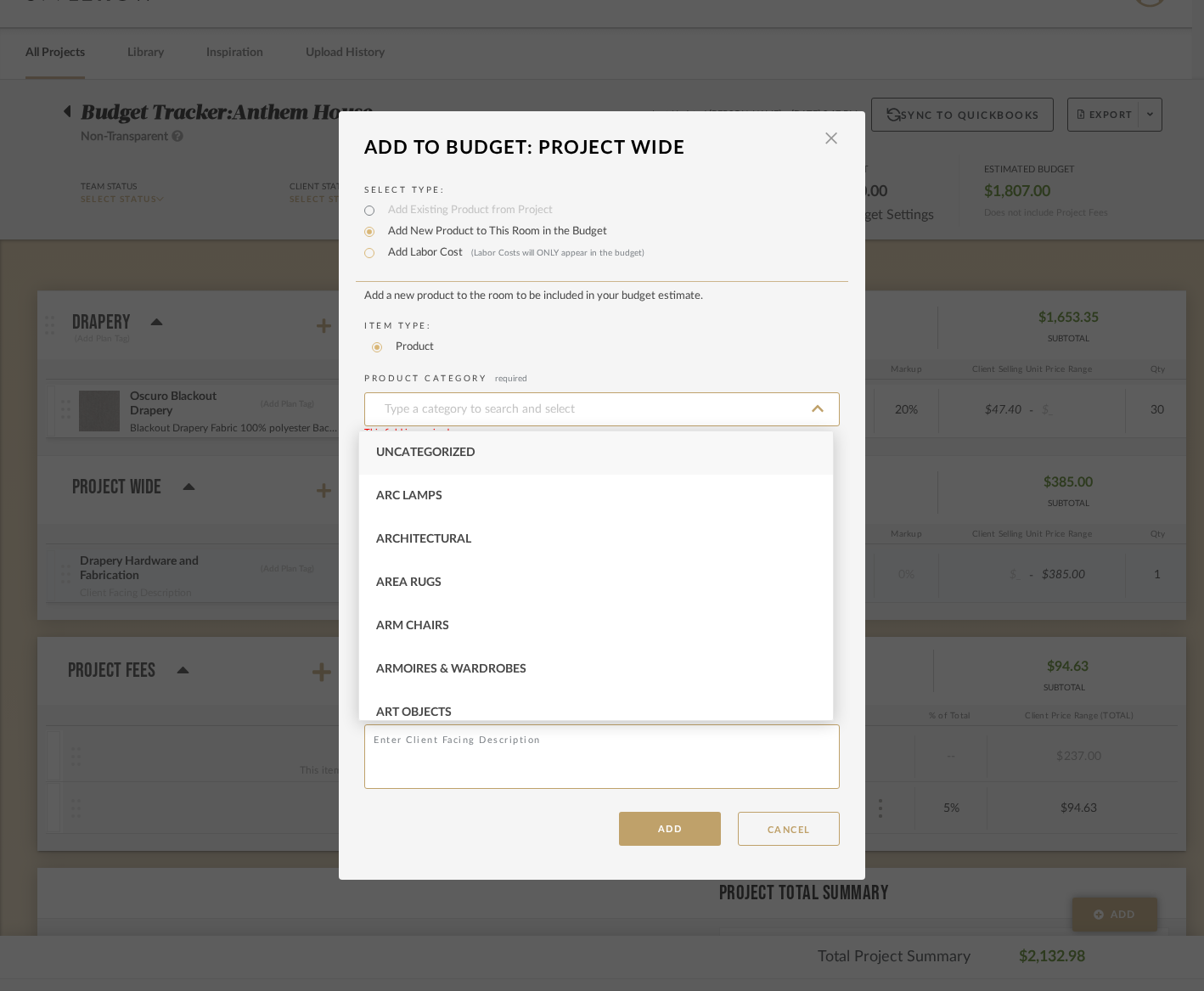
click at [252, 523] on div "LOADING" at bounding box center [602, 495] width 1204 height 991
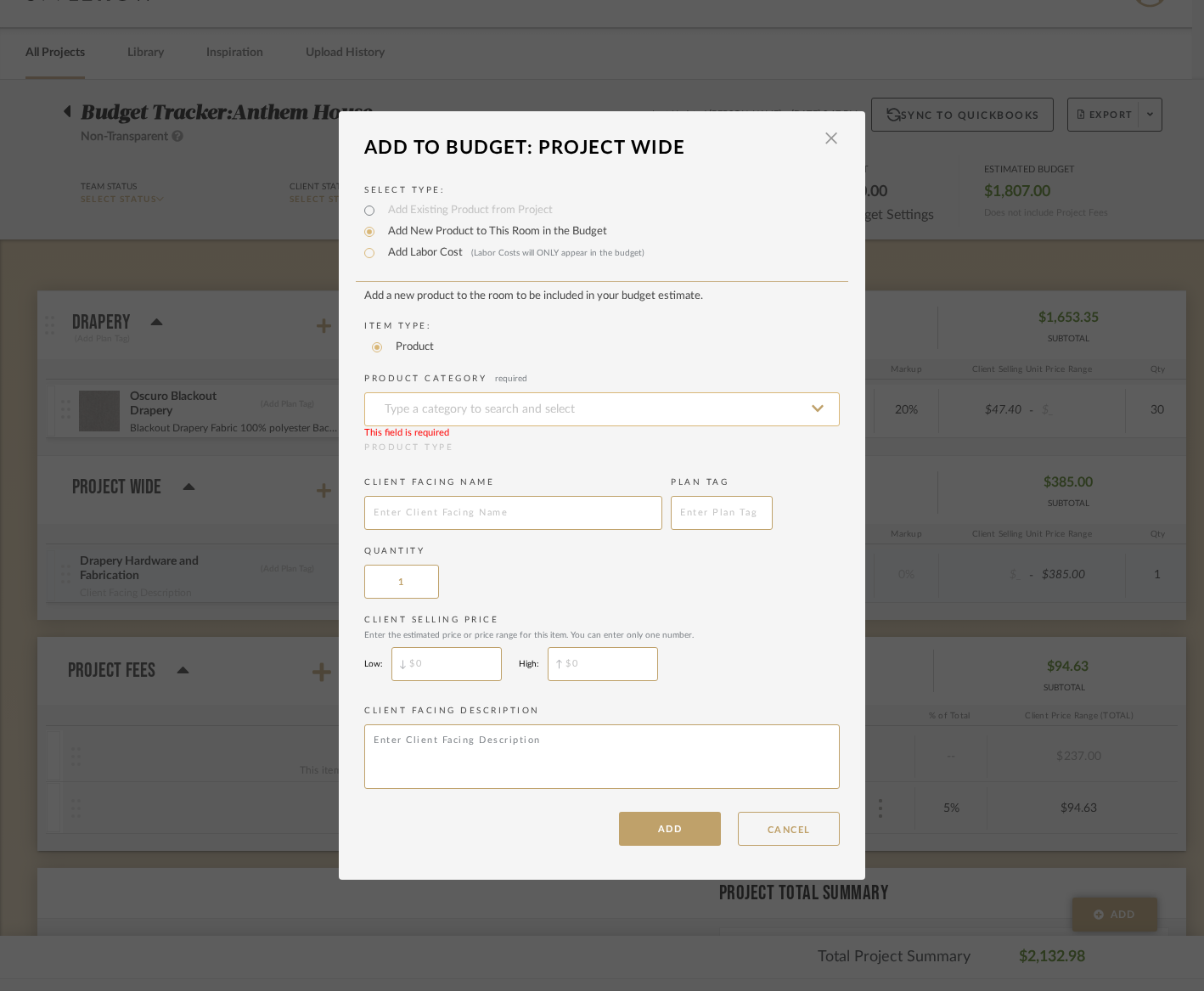
click at [399, 410] on input at bounding box center [602, 409] width 476 height 34
click at [424, 434] on div "Serveware" at bounding box center [597, 452] width 474 height 43
type input "Serveware"
click at [424, 434] on add-new-product-placeholder "Add a new product to the room to be included in your budget estimate. Item Type…" at bounding box center [602, 542] width 476 height 505
click at [787, 832] on button "CANCEL" at bounding box center [789, 829] width 102 height 34
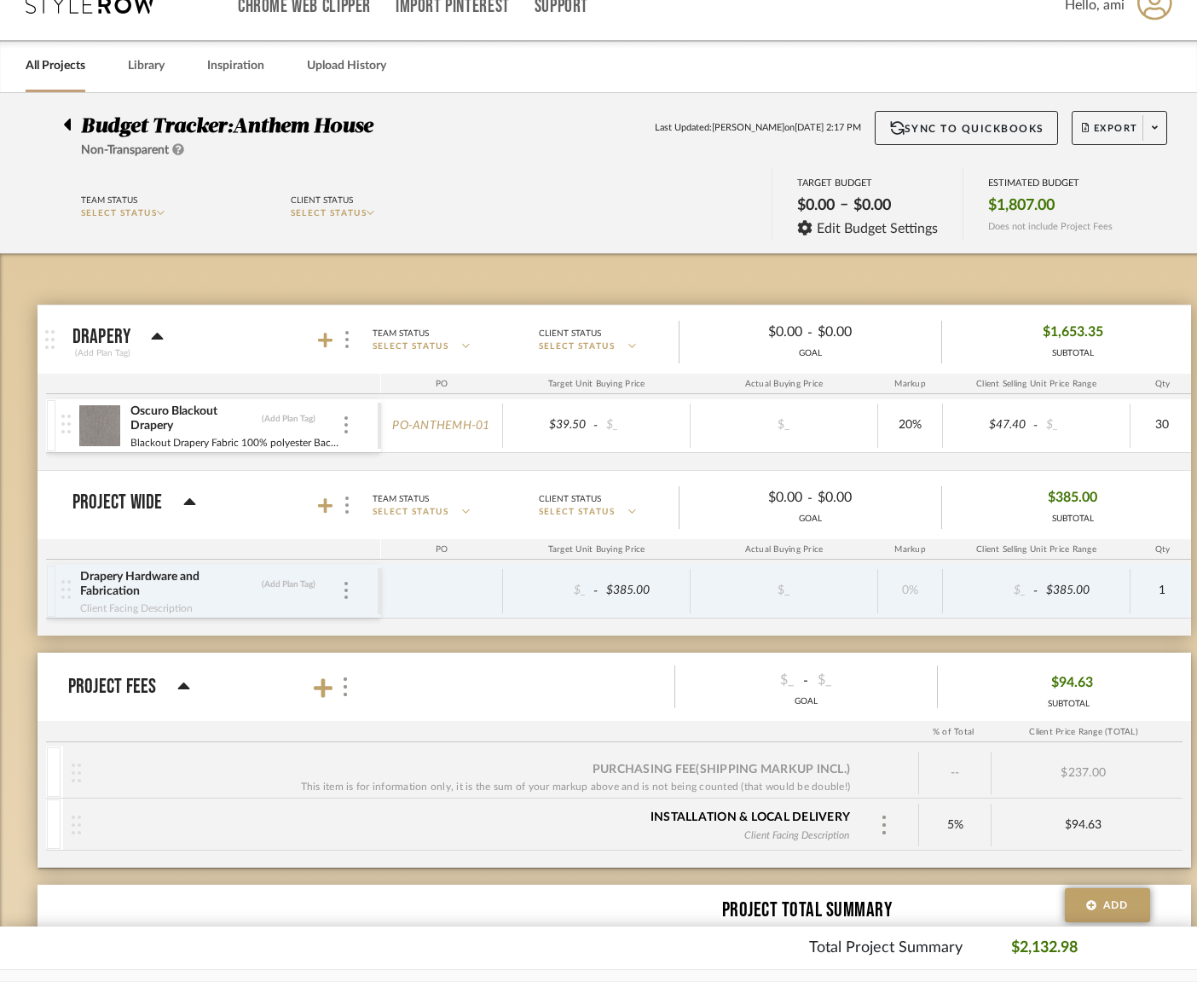
drag, startPoint x: 324, startPoint y: 506, endPoint x: 263, endPoint y: 508, distance: 61.5
click at [263, 508] on mat-panel-title "Project Wide" at bounding box center [222, 505] width 300 height 23
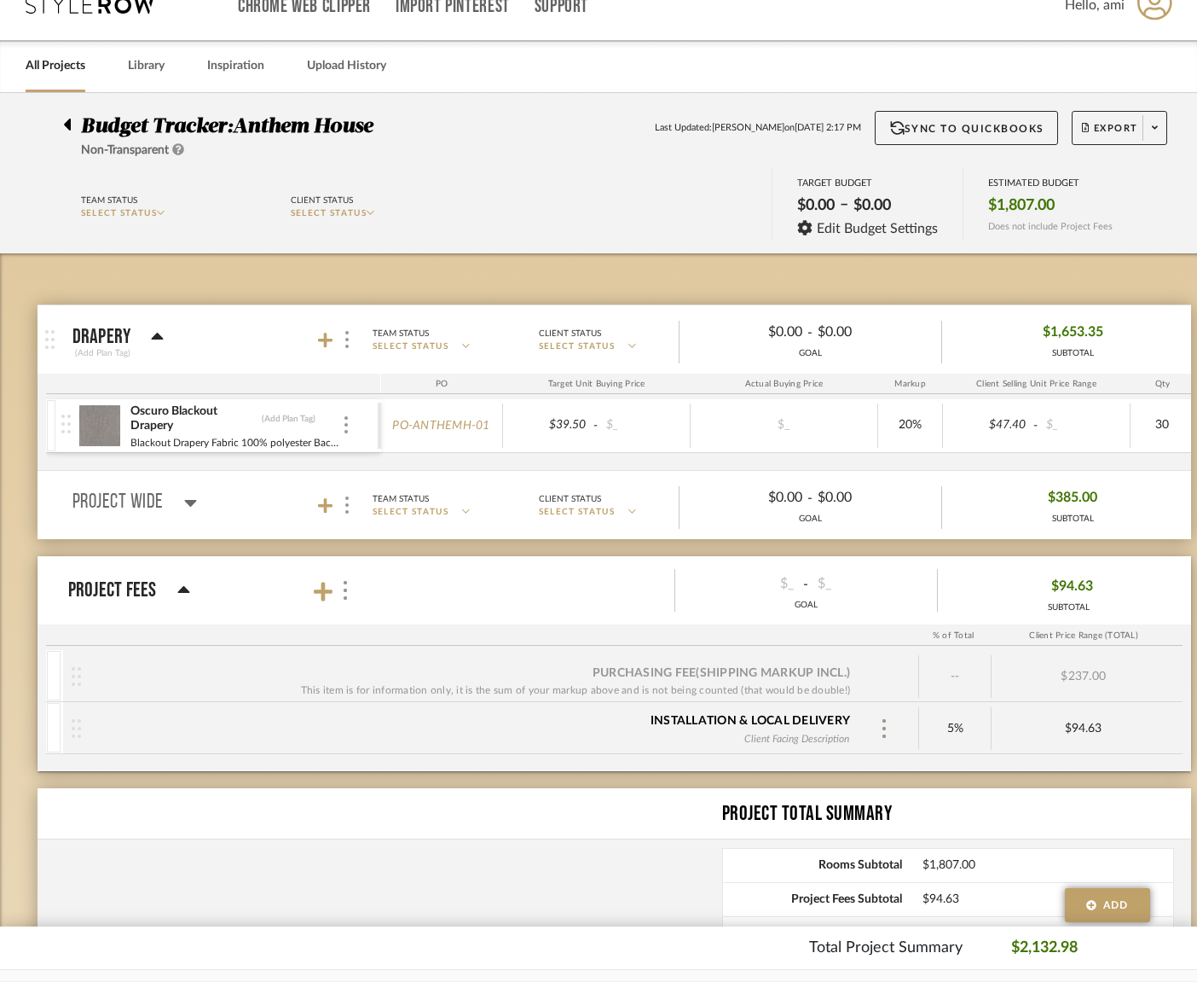
click at [253, 508] on mat-panel-title "Project Wide" at bounding box center [222, 505] width 300 height 23
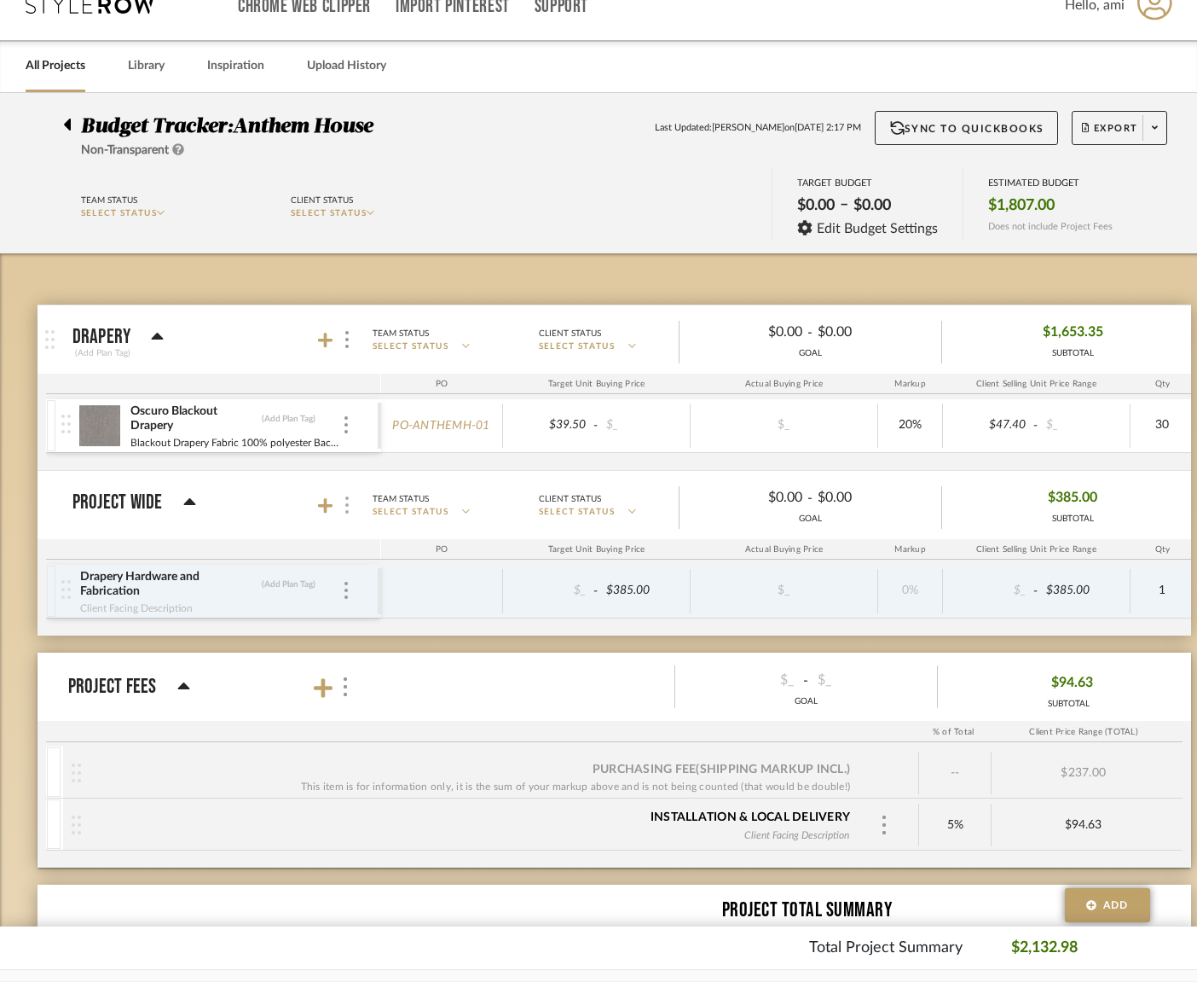
click at [352, 501] on div at bounding box center [347, 505] width 18 height 23
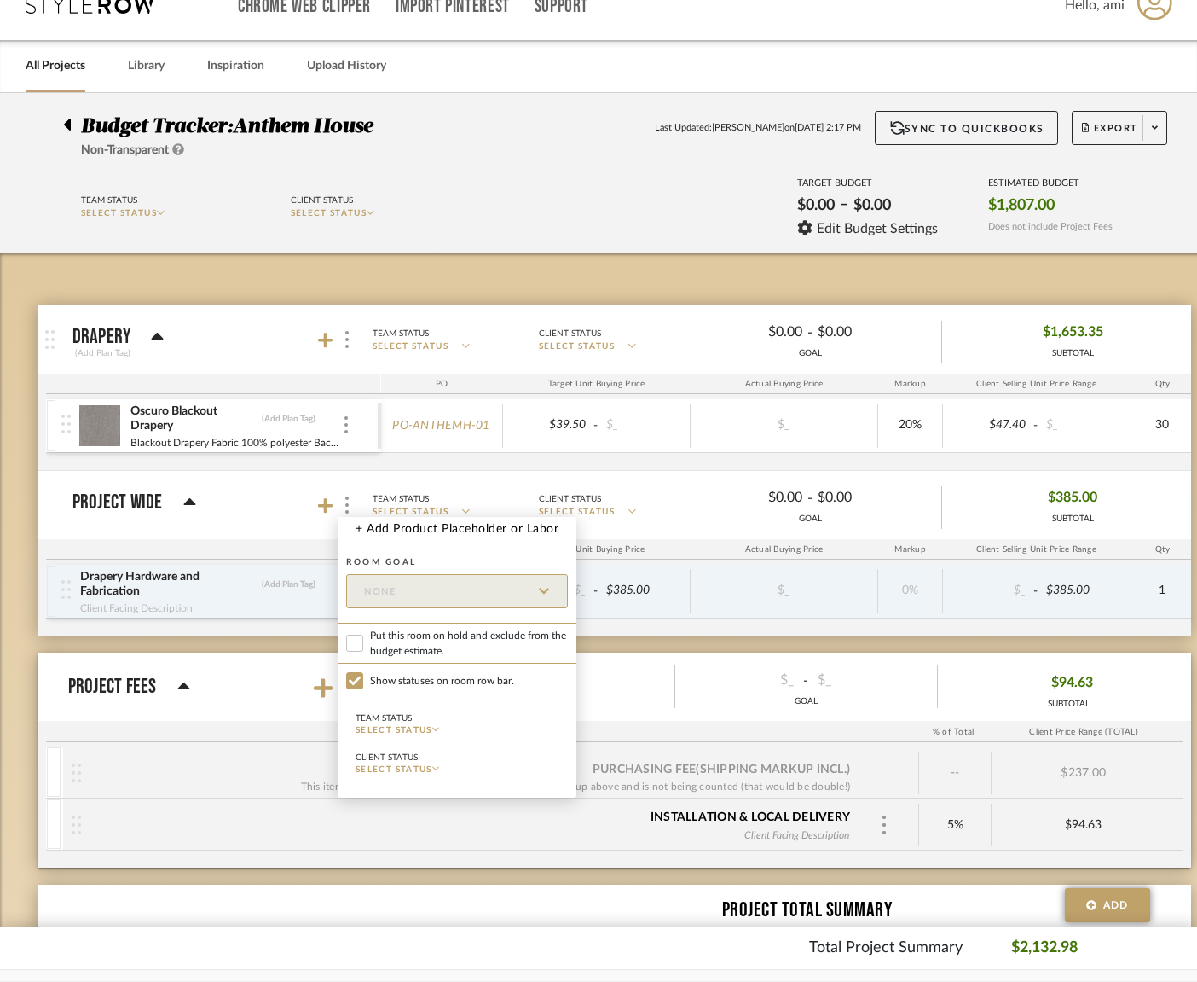
click at [348, 505] on div at bounding box center [598, 491] width 1197 height 982
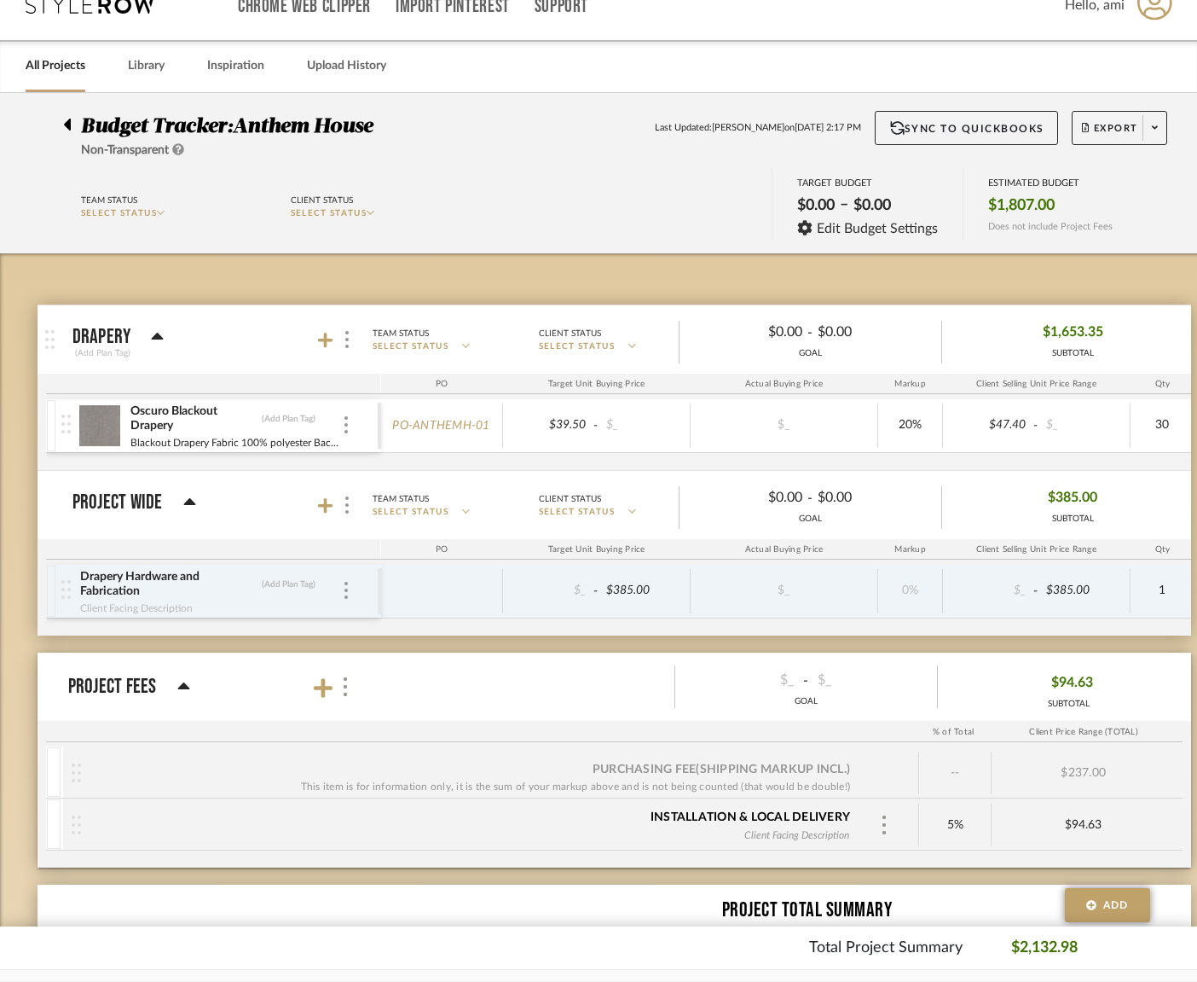
click at [164, 501] on div "Project Wide" at bounding box center [134, 502] width 124 height 20
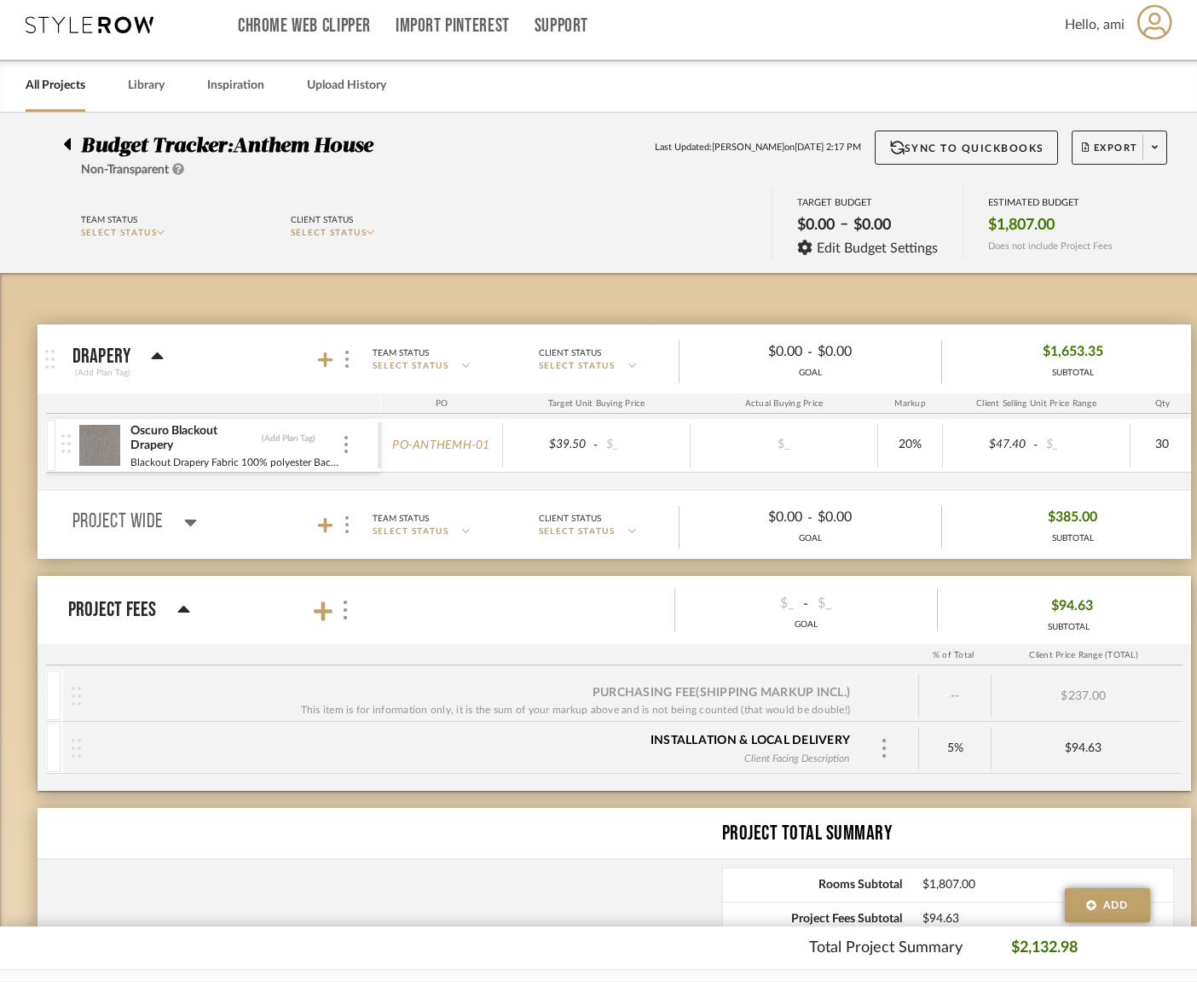
click at [1097, 521] on span "$385.00" at bounding box center [1072, 517] width 49 height 26
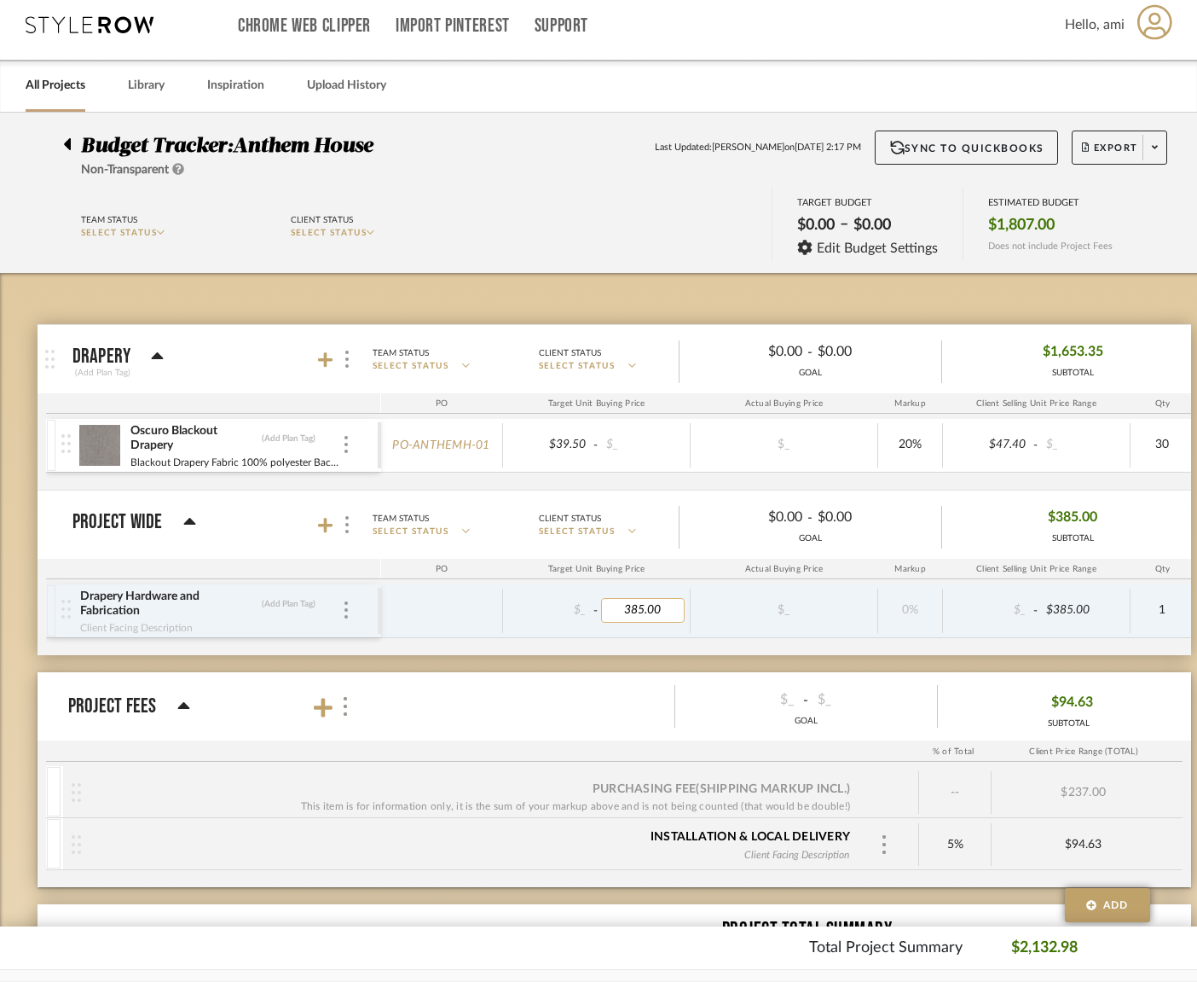
drag, startPoint x: 644, startPoint y: 610, endPoint x: 631, endPoint y: 608, distance: 12.9
click at [644, 610] on input "385.00" at bounding box center [643, 610] width 84 height 25
click at [644, 607] on input "385.00" at bounding box center [643, 610] width 84 height 25
type input "0"
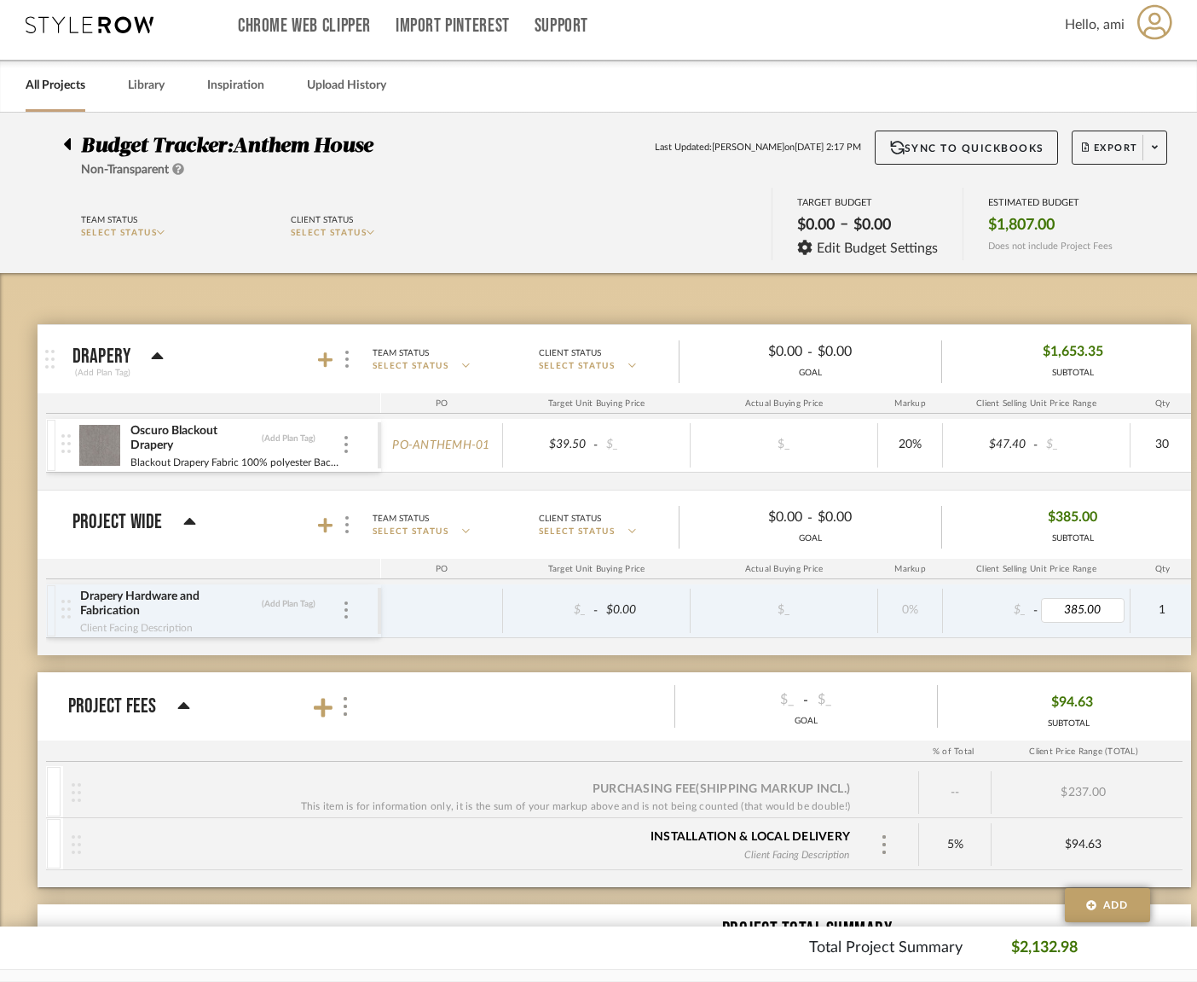
type input "0"
click at [323, 358] on icon at bounding box center [325, 359] width 15 height 15
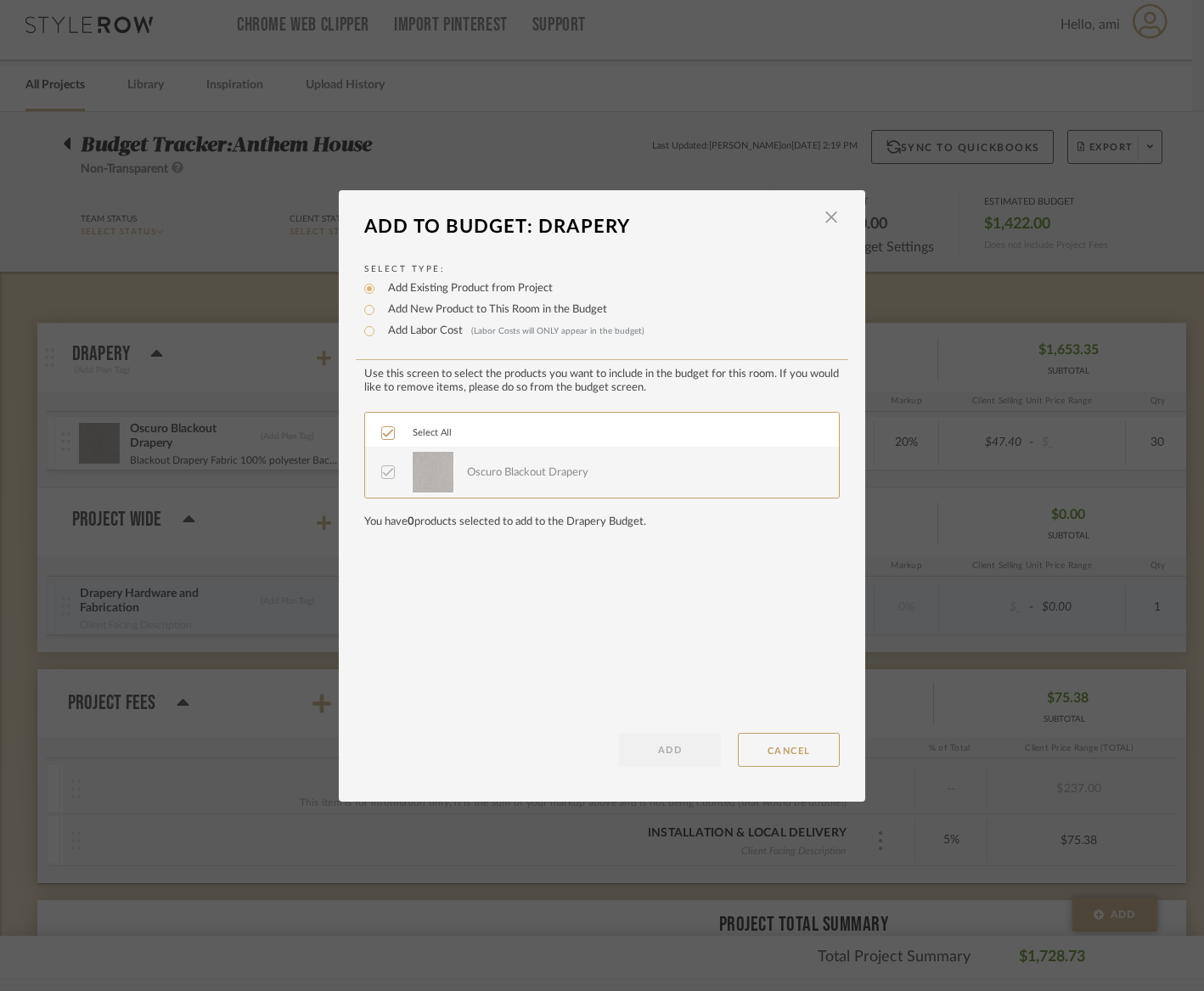
drag, startPoint x: 773, startPoint y: 753, endPoint x: 606, endPoint y: 661, distance: 190.7
click at [773, 753] on button "CANCEL" at bounding box center [789, 750] width 102 height 34
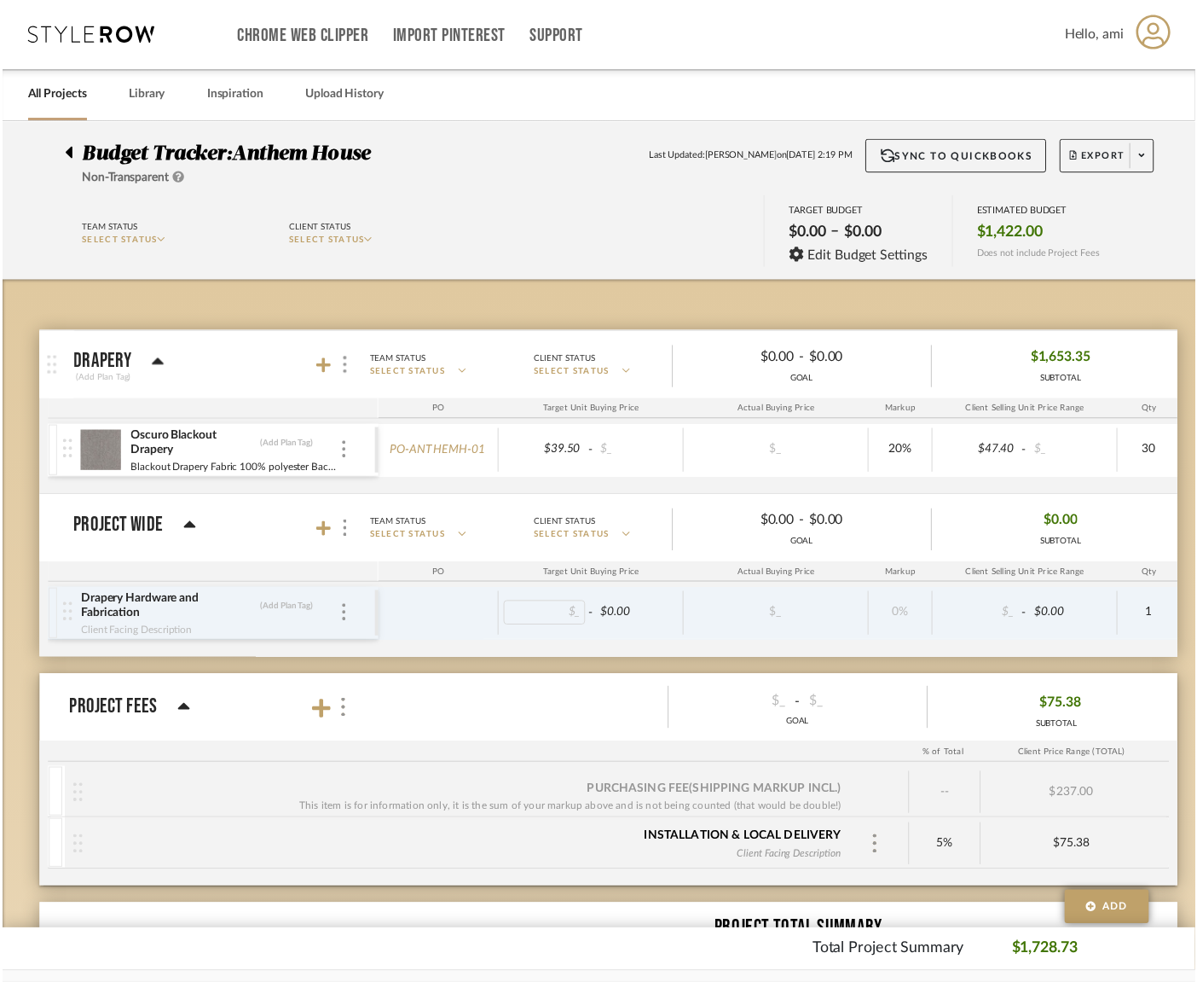
scroll to position [10, 0]
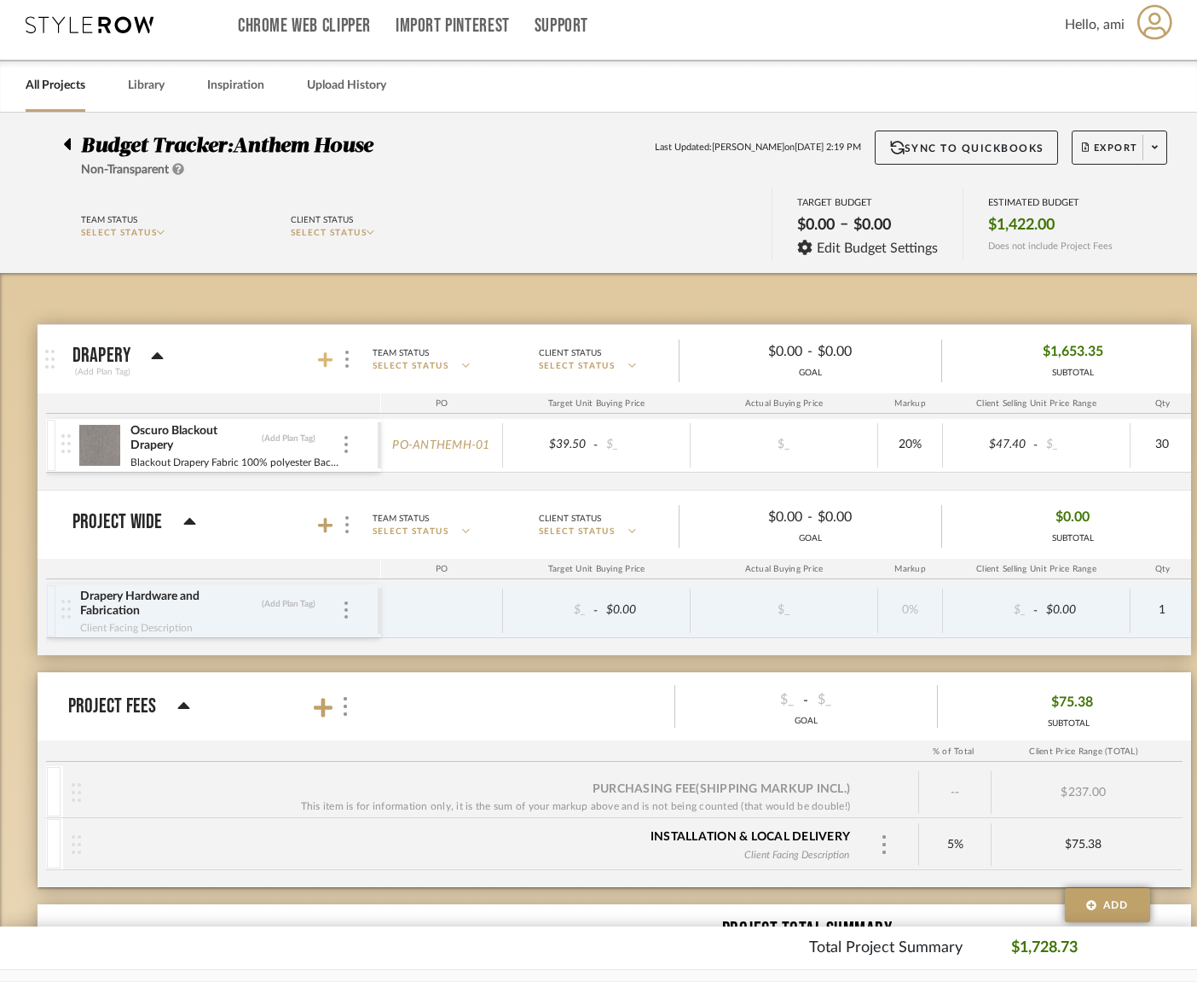
click at [328, 359] on icon at bounding box center [325, 359] width 15 height 15
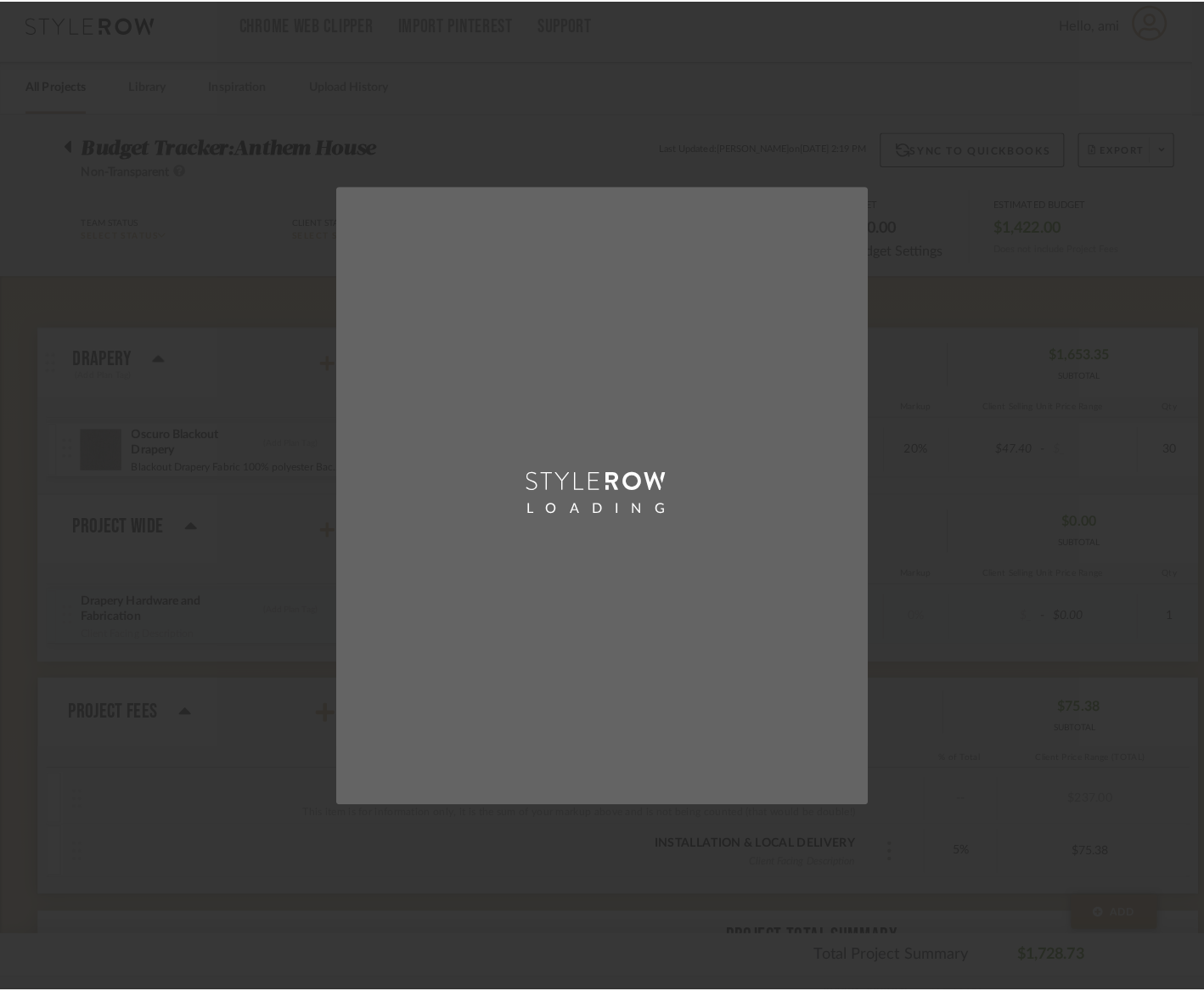
scroll to position [0, 0]
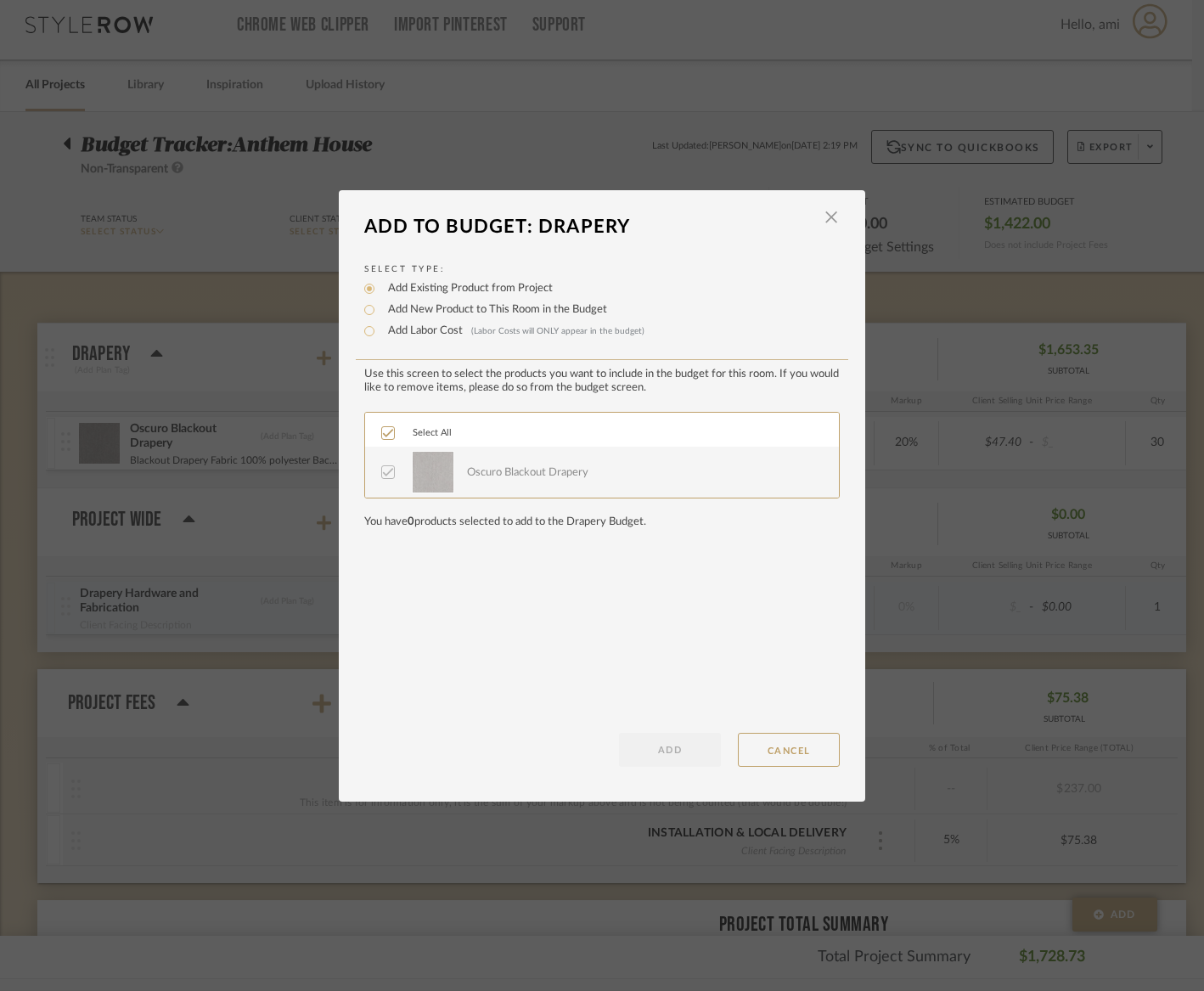
click at [469, 315] on label "Add New Product to This Room in the Budget" at bounding box center [493, 310] width 228 height 17
click at [379, 315] on input "Add New Product to This Room in the Budget" at bounding box center [369, 310] width 20 height 20
radio input "true"
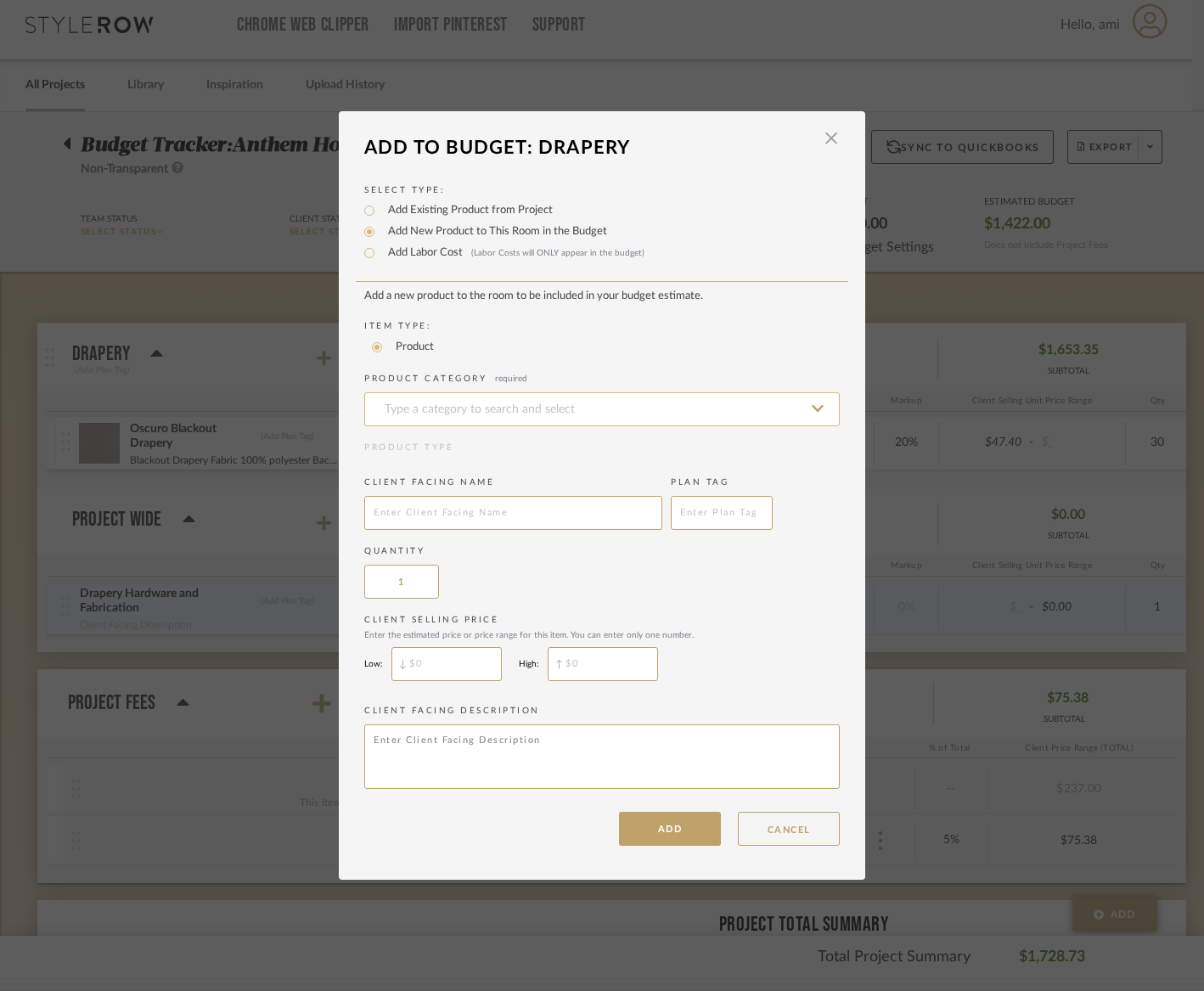
click at [460, 416] on input at bounding box center [602, 409] width 476 height 34
type input "L"
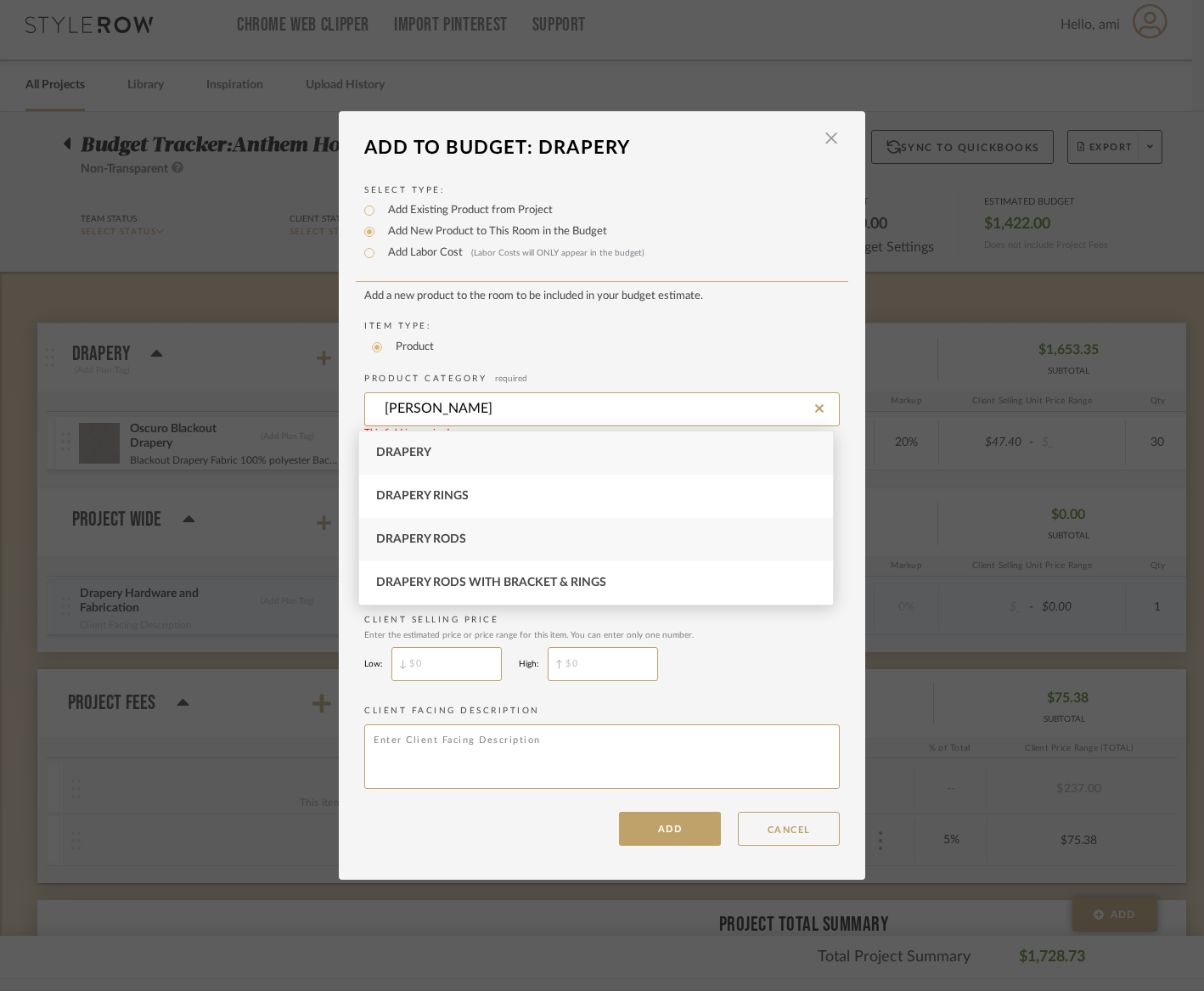
click at [473, 534] on div "Drapery Rods" at bounding box center [597, 539] width 474 height 43
type input "Drapery Rods"
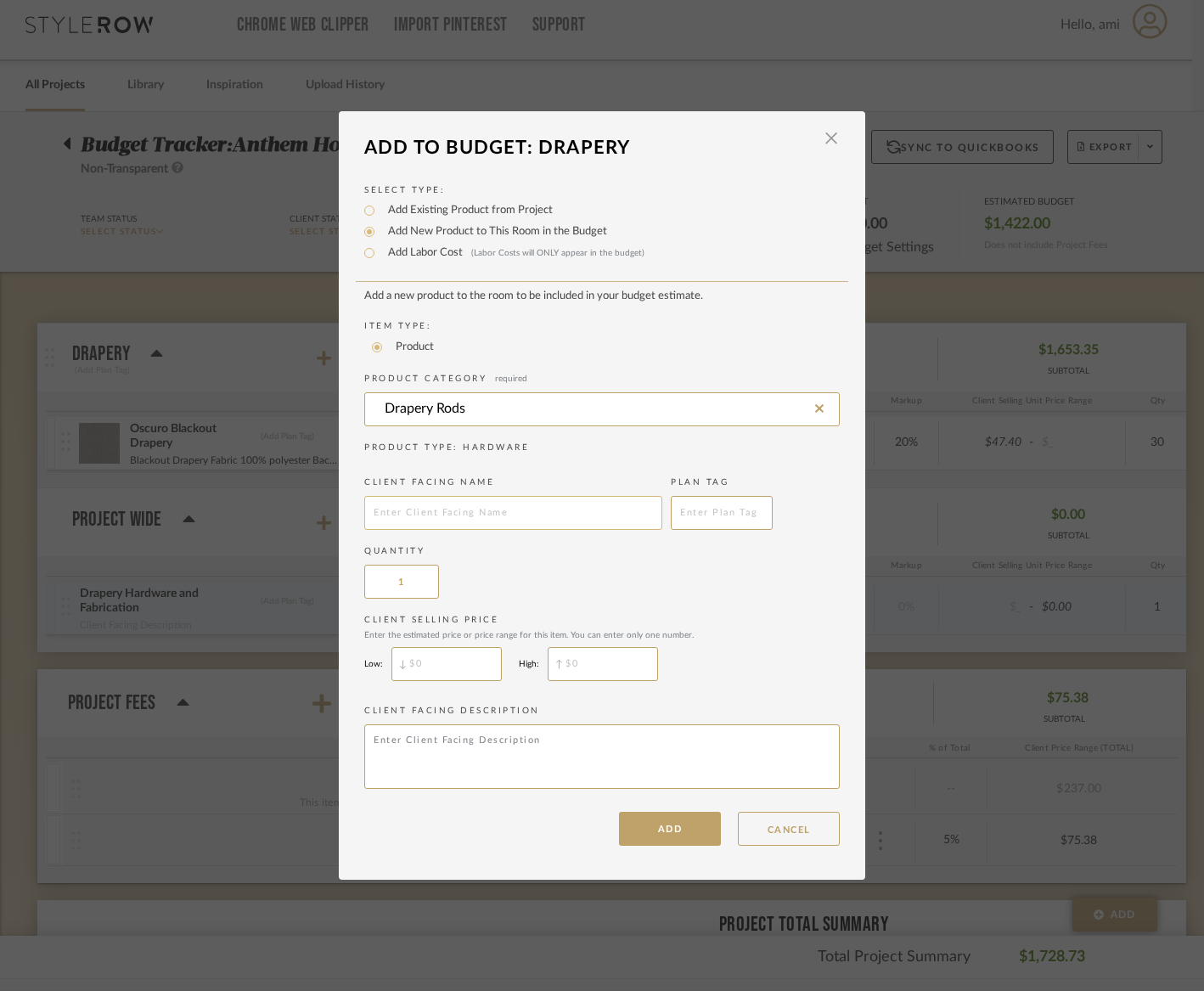
click at [441, 519] on input "text" at bounding box center [513, 513] width 298 height 34
type input "Drapery Hardware and Fabrication"
click at [644, 832] on button "ADD" at bounding box center [670, 829] width 102 height 34
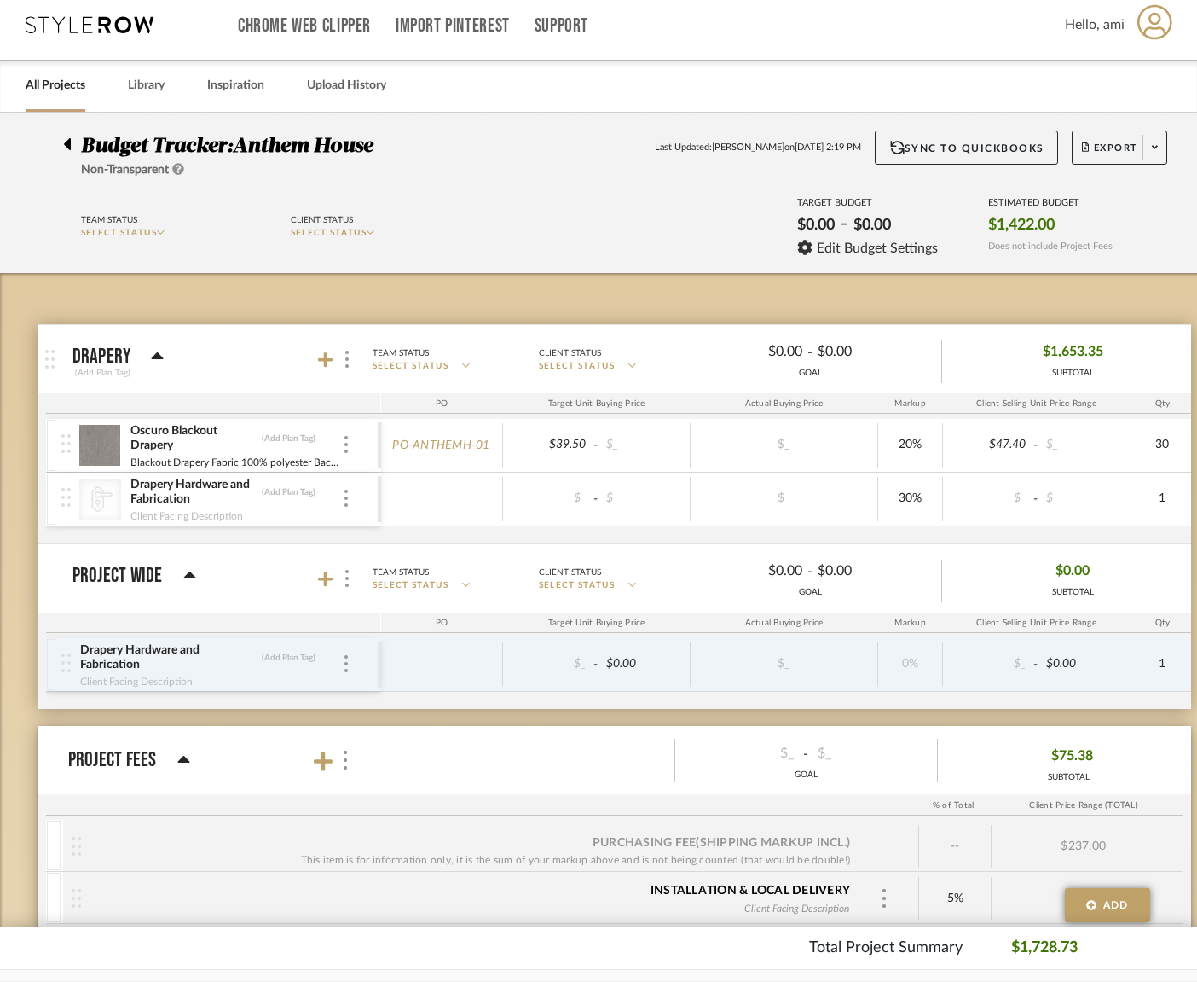
scroll to position [10, 31]
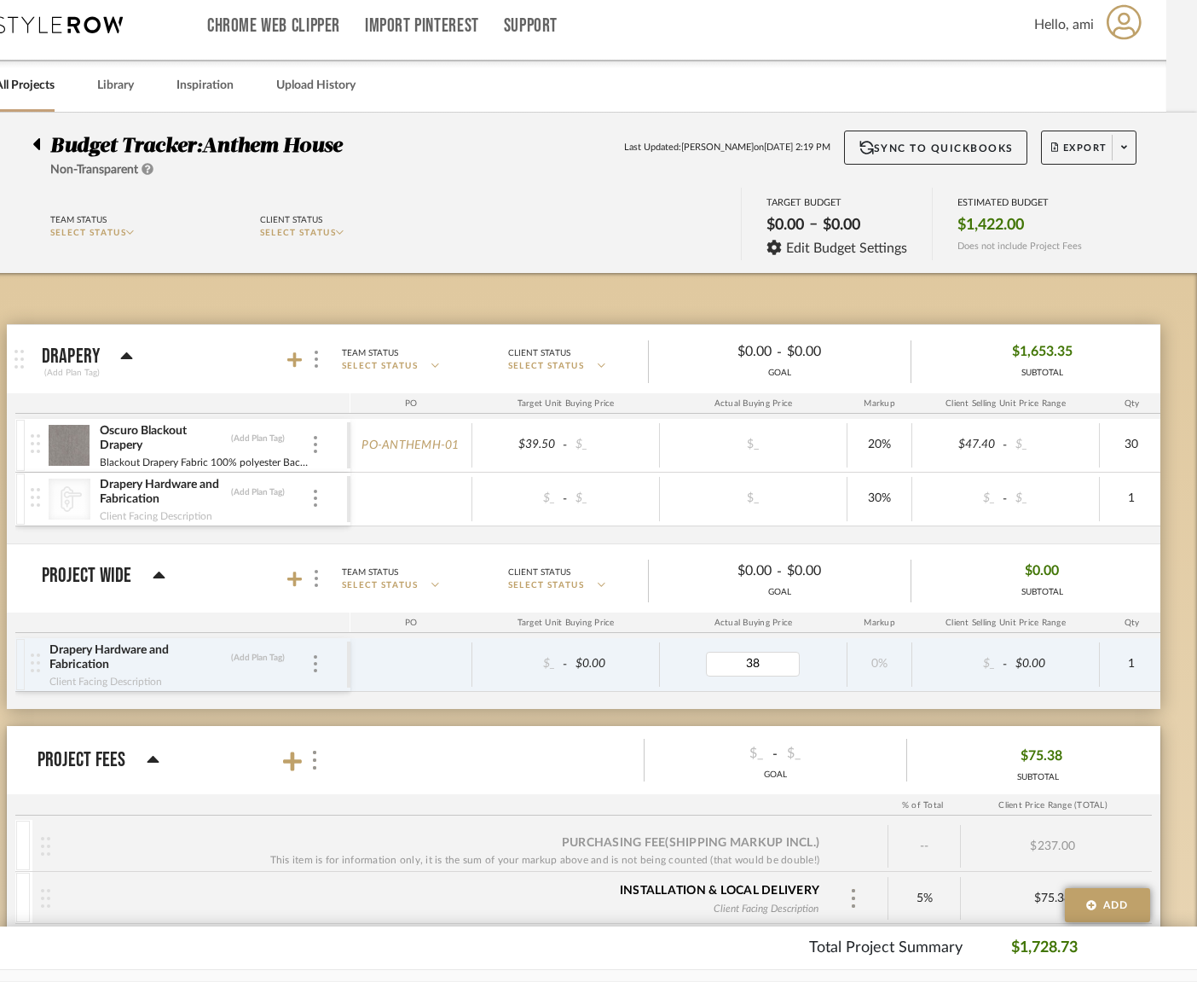
type input "385"
drag, startPoint x: 781, startPoint y: 663, endPoint x: 717, endPoint y: 660, distance: 64.0
click at [715, 660] on input "385" at bounding box center [753, 664] width 94 height 25
type input "385"
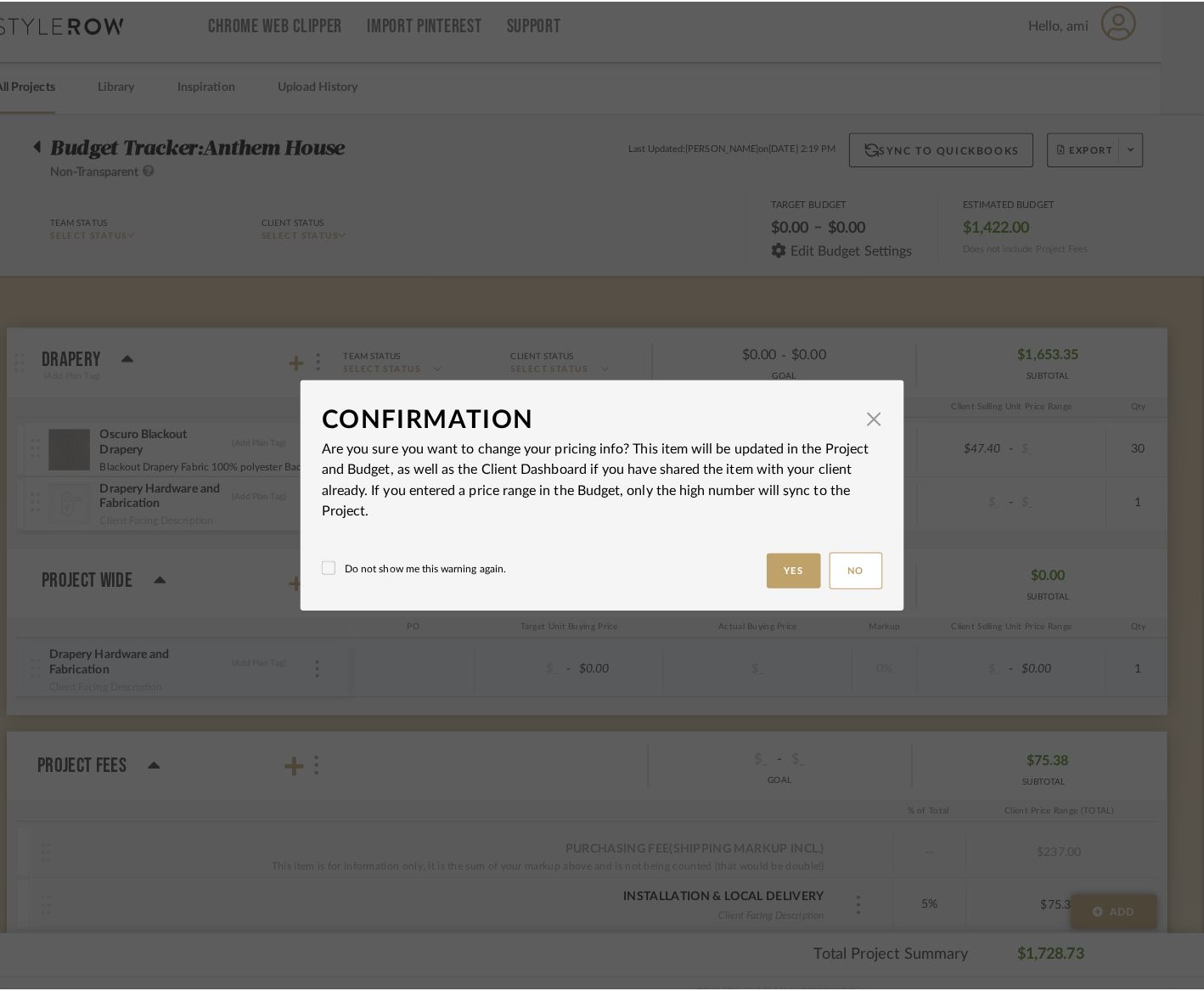
scroll to position [0, 0]
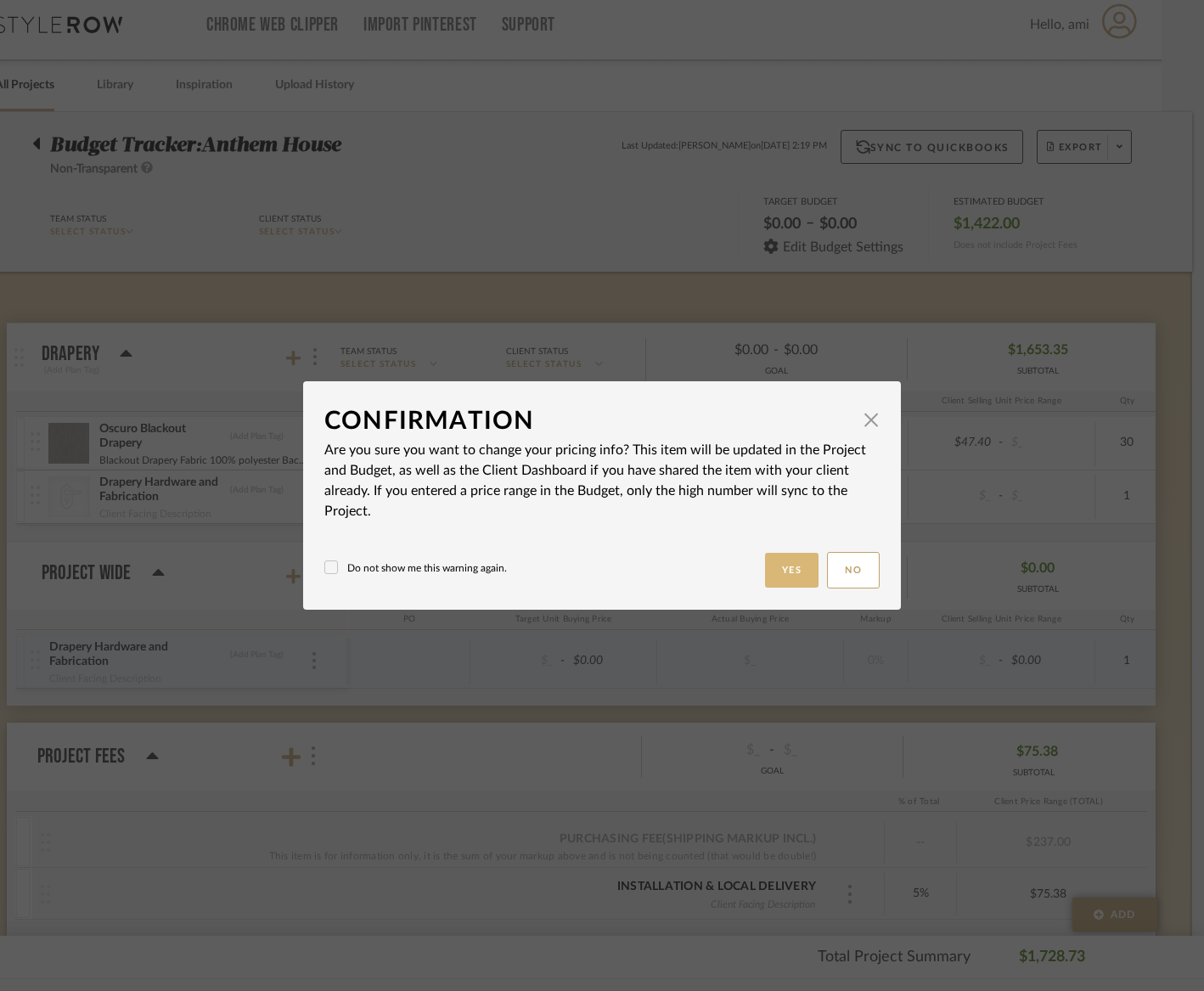
click at [782, 570] on button "Yes" at bounding box center [792, 570] width 55 height 35
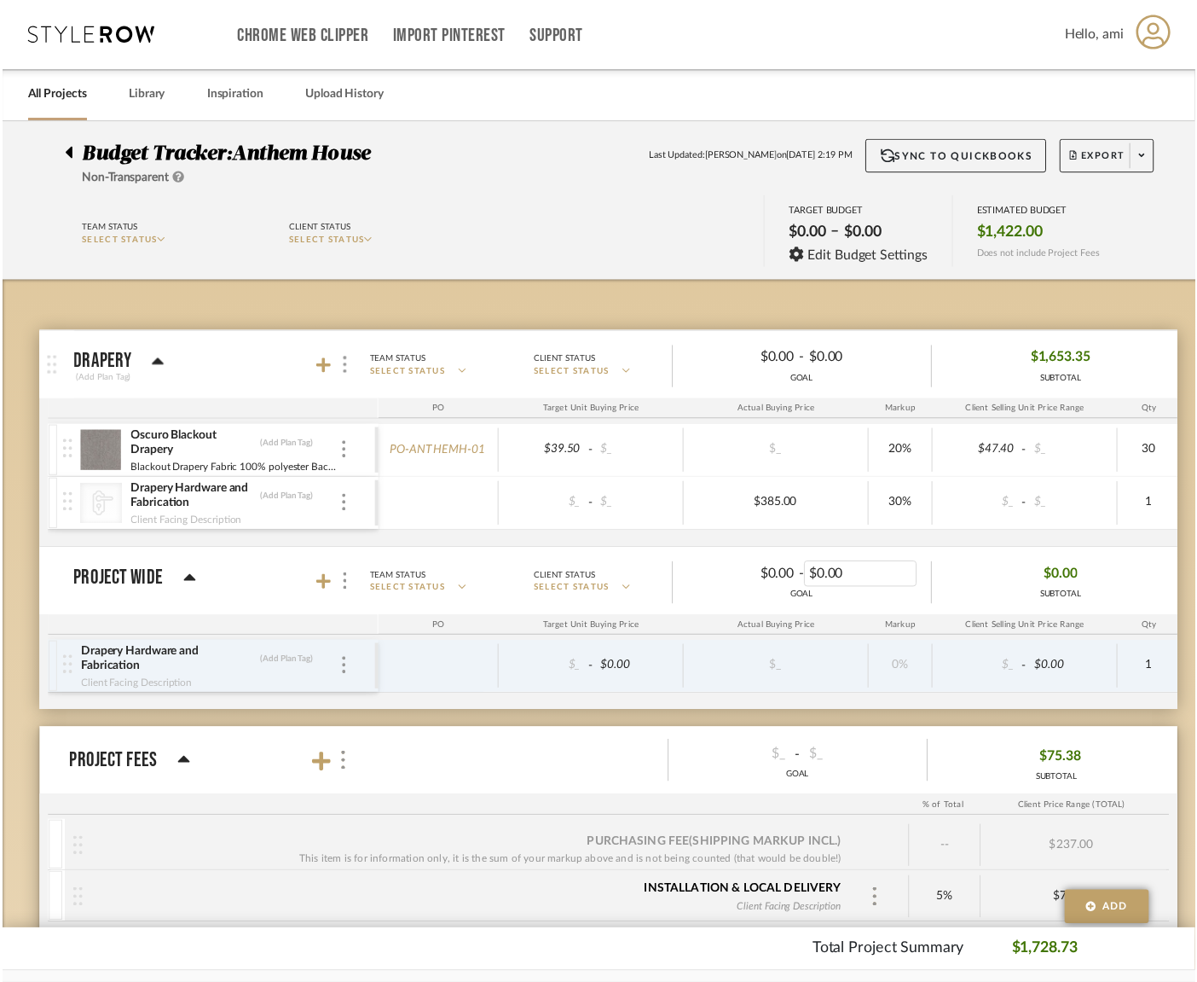
scroll to position [10, 31]
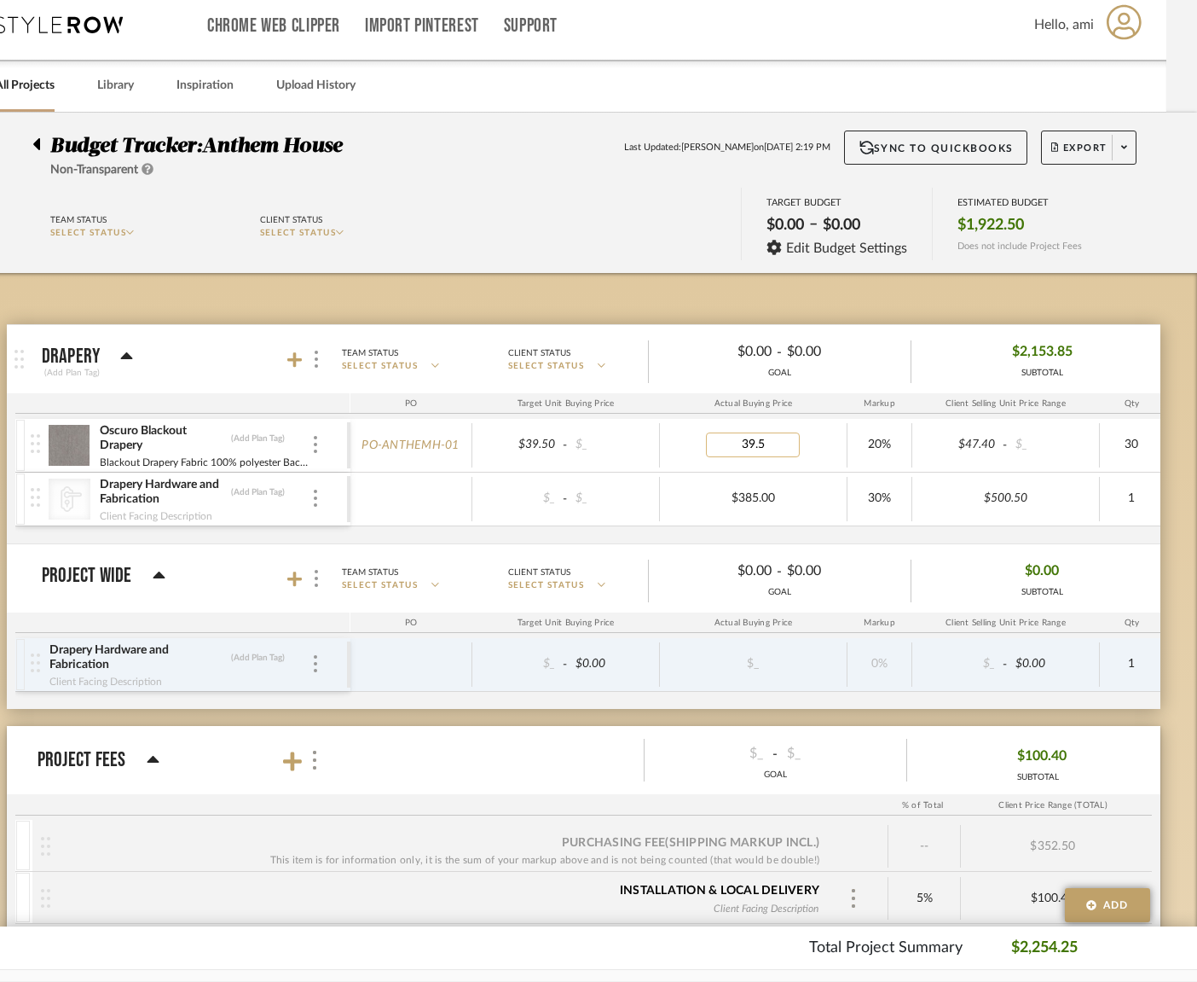
type input "39.50"
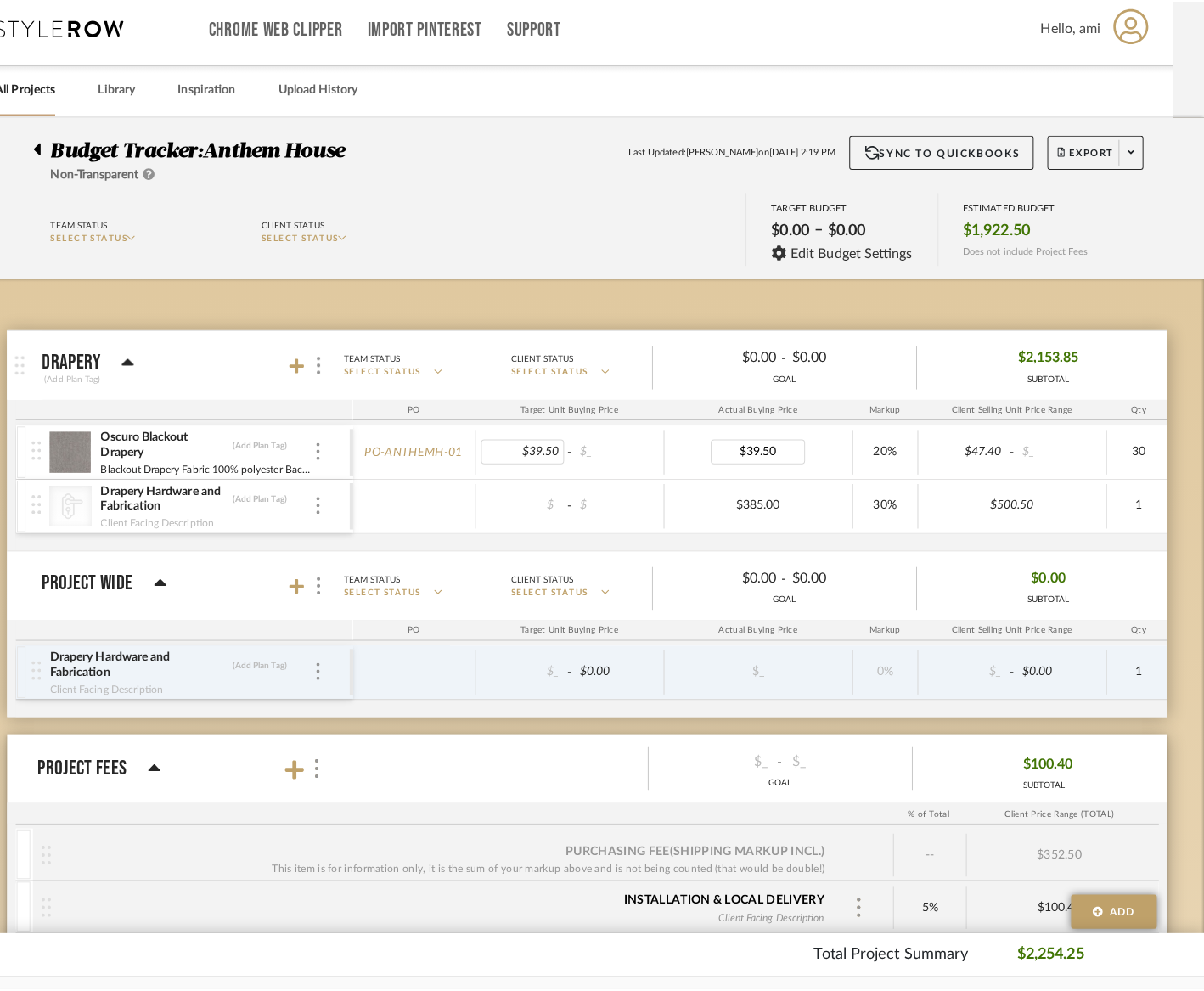
scroll to position [0, 0]
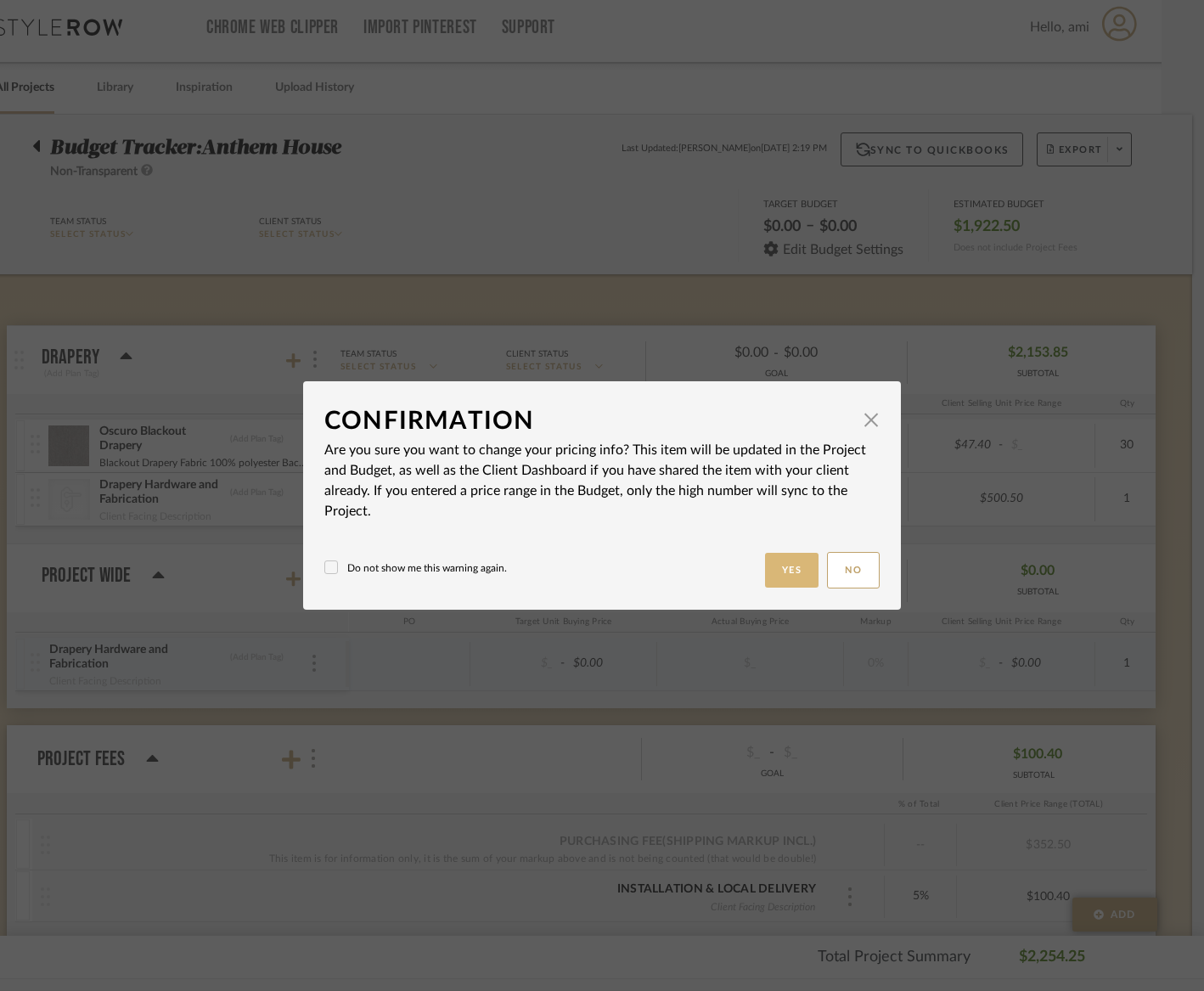
click at [786, 577] on button "Yes" at bounding box center [792, 570] width 55 height 35
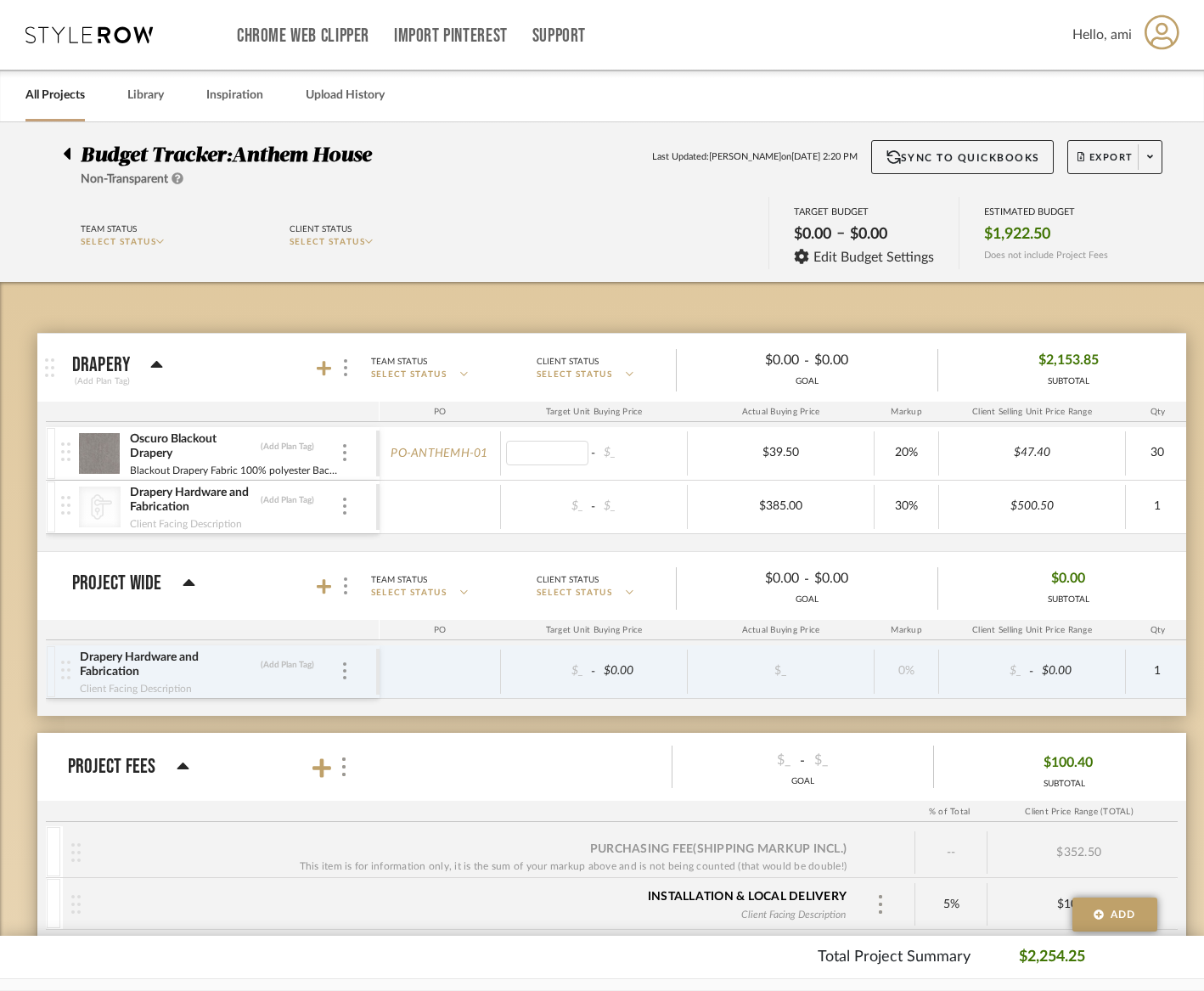
click at [676, 457] on body "Chrome Web Clipper Import Pinterest Support All Projects Library Inspiration Up…" at bounding box center [602, 495] width 1204 height 991
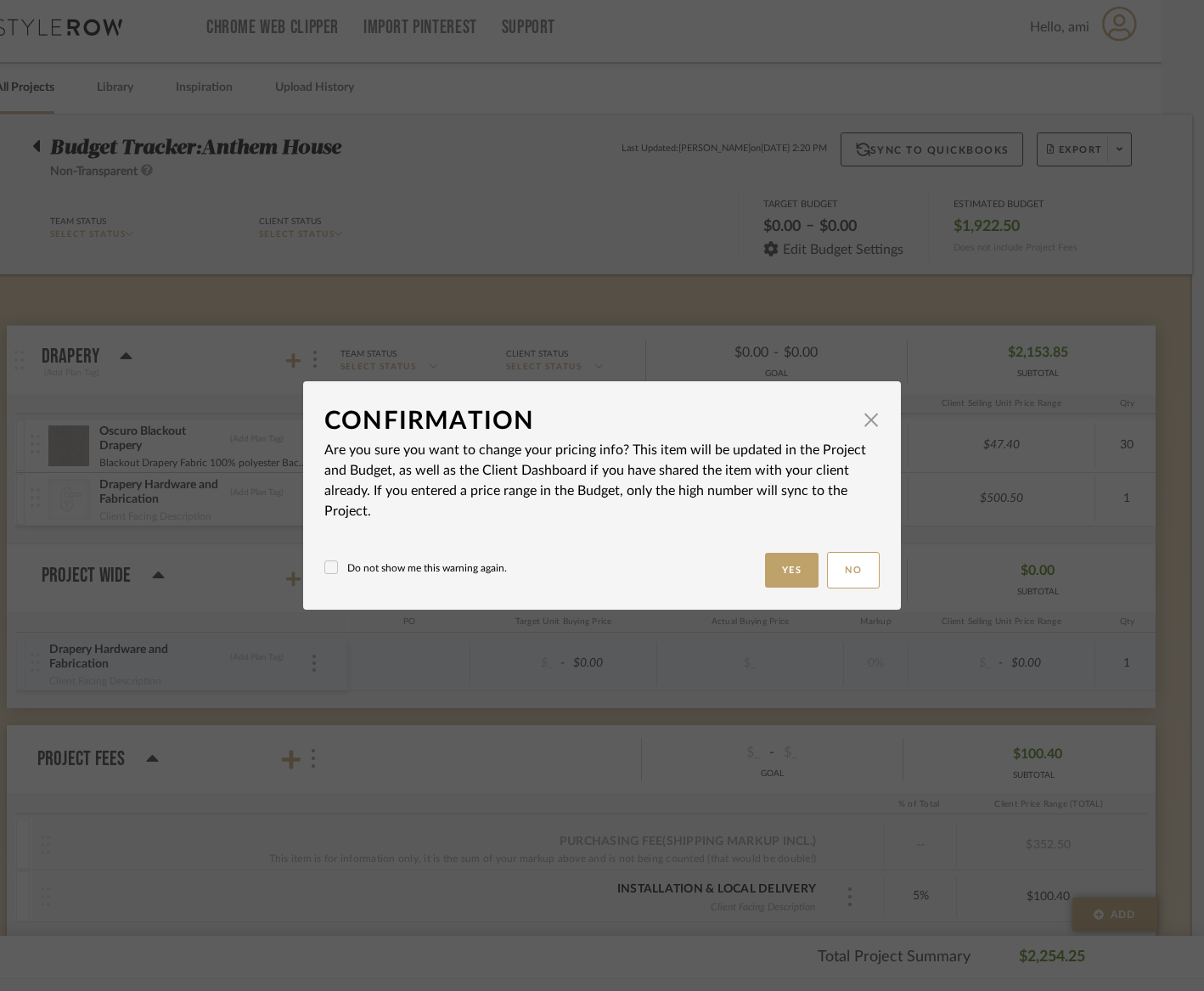
click at [778, 569] on button "Yes" at bounding box center [792, 570] width 55 height 35
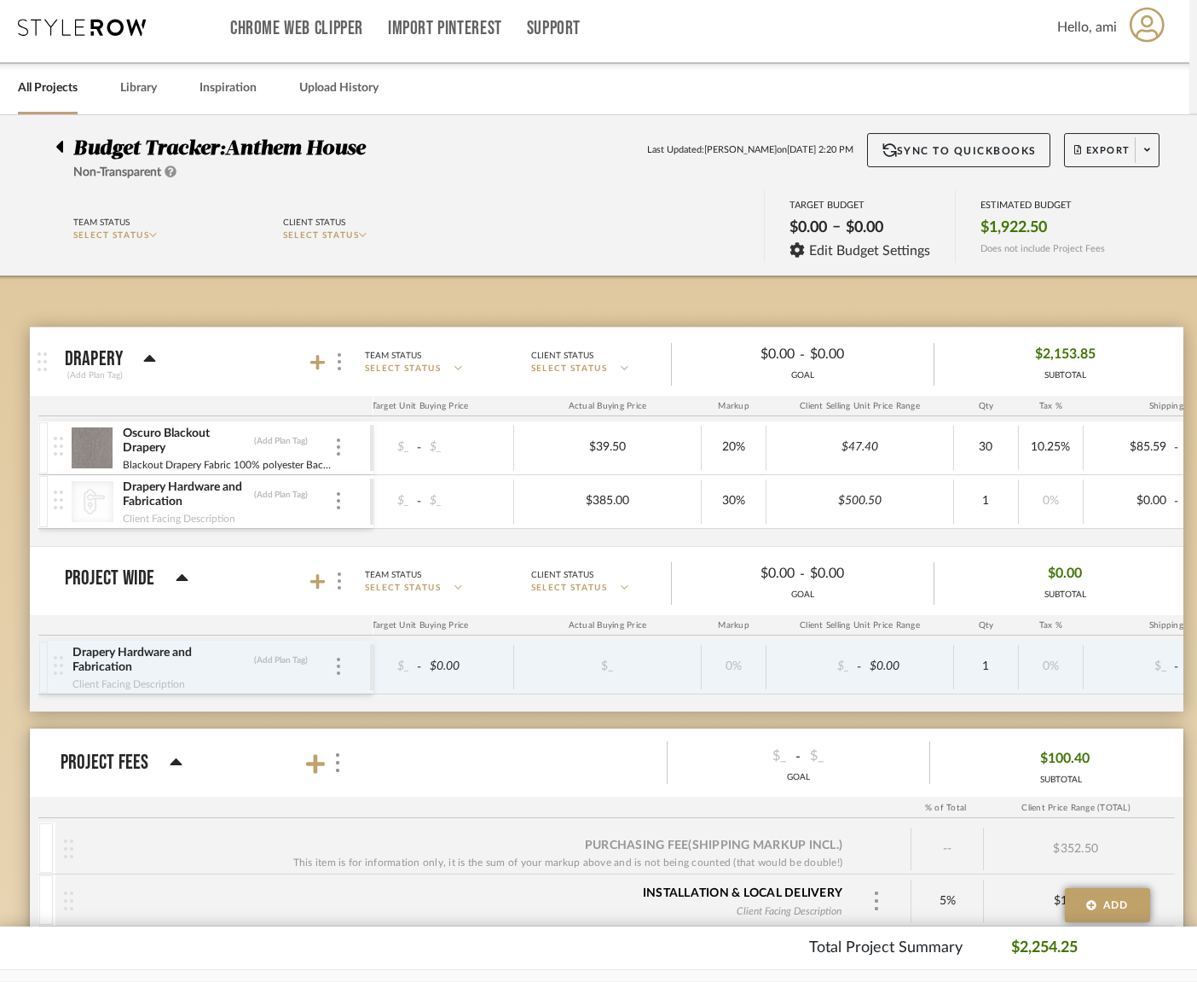
scroll to position [0, 187]
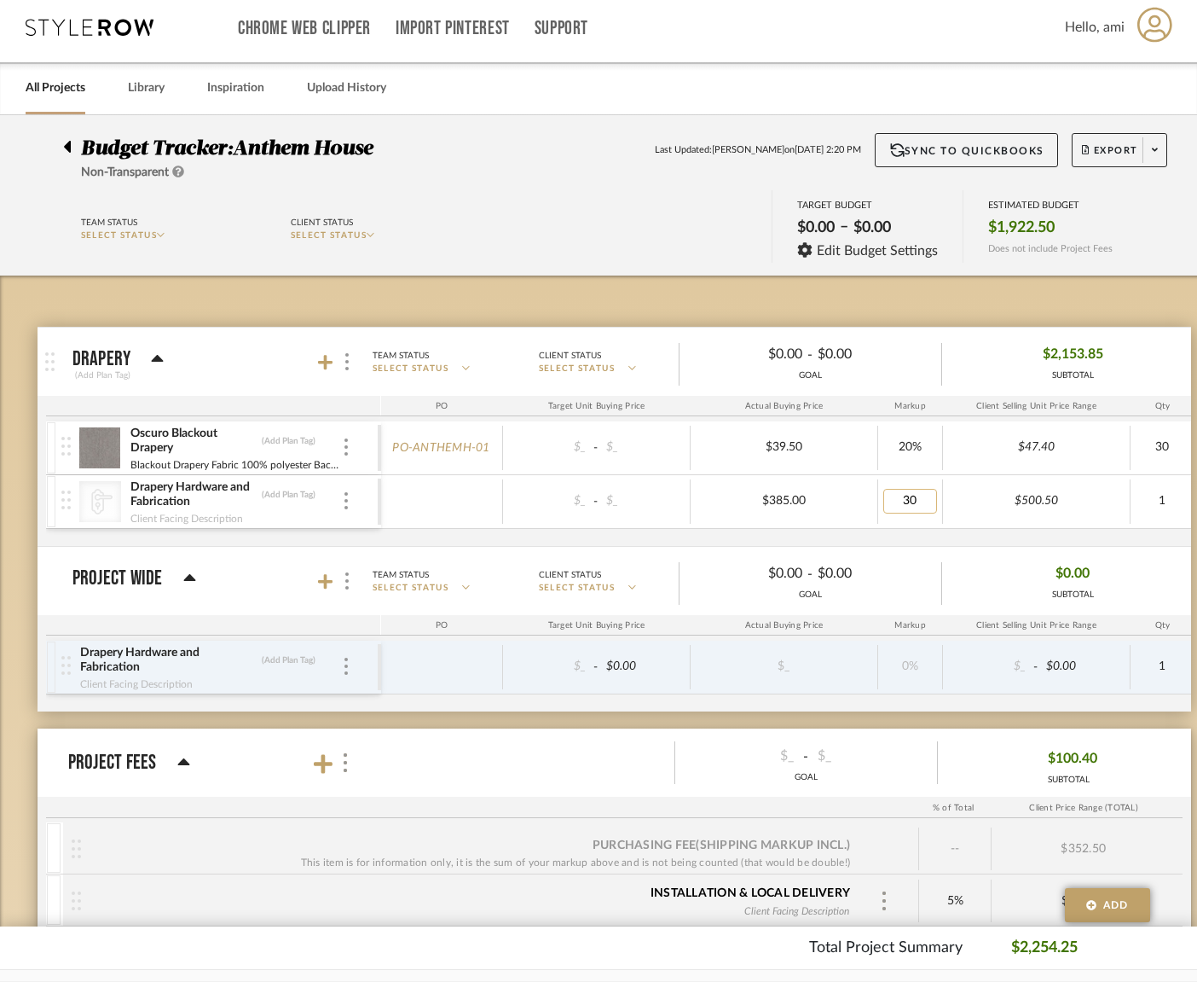
type input "0"
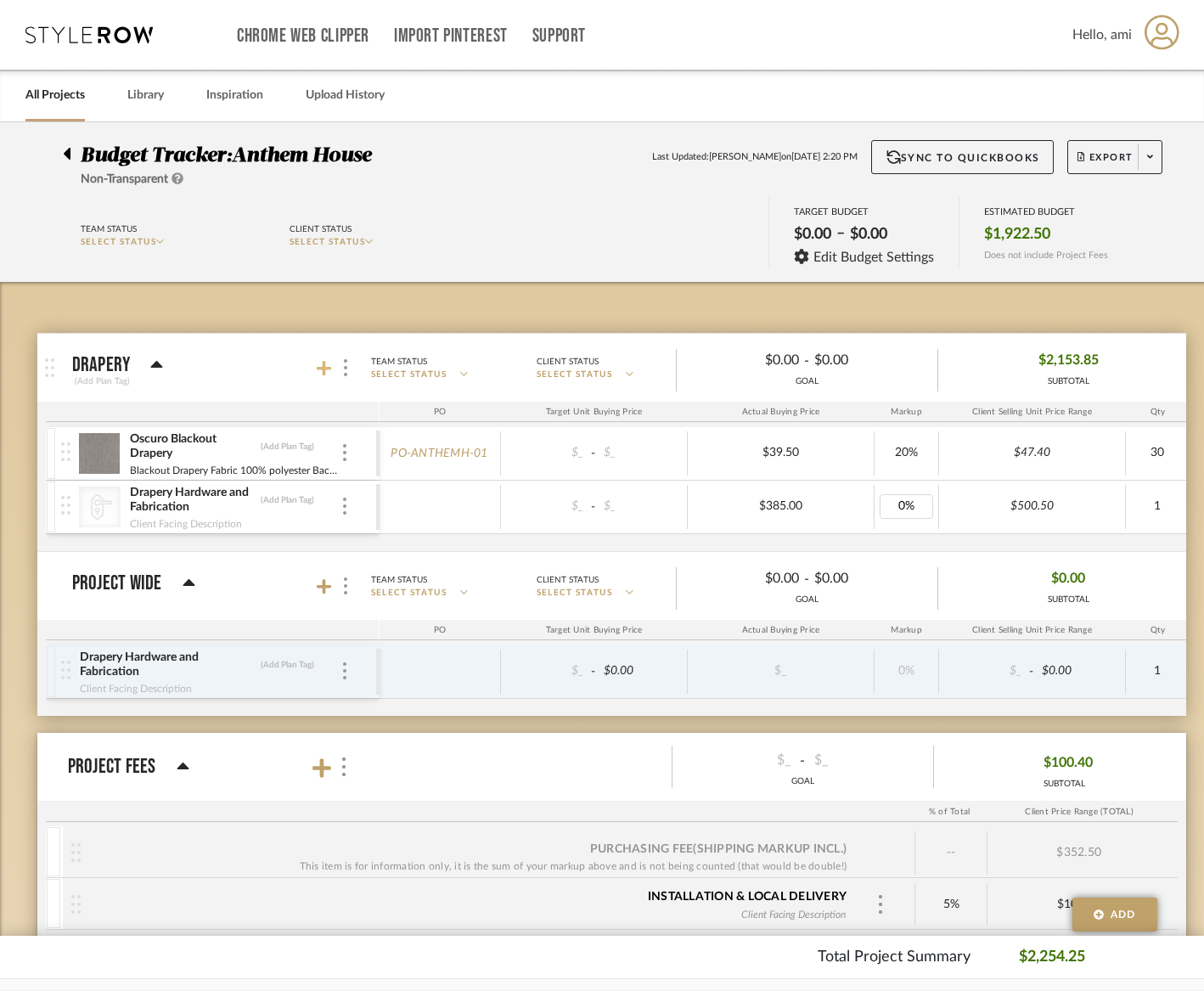
click at [324, 354] on body "Chrome Web Clipper Import Pinterest Support All Projects Library Inspiration Up…" at bounding box center [602, 495] width 1204 height 991
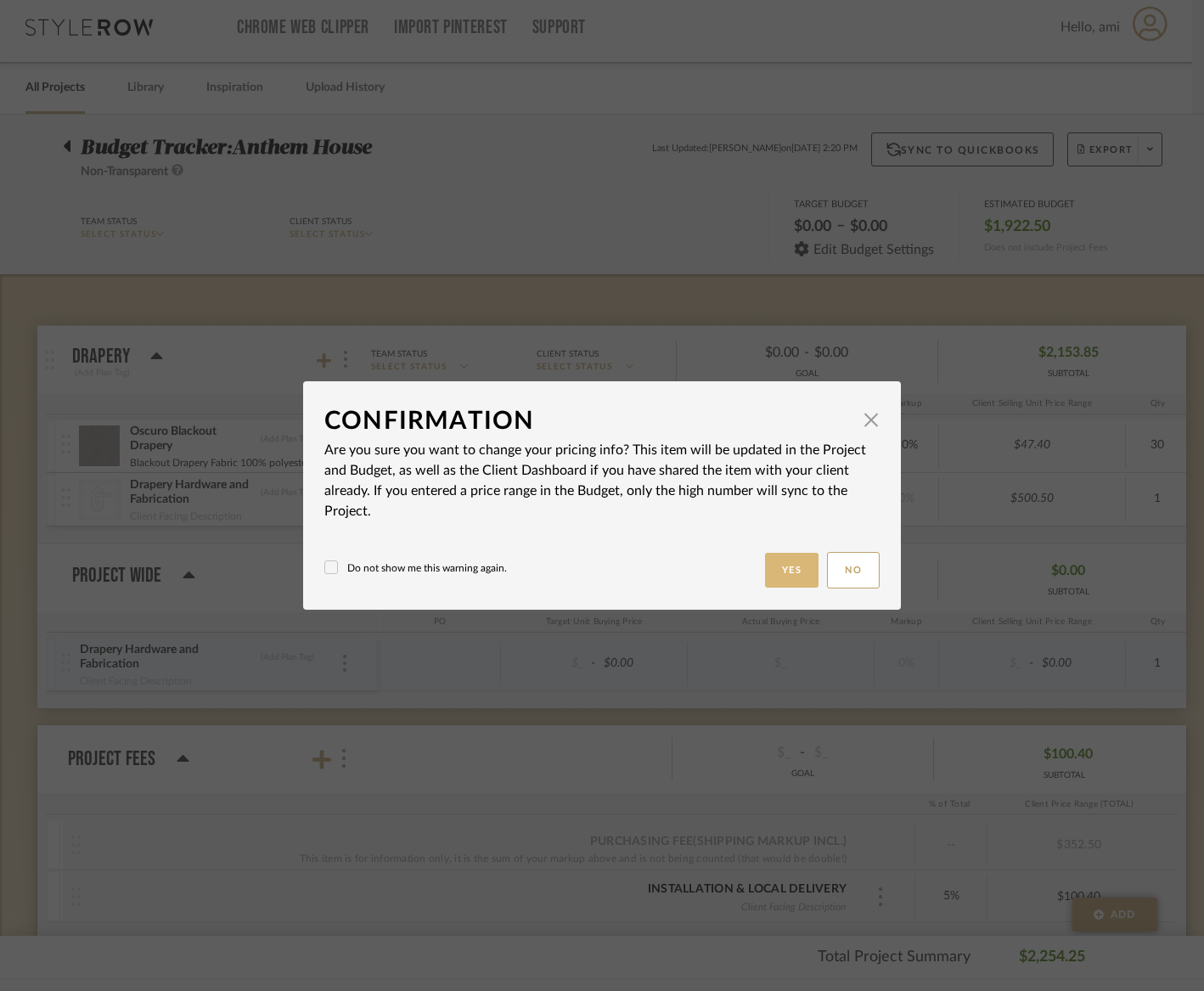
drag, startPoint x: 791, startPoint y: 570, endPoint x: 766, endPoint y: 569, distance: 25.0
click at [790, 570] on button "Yes" at bounding box center [792, 570] width 55 height 35
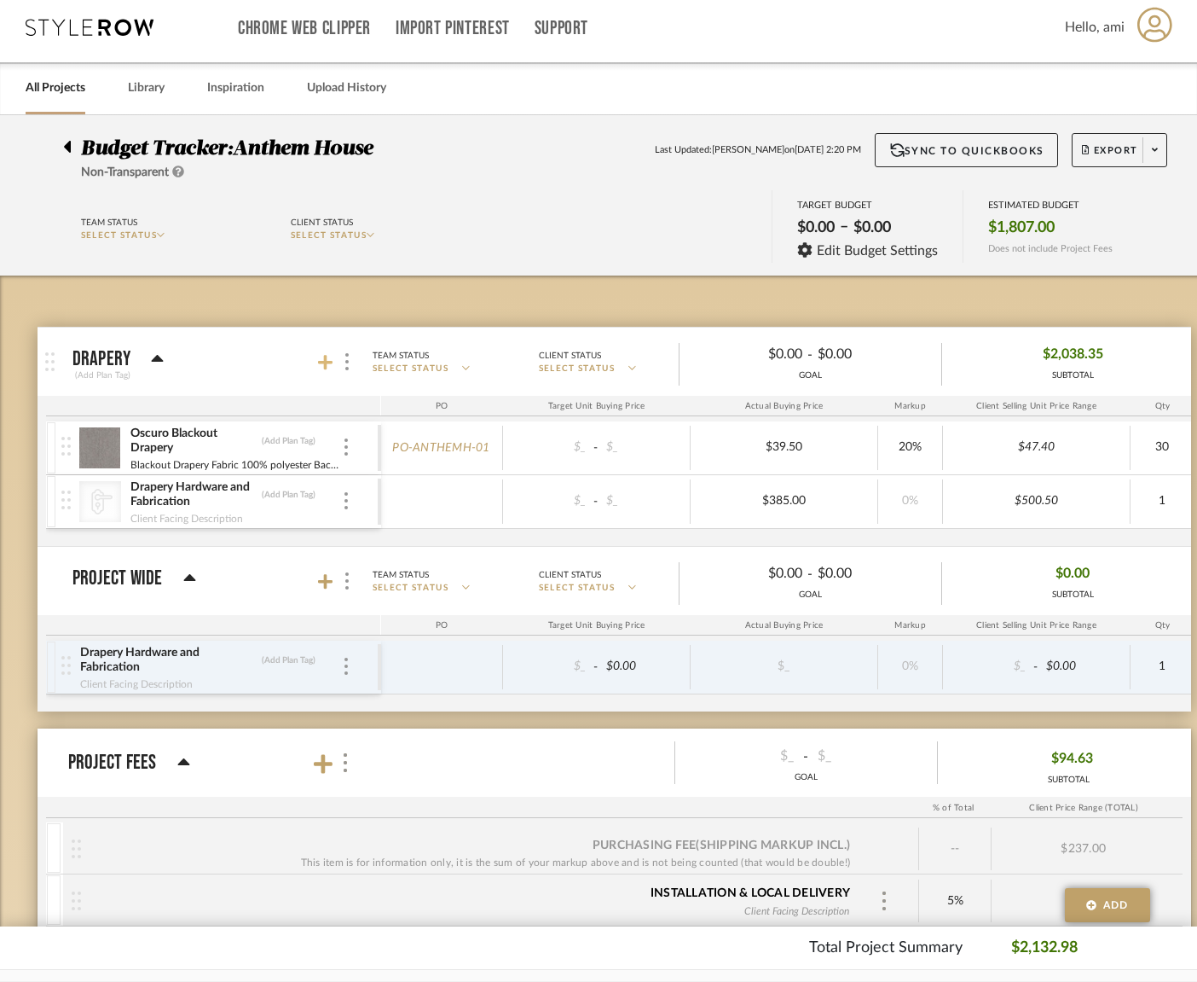
click at [331, 361] on icon at bounding box center [325, 362] width 15 height 15
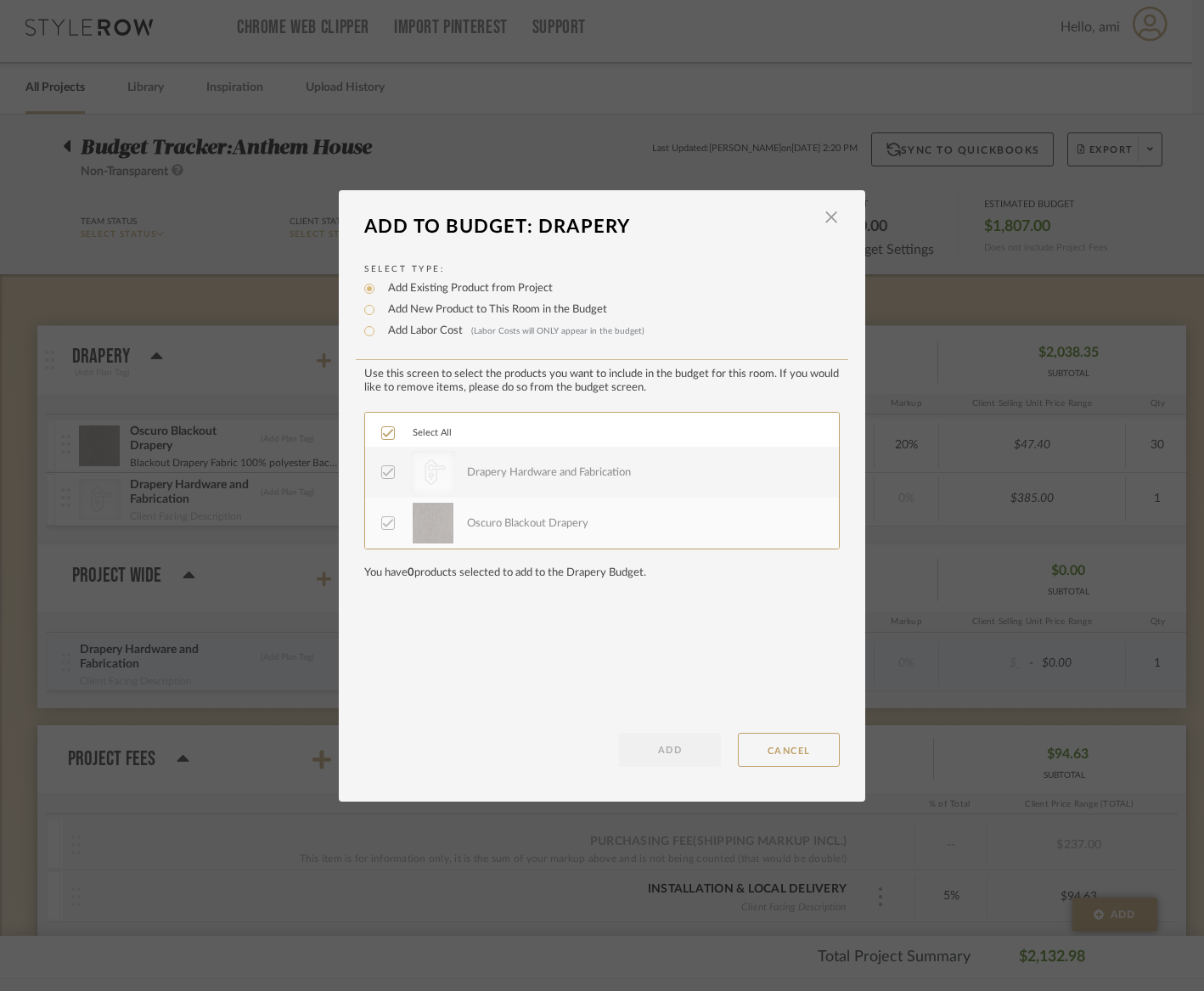
click at [471, 306] on label "Add New Product to This Room in the Budget" at bounding box center [493, 310] width 228 height 17
click at [379, 306] on input "Add New Product to This Room in the Budget" at bounding box center [369, 310] width 20 height 20
radio input "true"
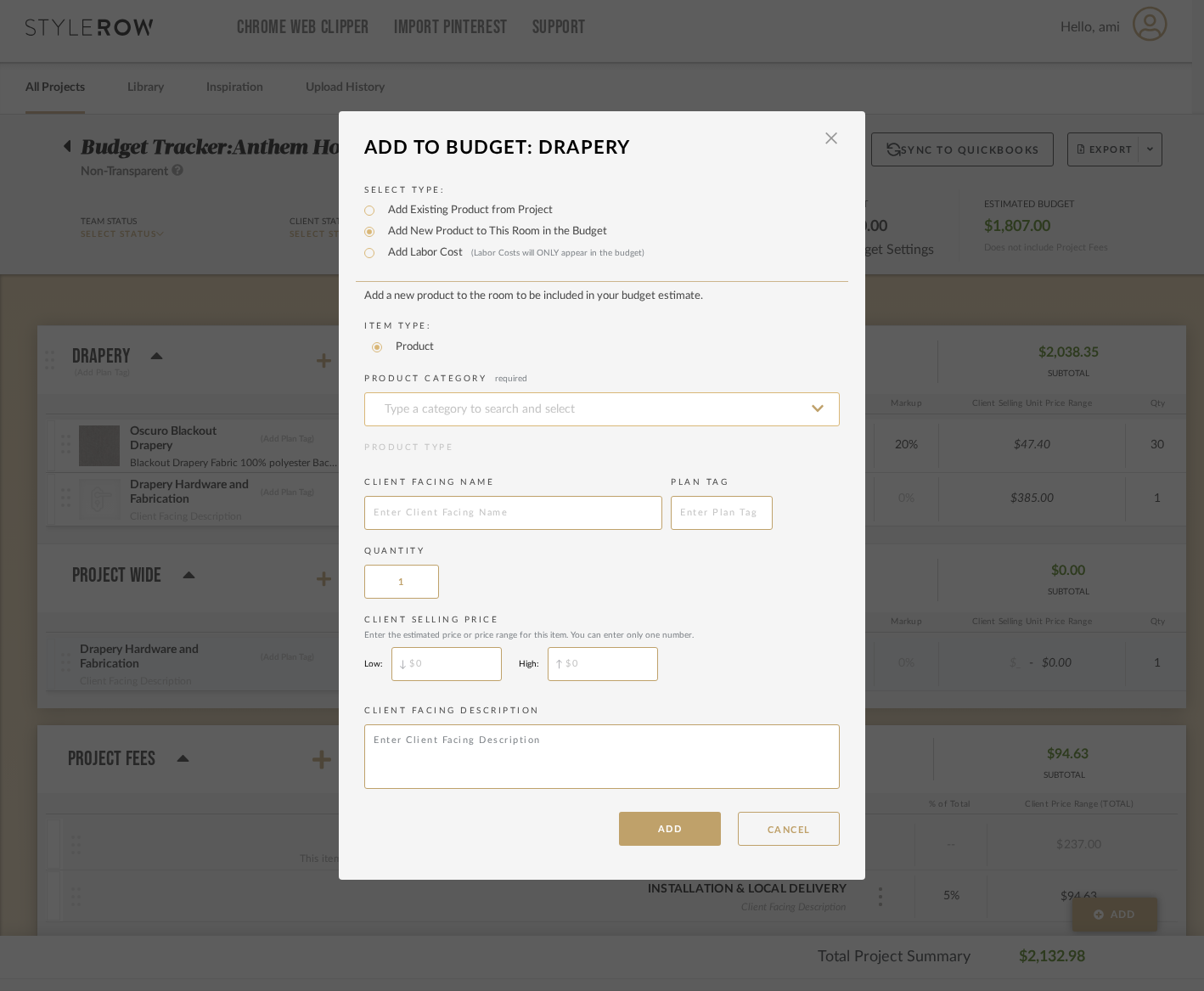
click at [483, 414] on input at bounding box center [602, 409] width 476 height 34
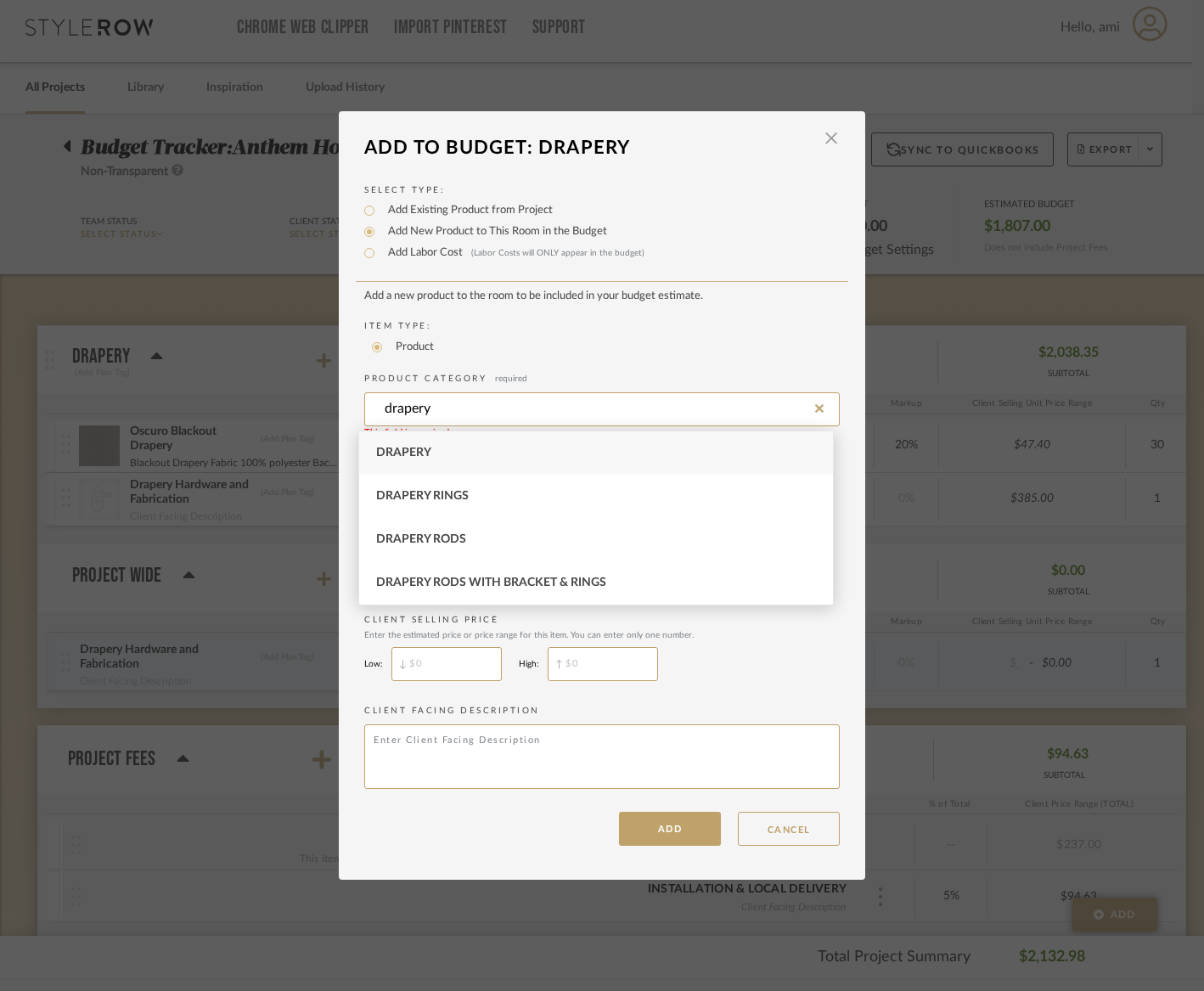
click at [465, 443] on div "Drapery" at bounding box center [597, 452] width 474 height 43
type input "Drapery"
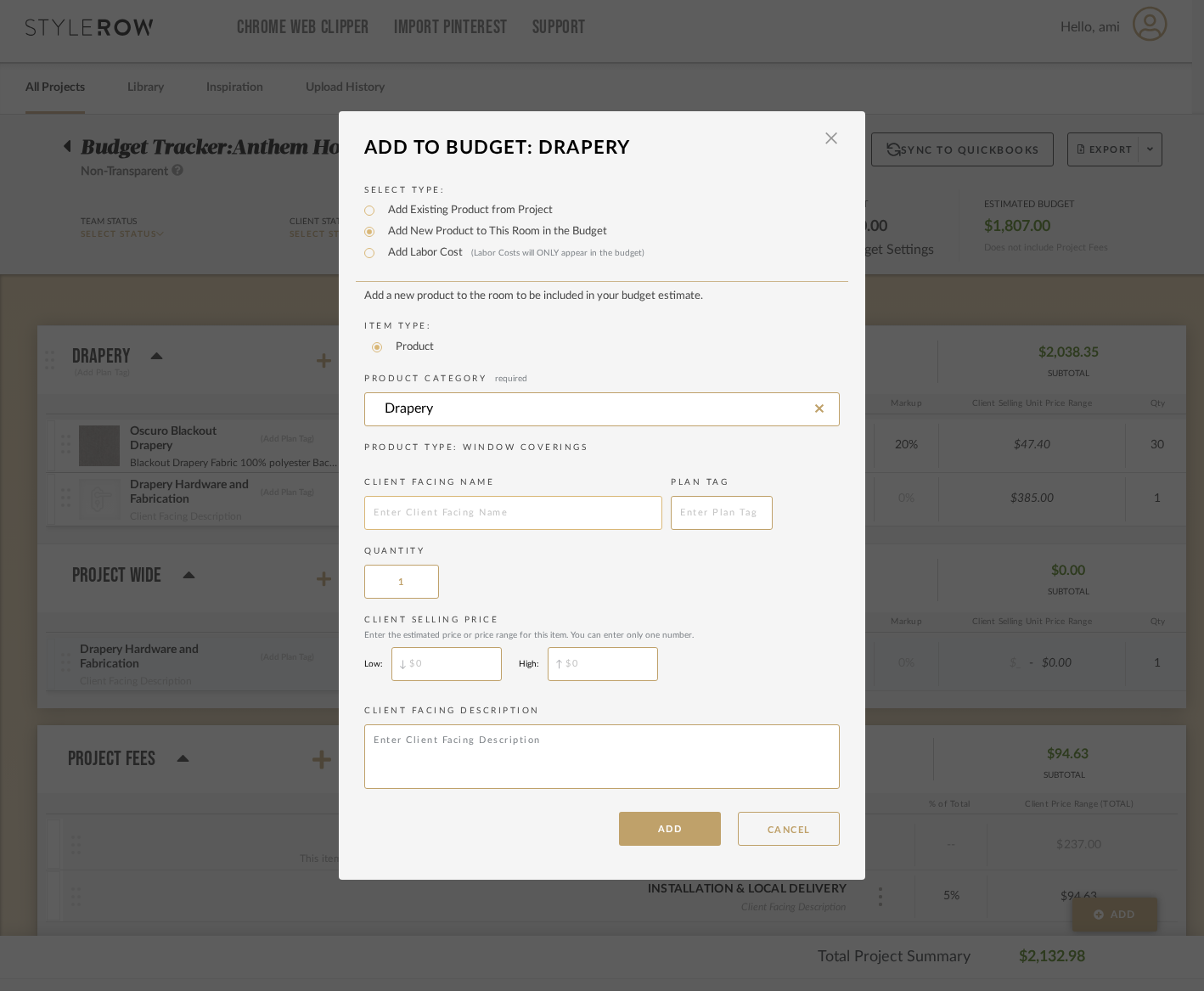
click at [453, 511] on input "text" at bounding box center [513, 513] width 298 height 34
type input "Site Measure & Installation of Drapery"
click at [567, 775] on textarea at bounding box center [602, 756] width 476 height 65
click at [672, 831] on button "ADD" at bounding box center [670, 829] width 102 height 34
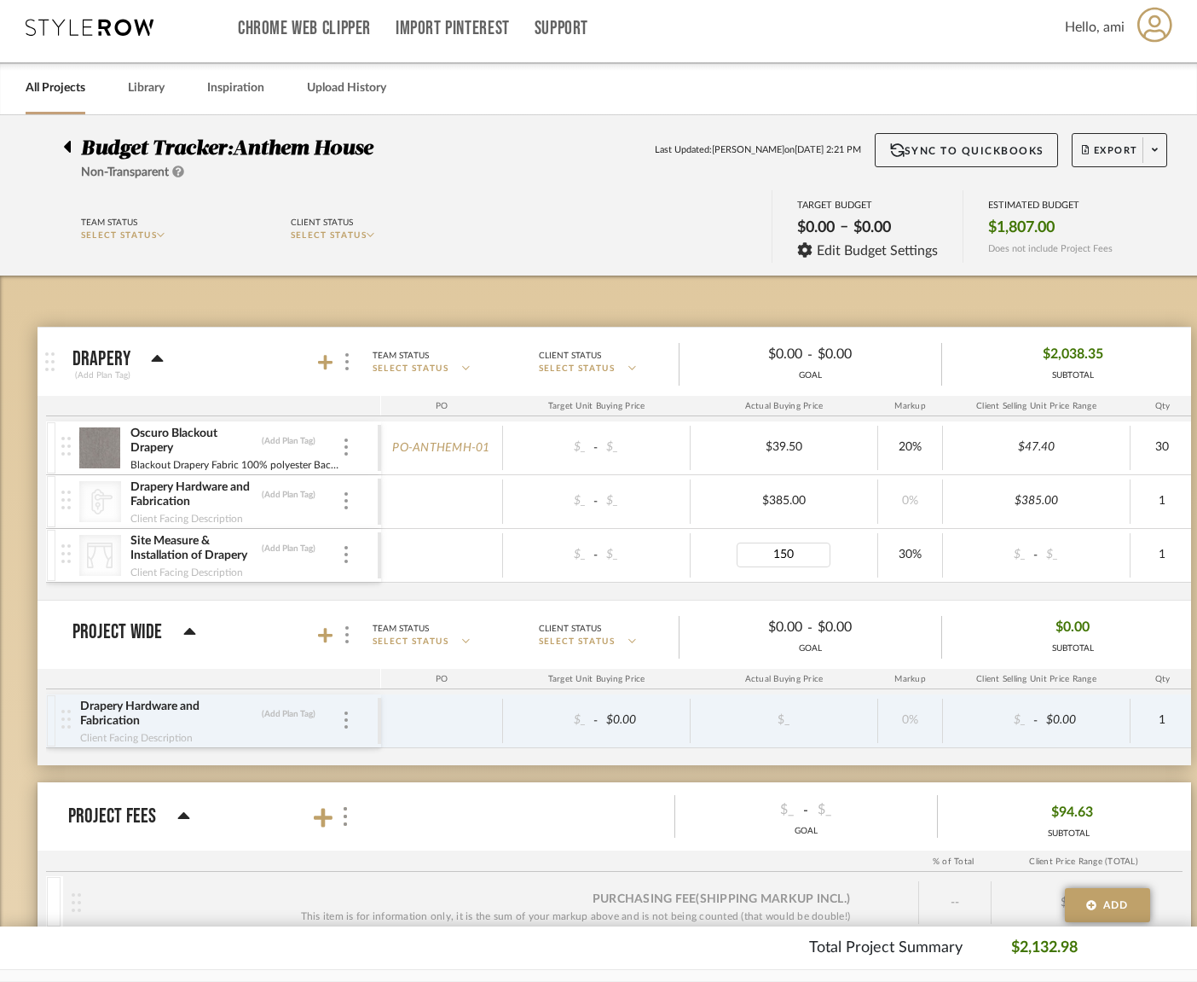
type input "1500"
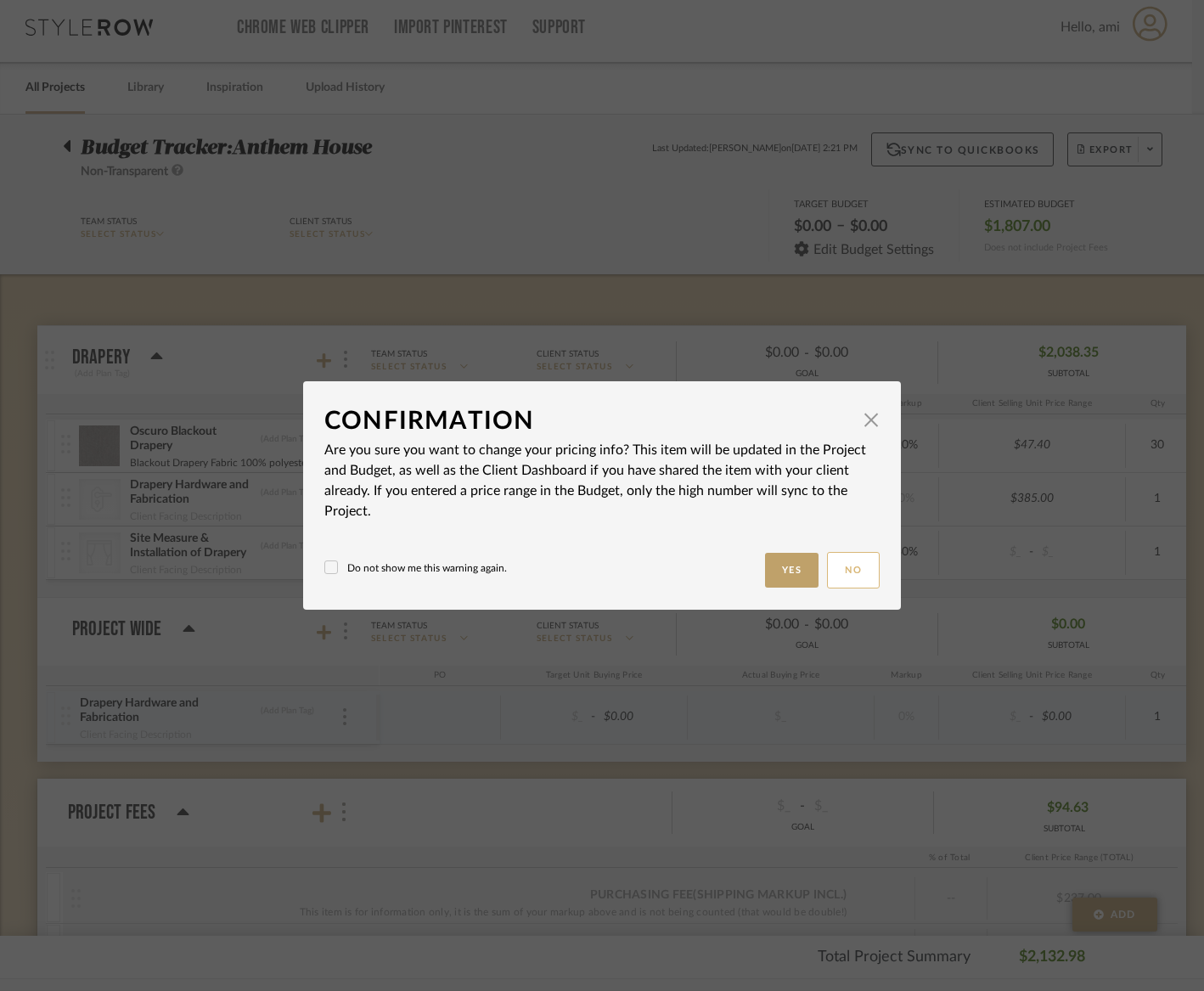
drag, startPoint x: 799, startPoint y: 578, endPoint x: 862, endPoint y: 569, distance: 63.6
click at [800, 578] on button "Yes" at bounding box center [792, 570] width 55 height 35
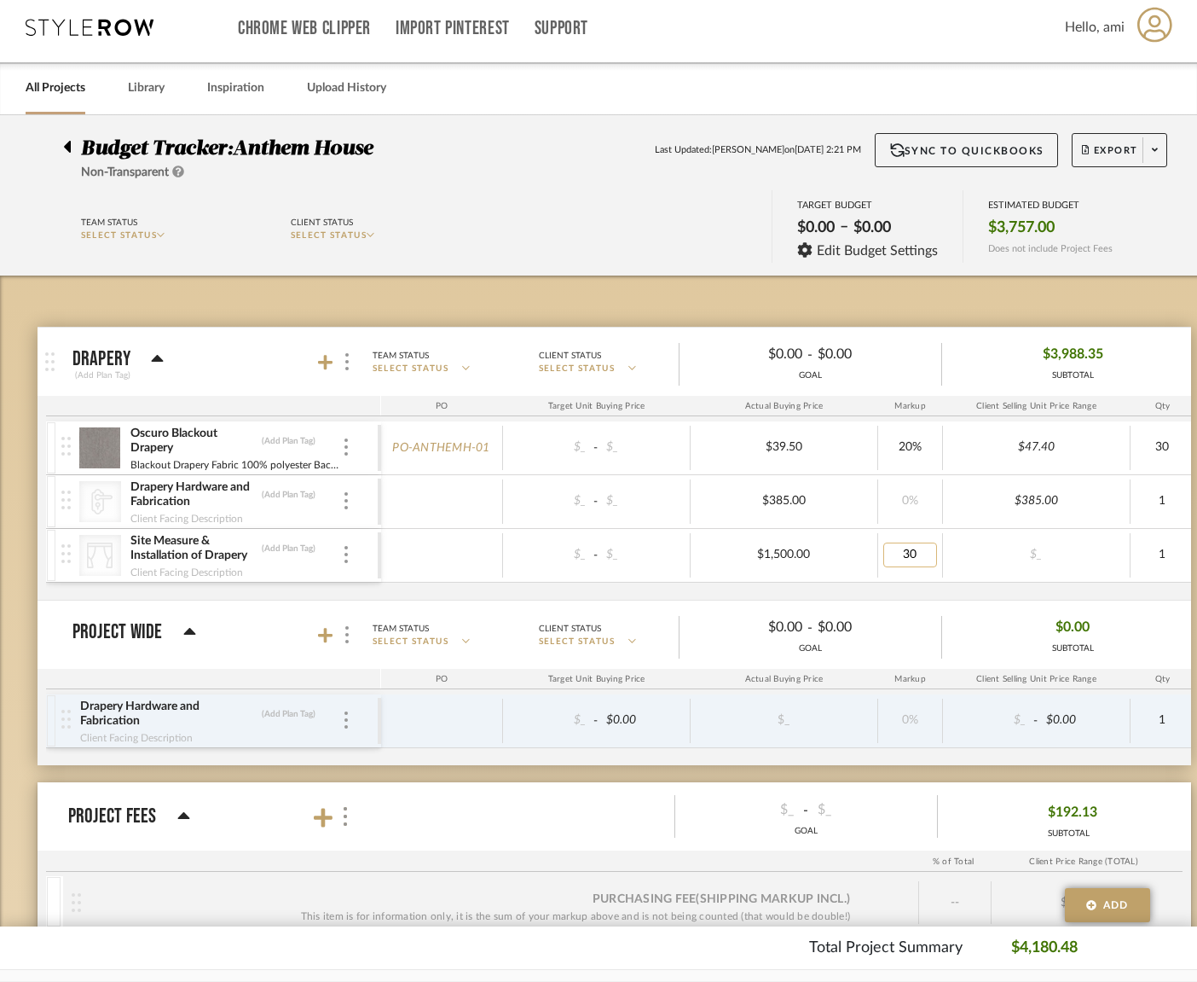
click at [901, 556] on input "30" at bounding box center [911, 554] width 54 height 25
type input "0"
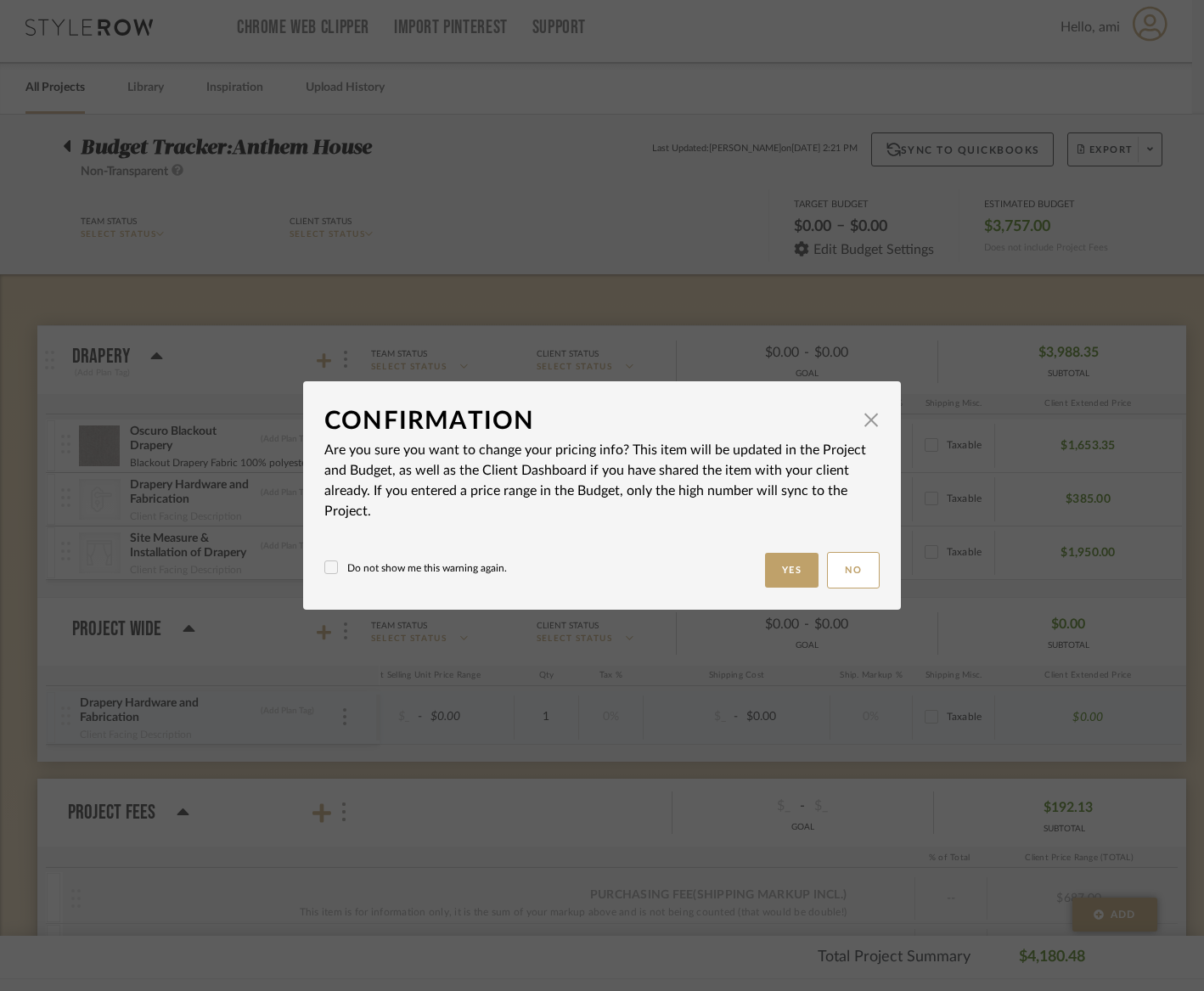
click at [922, 586] on body "Chrome Web Clipper Import Pinterest Support All Projects Library Inspiration Up…" at bounding box center [596, 487] width 1192 height 991
click at [381, 586] on div "Do not show me this warning again. Yes No" at bounding box center [602, 570] width 556 height 37
click at [391, 579] on sr-checkbox "Do not show me this warning again." at bounding box center [415, 571] width 182 height 20
click at [372, 569] on label "Do not show me this warning again." at bounding box center [415, 568] width 182 height 15
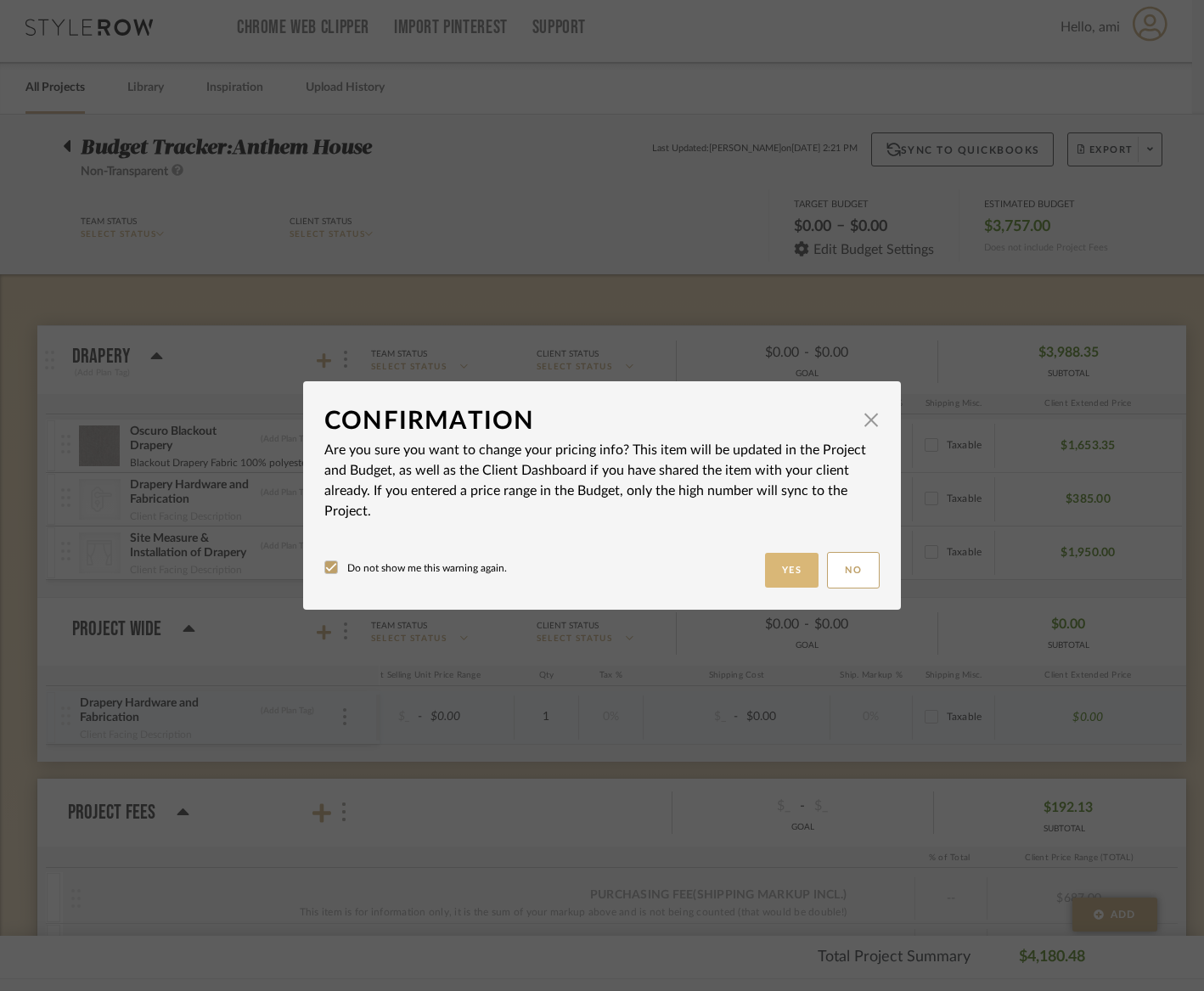
click at [781, 569] on button "Yes" at bounding box center [792, 570] width 55 height 35
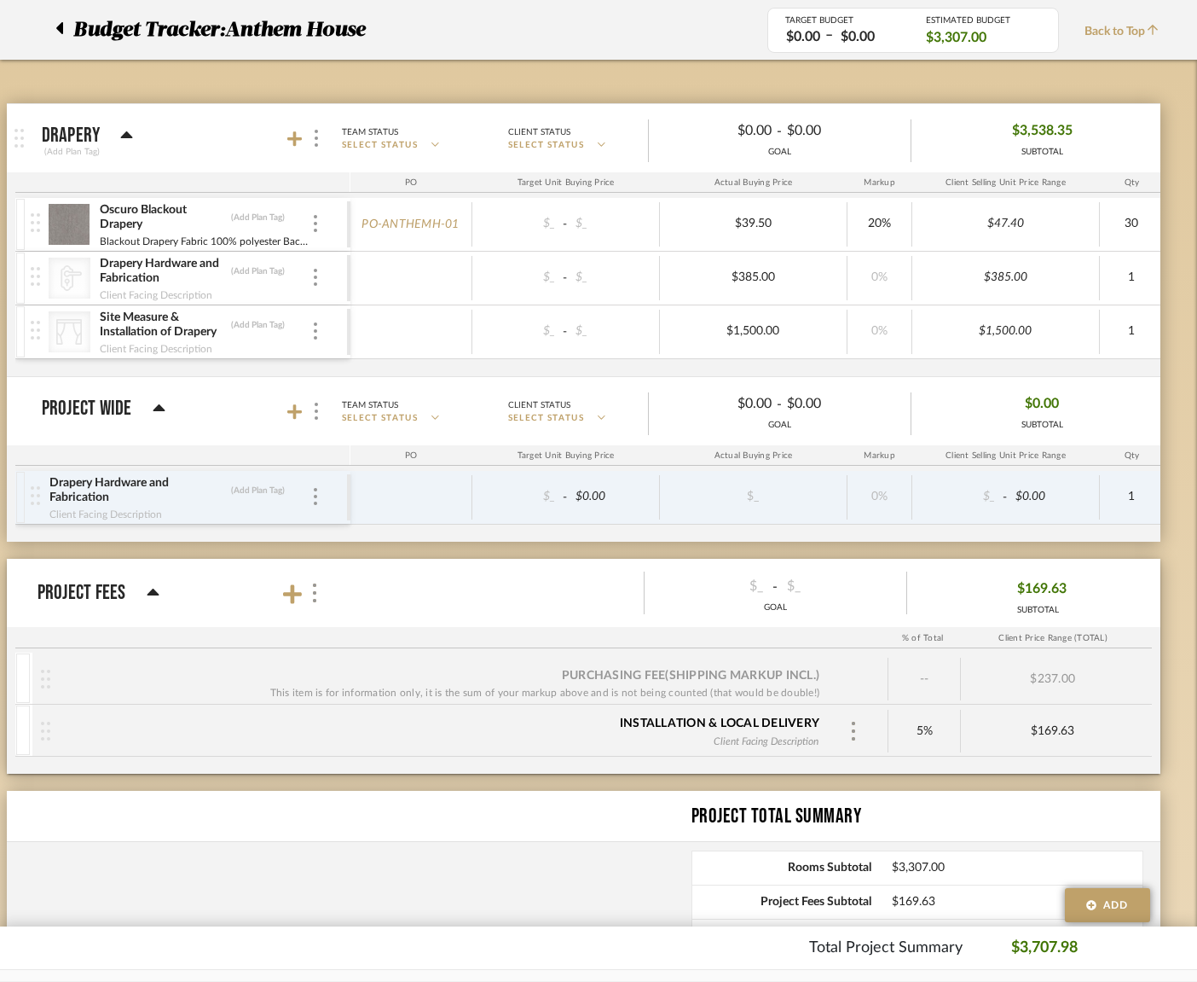
click at [152, 594] on icon at bounding box center [153, 591] width 12 height 7
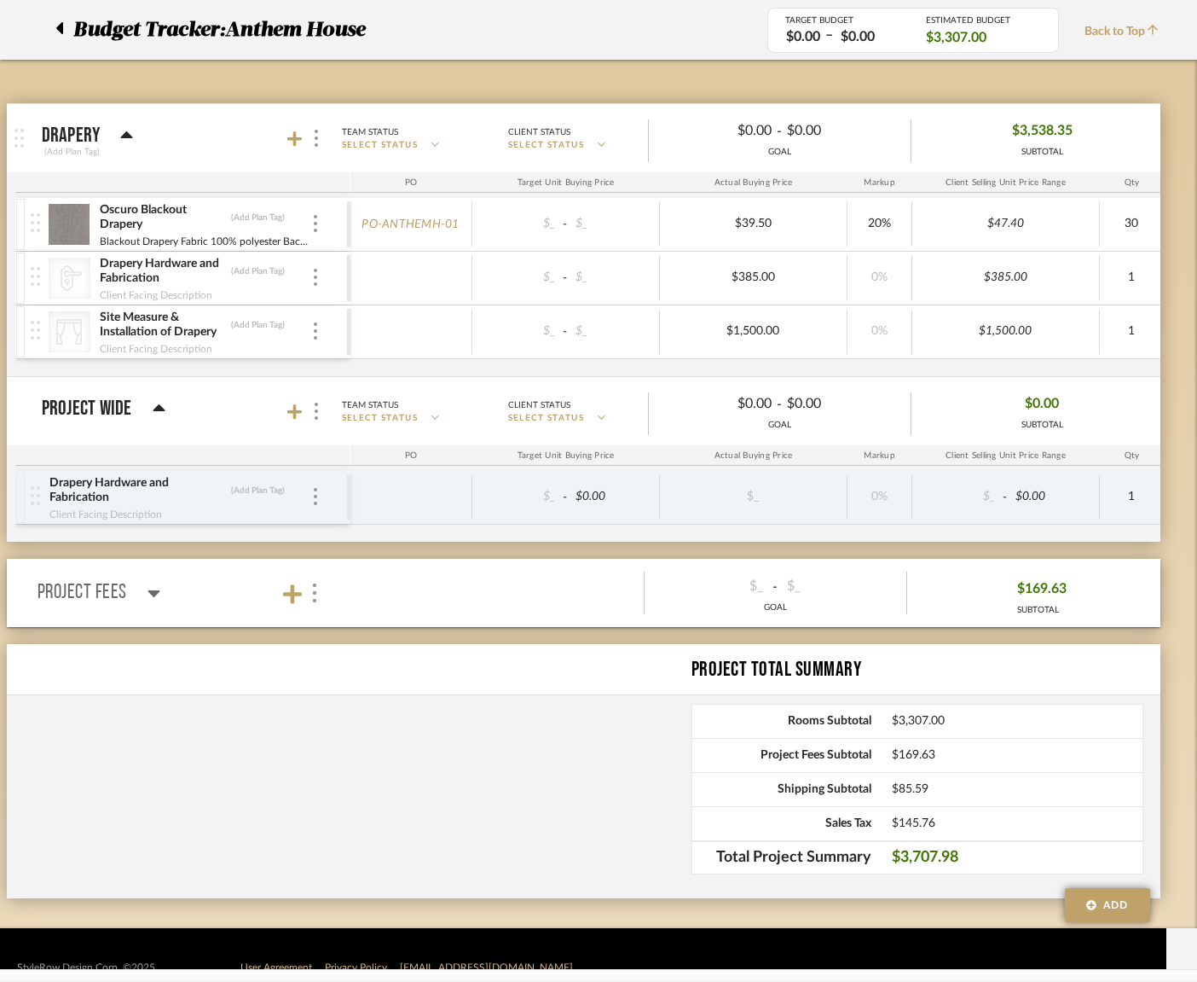
click at [151, 594] on icon at bounding box center [154, 593] width 13 height 20
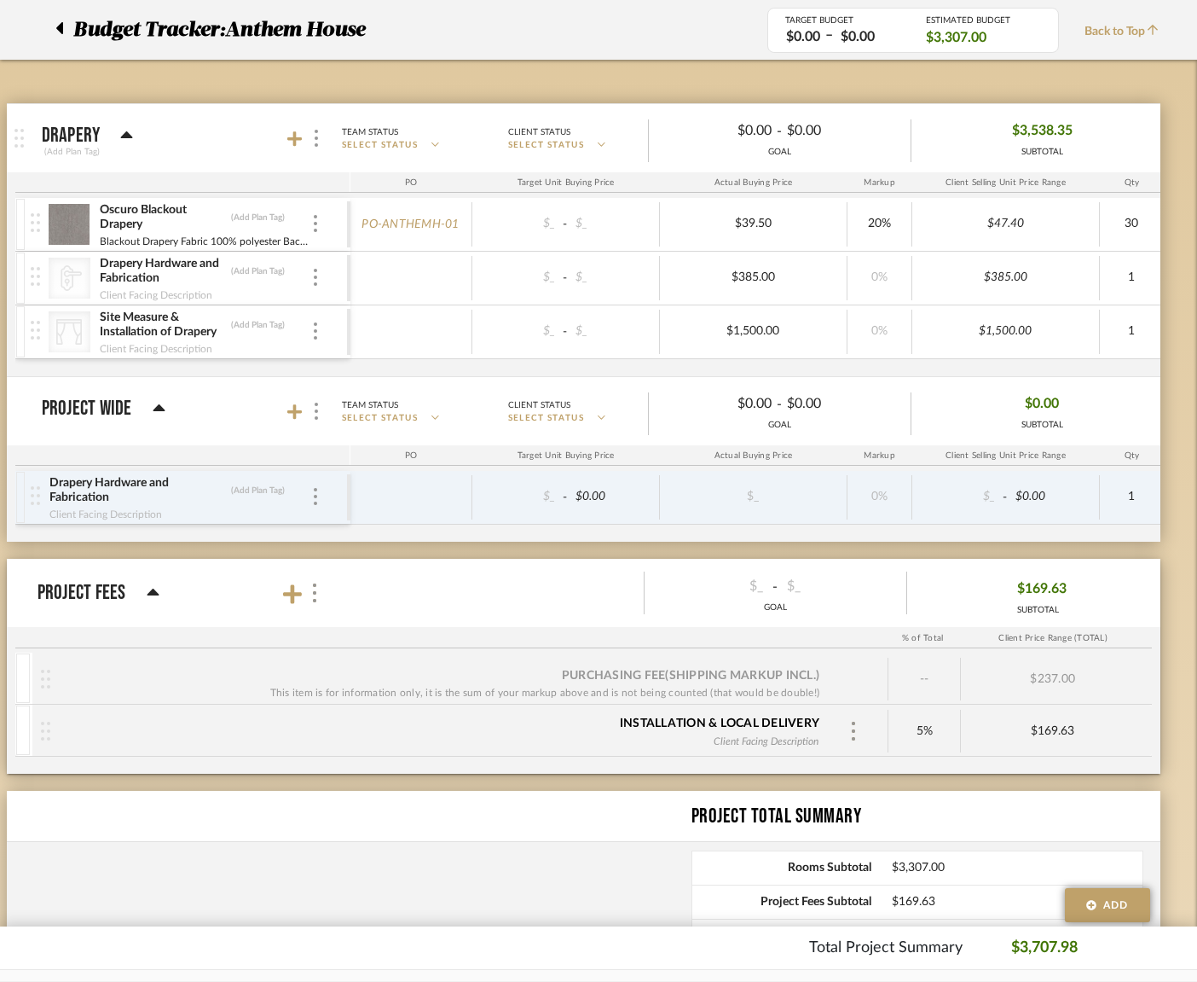
click at [419, 572] on mat-panel-description "Team Status SELECT STATUS Client Status SELECT STATUS $_ - $_ GOAL $169.63 SUBT…" at bounding box center [754, 592] width 832 height 55
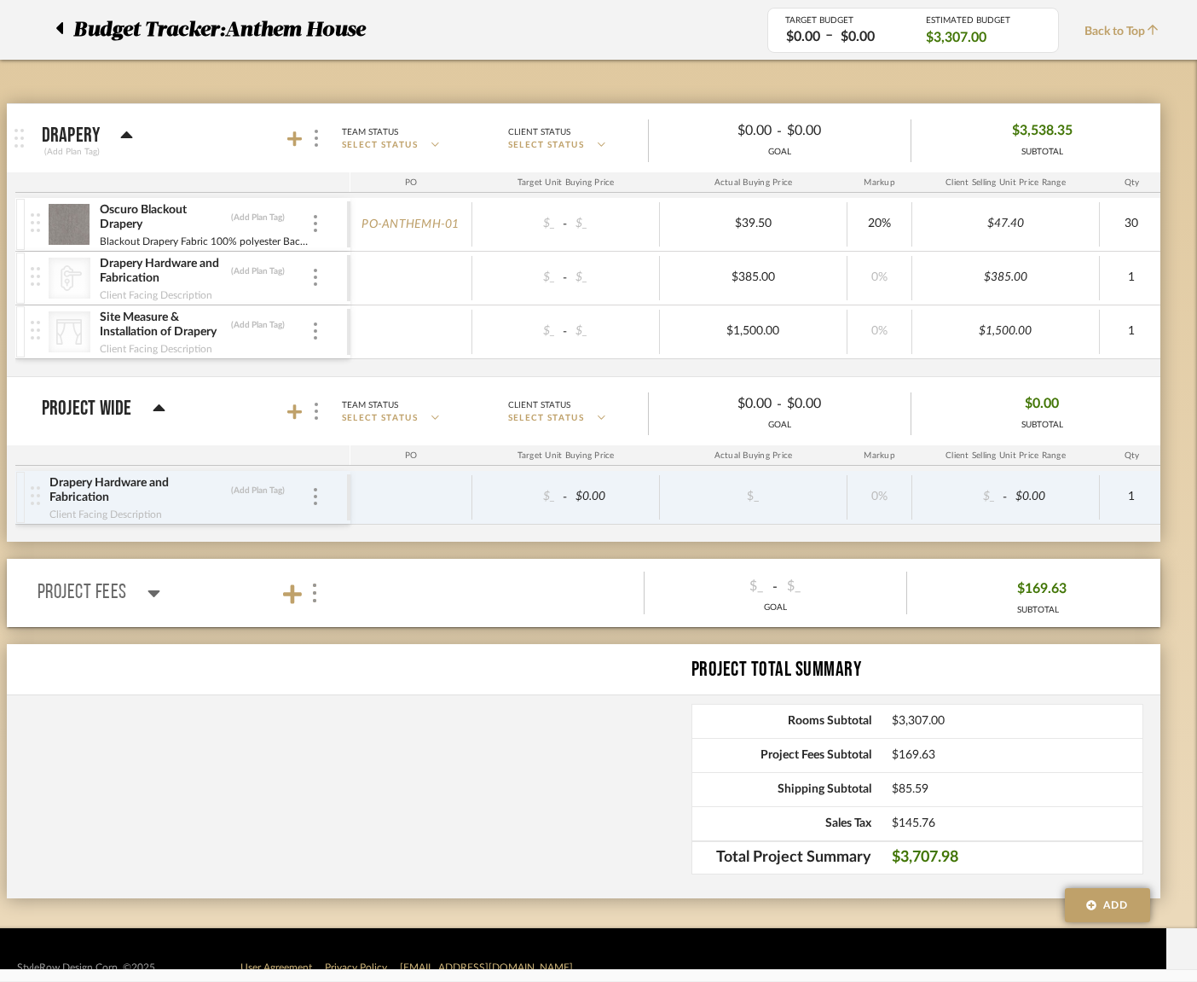
click at [419, 577] on mat-panel-description "Team Status SELECT STATUS Client Status SELECT STATUS $_ - $_ GOAL $169.63 SUBT…" at bounding box center [754, 592] width 832 height 55
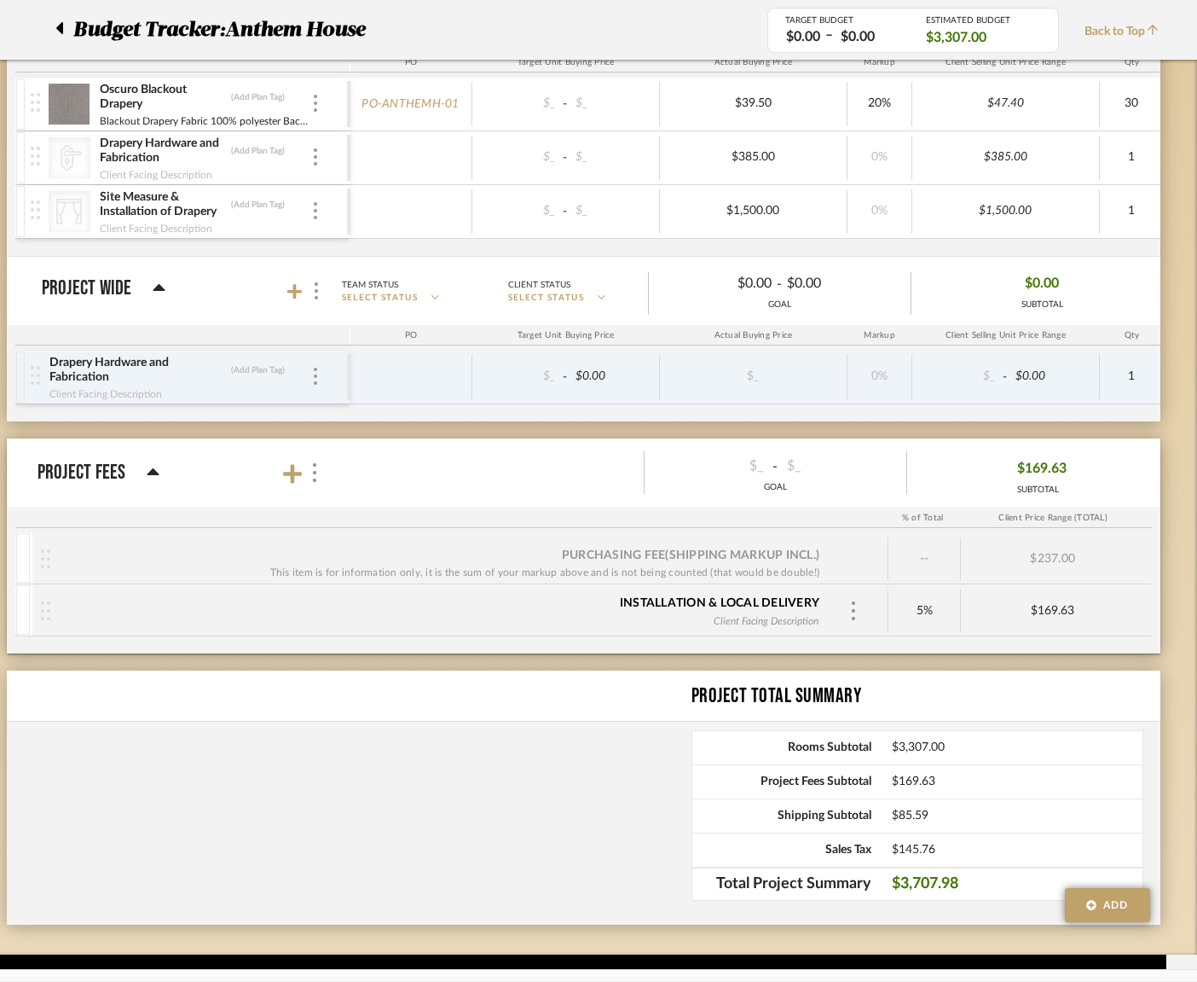
click at [1061, 613] on div "$169.63" at bounding box center [1052, 611] width 183 height 14
type input "0"
drag, startPoint x: 581, startPoint y: 616, endPoint x: 559, endPoint y: 617, distance: 22.2
click at [579, 616] on div "Installation & Local Delivery Client Facing Description" at bounding box center [439, 610] width 779 height 53
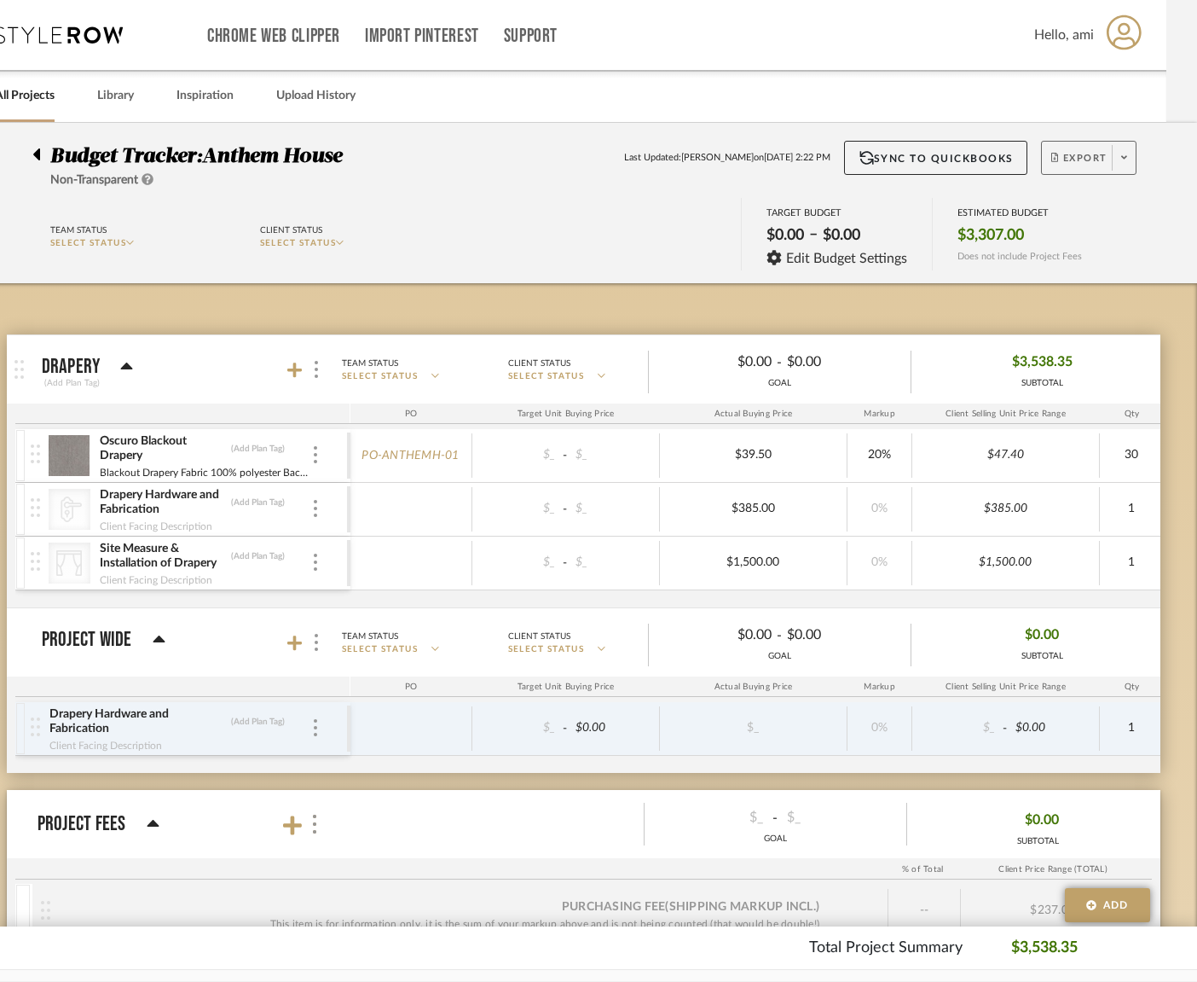
click at [1072, 159] on span "Export" at bounding box center [1080, 165] width 56 height 26
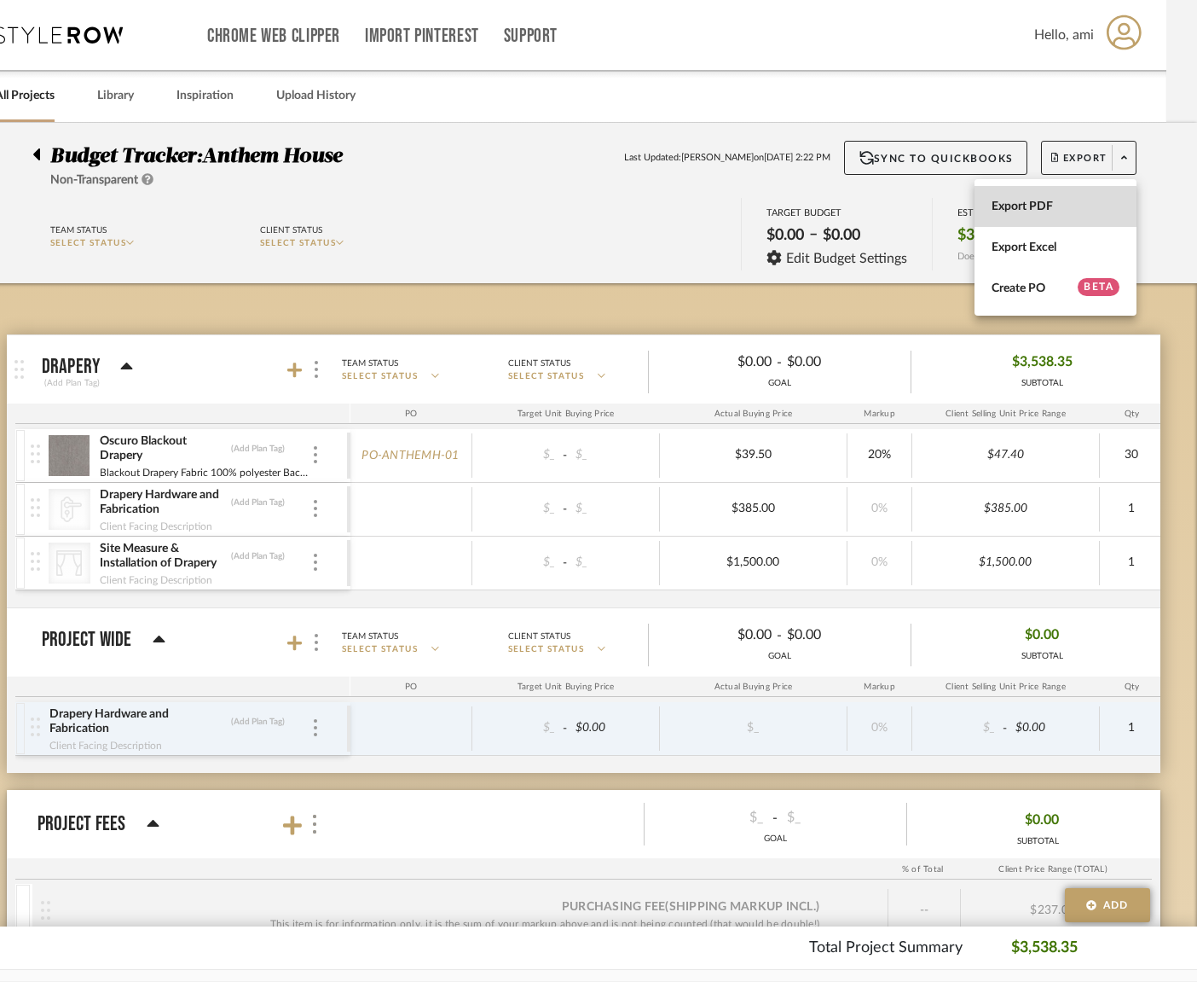
click at [1037, 204] on span "Export PDF" at bounding box center [1056, 207] width 128 height 14
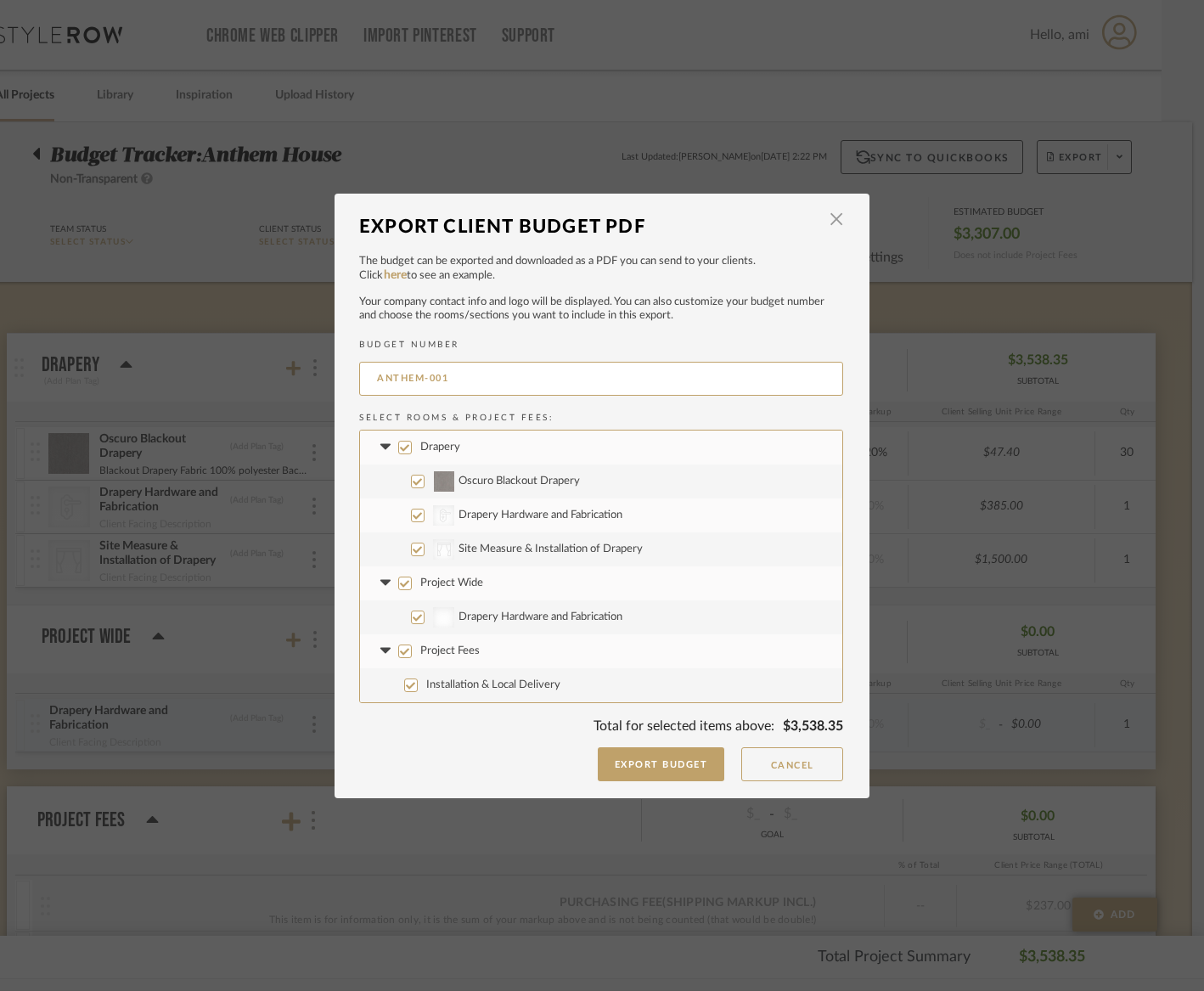
click at [398, 580] on input "Project Wide" at bounding box center [405, 584] width 14 height 14
checkbox input "false"
click at [398, 651] on input "Project Fees" at bounding box center [405, 651] width 14 height 14
checkbox input "false"
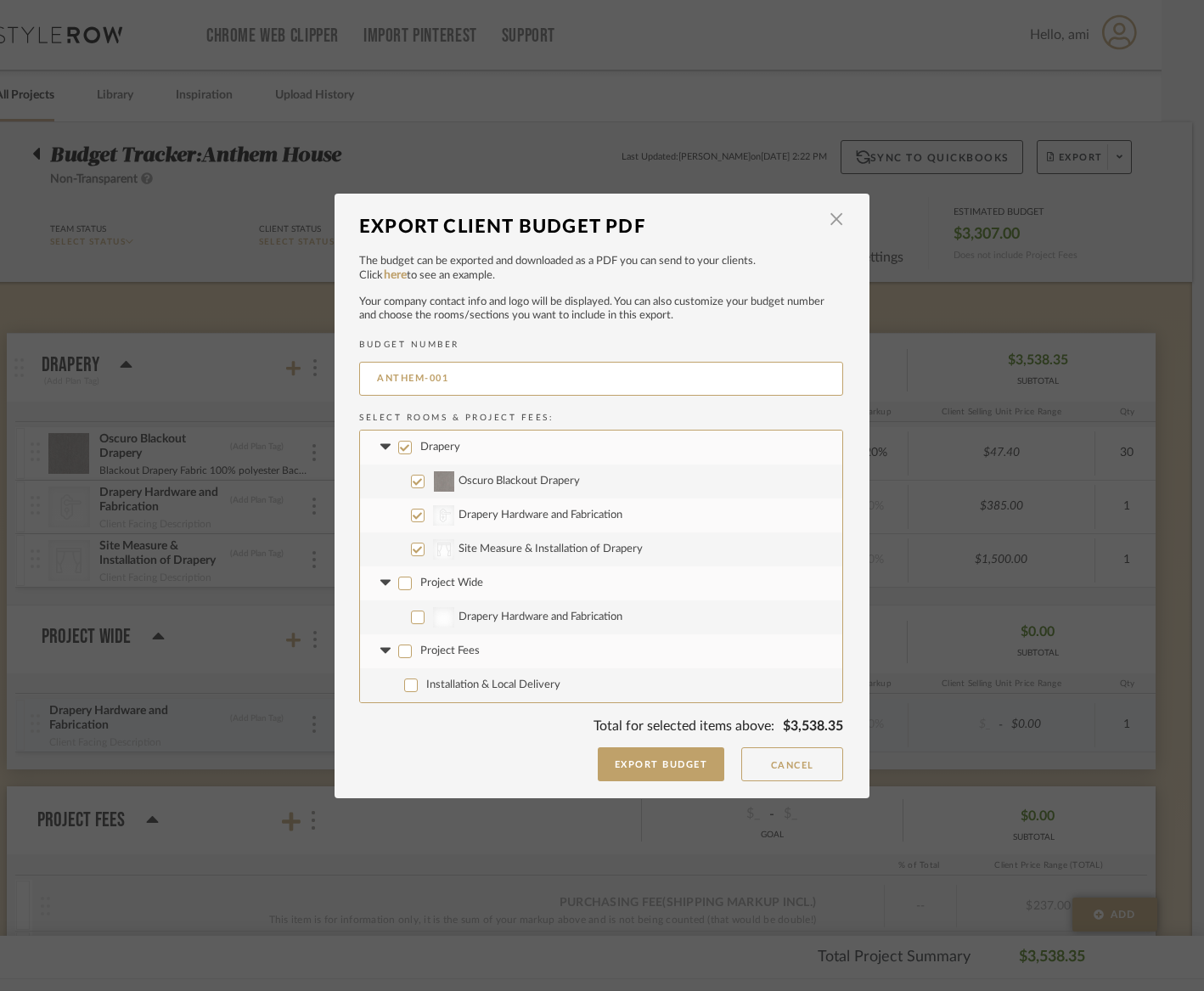
checkbox input "false"
click at [672, 765] on button "Export Budget" at bounding box center [661, 765] width 127 height 34
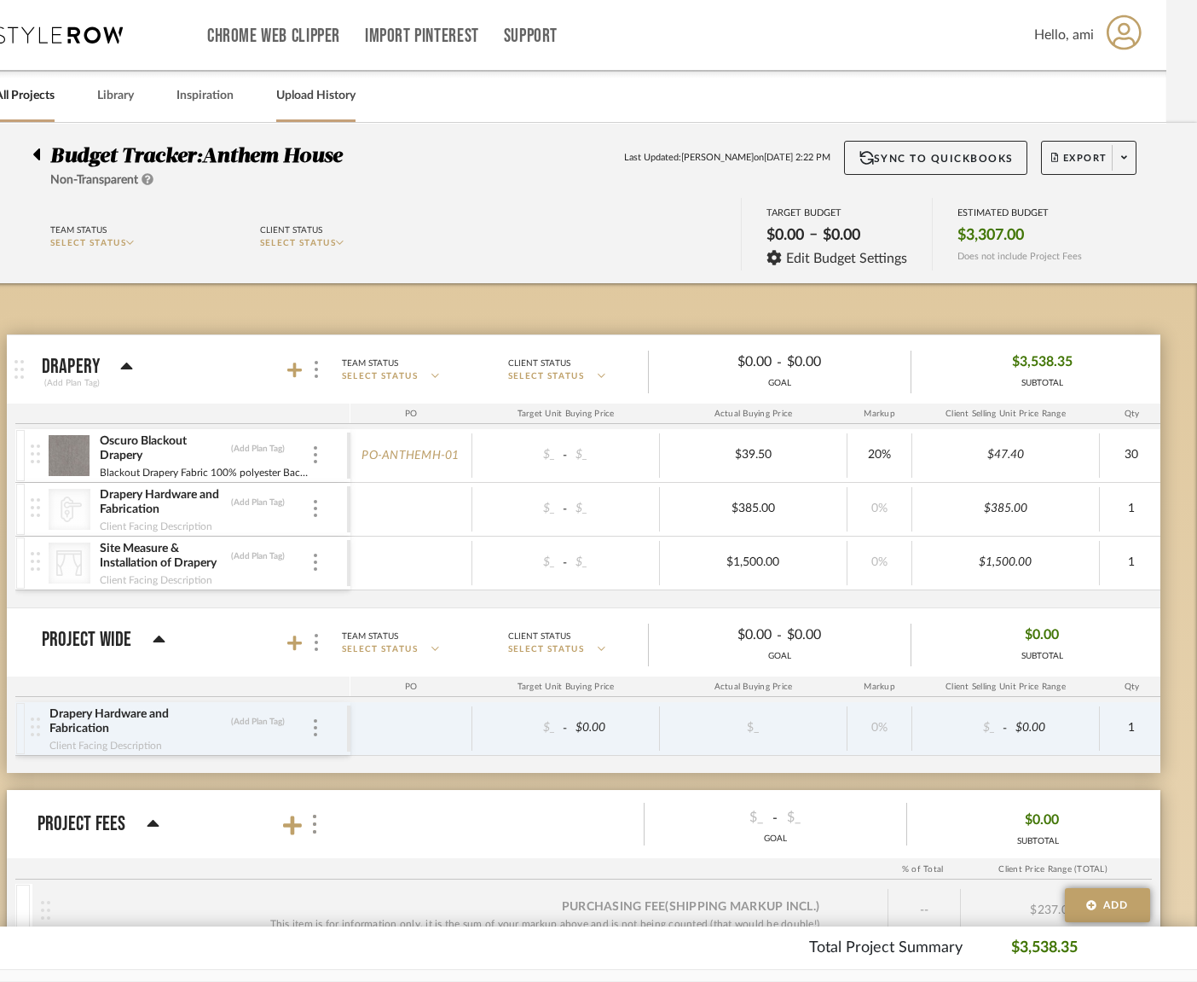
scroll to position [0, 0]
